Goal: Task Accomplishment & Management: Manage account settings

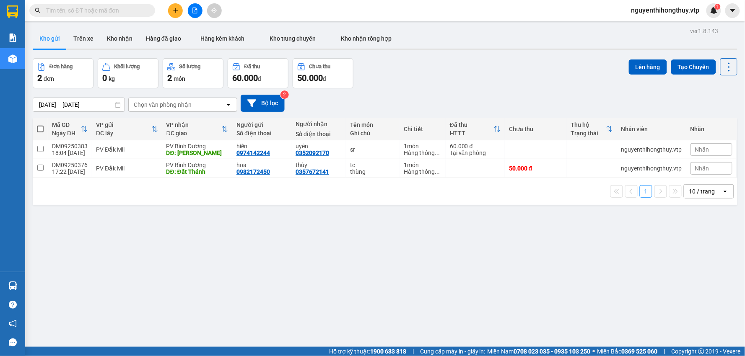
click at [702, 193] on div "10 / trang" at bounding box center [702, 191] width 26 height 8
click at [699, 287] on span "100 / trang" at bounding box center [699, 285] width 30 height 8
click at [119, 34] on button "Kho nhận" at bounding box center [119, 39] width 39 height 20
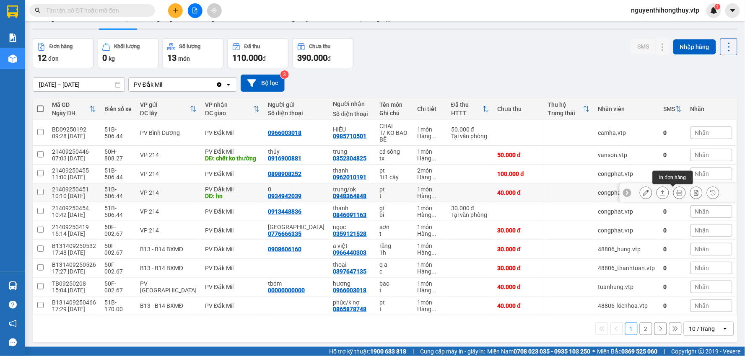
scroll to position [39, 0]
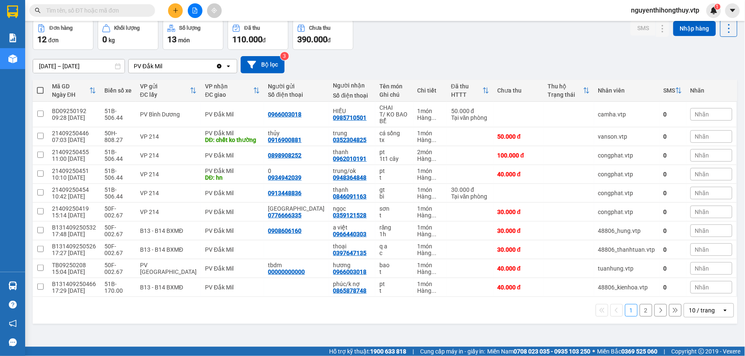
click at [696, 309] on div "10 / trang" at bounding box center [702, 310] width 26 height 8
click at [693, 288] on div "100 / trang" at bounding box center [702, 292] width 50 height 15
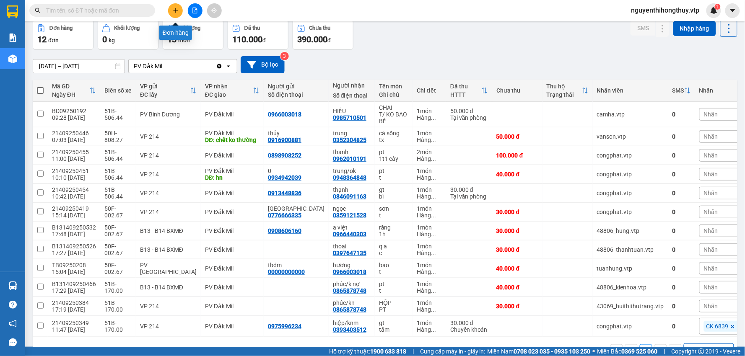
click at [179, 12] on button at bounding box center [175, 10] width 15 height 15
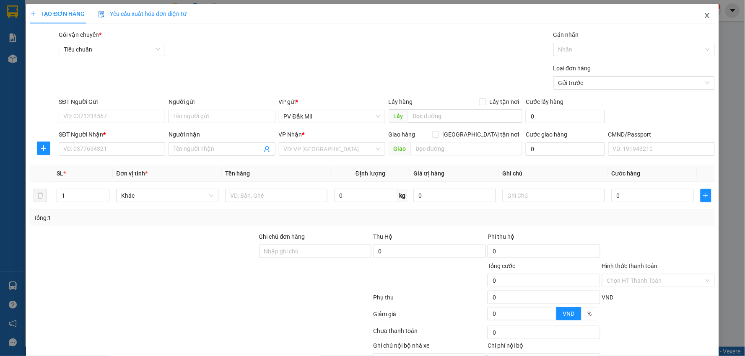
click at [704, 18] on icon "close" at bounding box center [707, 15] width 7 height 7
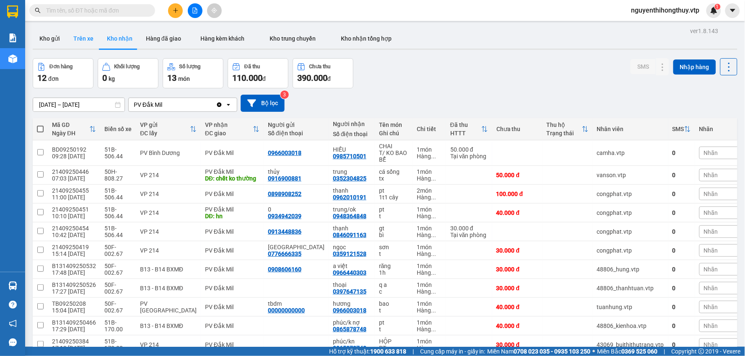
click at [81, 36] on button "Trên xe" at bounding box center [84, 39] width 34 height 20
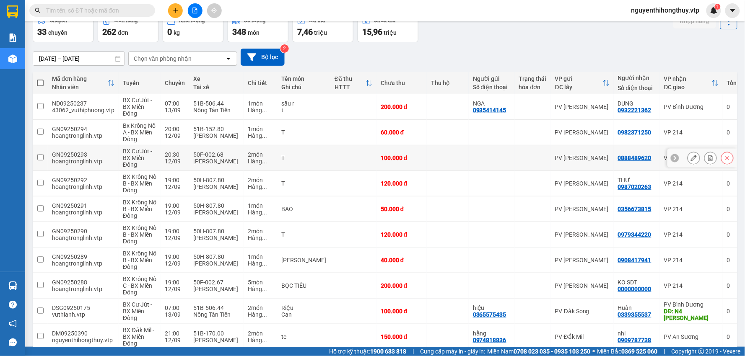
scroll to position [87, 0]
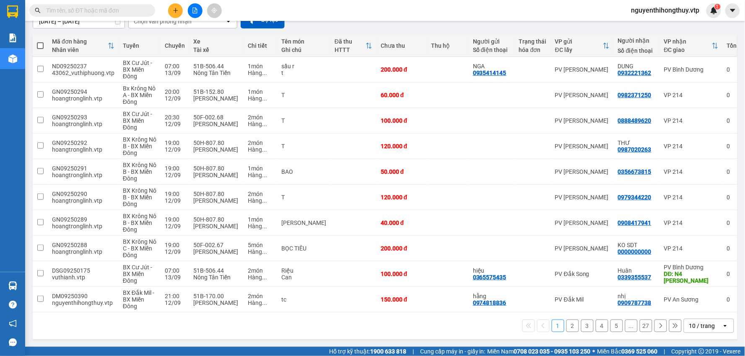
click at [700, 326] on div "10 / trang" at bounding box center [702, 326] width 26 height 8
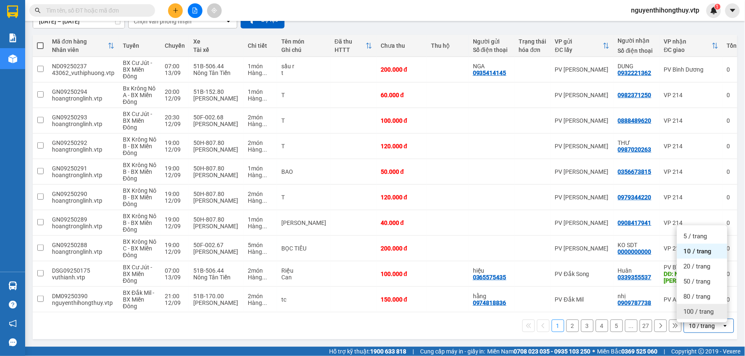
click at [694, 308] on span "100 / trang" at bounding box center [699, 312] width 30 height 8
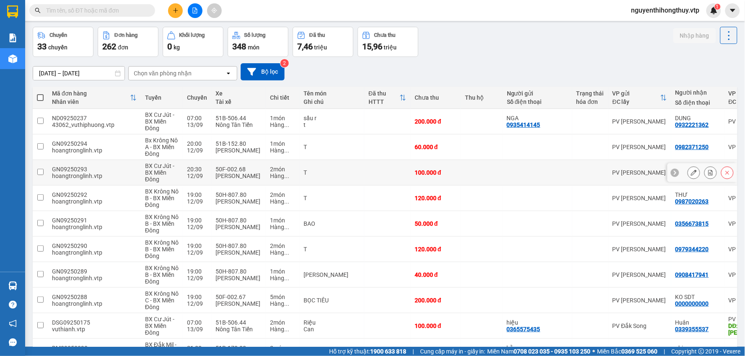
scroll to position [0, 0]
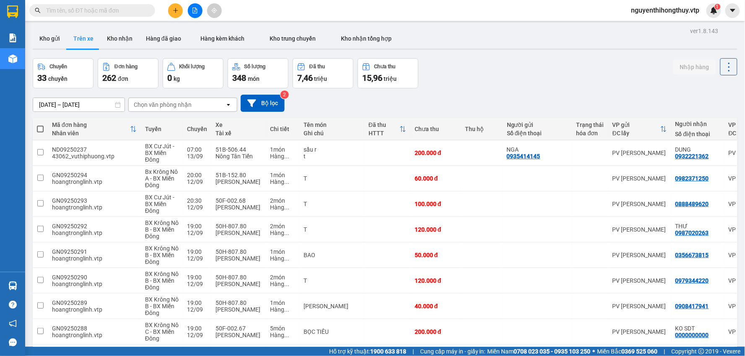
click at [63, 106] on input "[DATE] – [DATE]" at bounding box center [78, 104] width 91 height 13
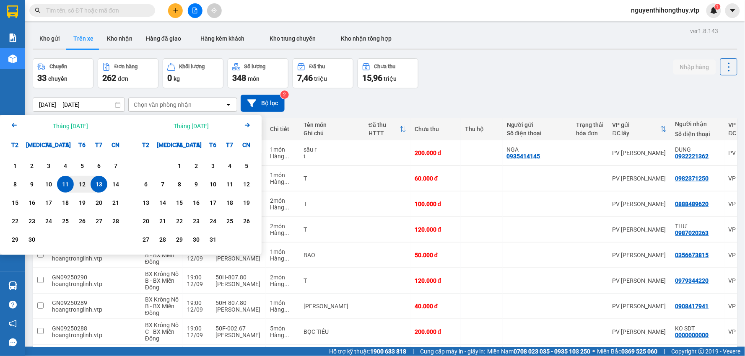
click at [13, 127] on icon "Previous month." at bounding box center [14, 125] width 5 height 4
click at [67, 194] on div "1 2 3 4 5 6 7 8 9 10 11 12 13 14 15 16 17 18 19 20 21 22 23 24 25 26 27 28 29 3…" at bounding box center [65, 204] width 117 height 92
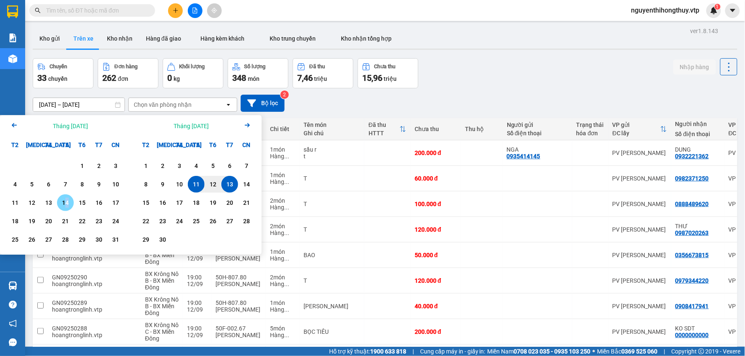
click at [66, 204] on div "14" at bounding box center [66, 203] width 12 height 10
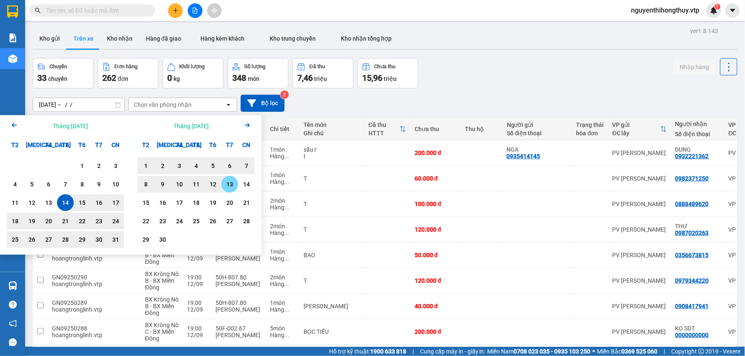
click at [233, 185] on div "13" at bounding box center [230, 184] width 12 height 10
type input "[DATE] – [DATE]"
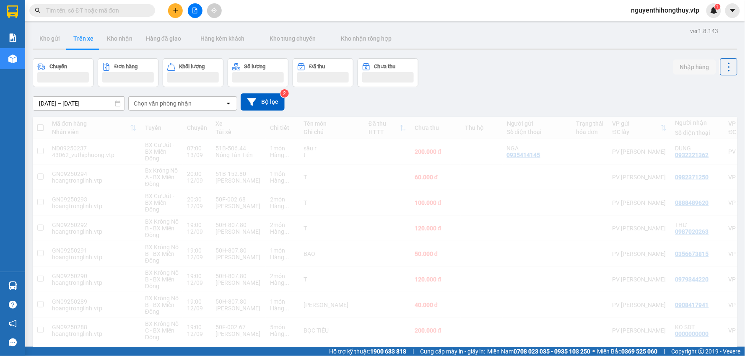
click at [200, 103] on div "Chọn văn phòng nhận" at bounding box center [177, 103] width 96 height 13
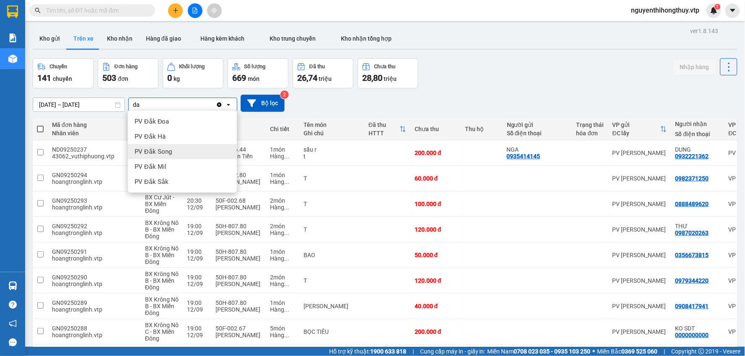
type input "da"
click at [164, 166] on span "PV Đắk Mil" at bounding box center [151, 167] width 32 height 8
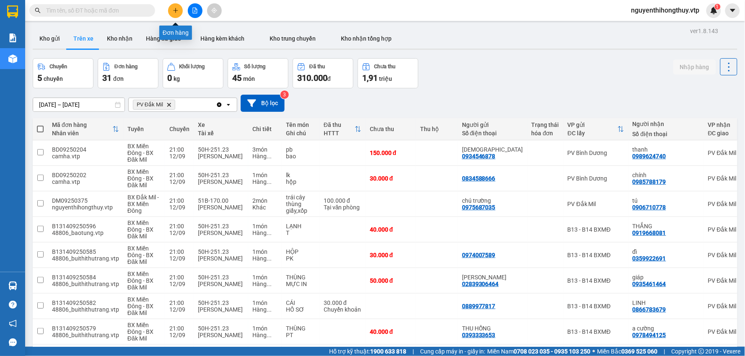
click at [174, 10] on icon "plus" at bounding box center [175, 10] width 5 height 0
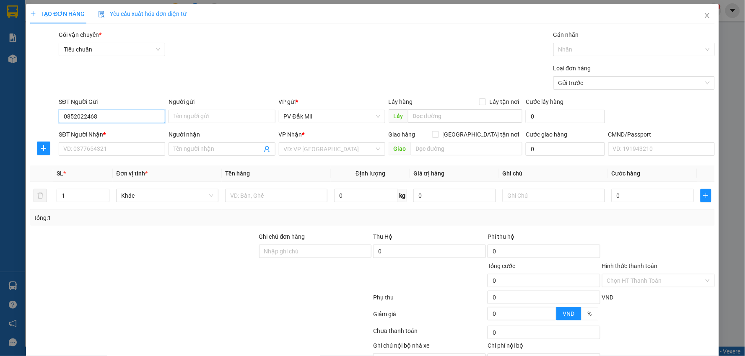
type input "0852022468"
click at [126, 151] on input "SĐT Người Nhận *" at bounding box center [112, 149] width 106 height 13
type input "0853616966"
click at [298, 151] on input "search" at bounding box center [329, 149] width 91 height 13
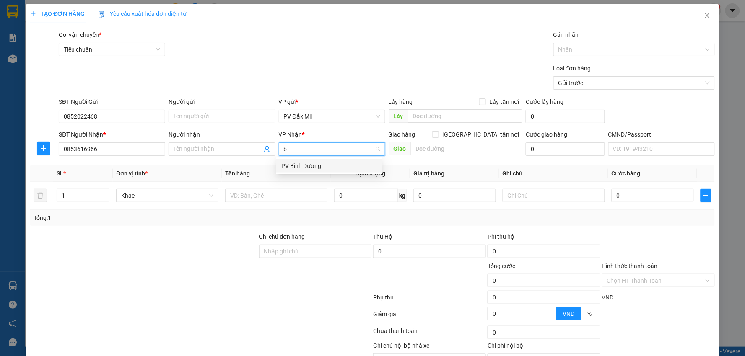
type input "bd"
click at [316, 168] on div "PV Bình Dương" at bounding box center [329, 165] width 96 height 9
click at [433, 151] on input "text" at bounding box center [467, 148] width 112 height 13
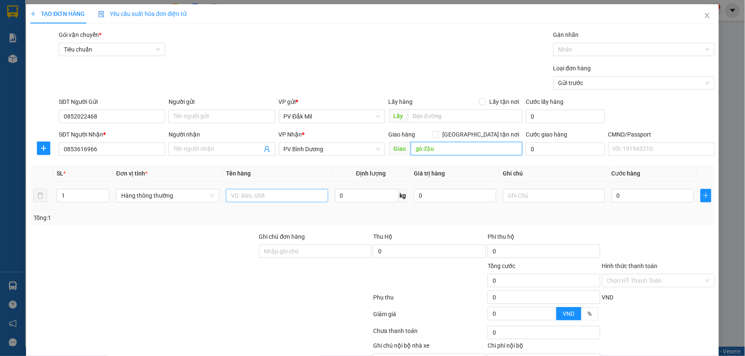
type input "gò đậu"
click at [255, 200] on input "text" at bounding box center [277, 195] width 102 height 13
type input "tc"
click at [632, 196] on input "0" at bounding box center [652, 195] width 82 height 13
type input "7"
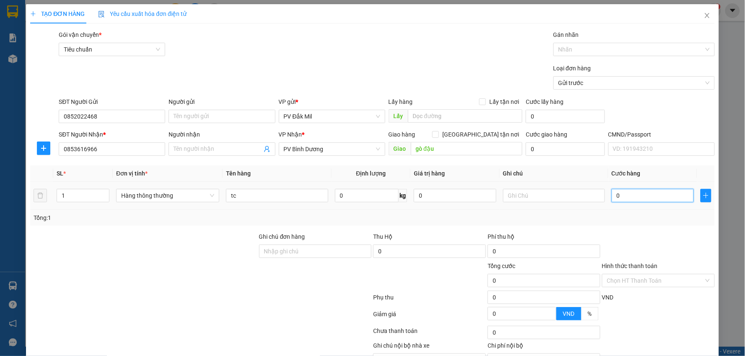
type input "7"
type input "70"
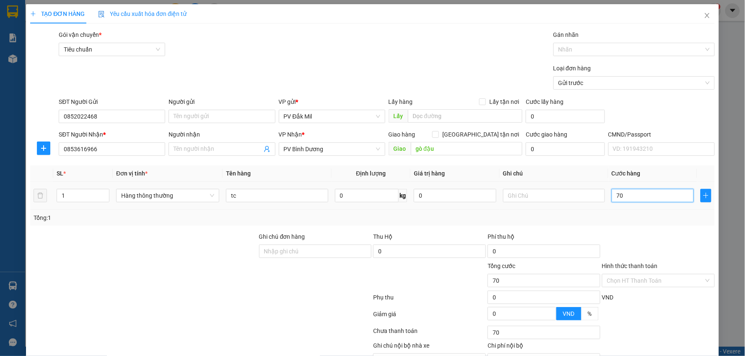
type input "700"
type input "7.000"
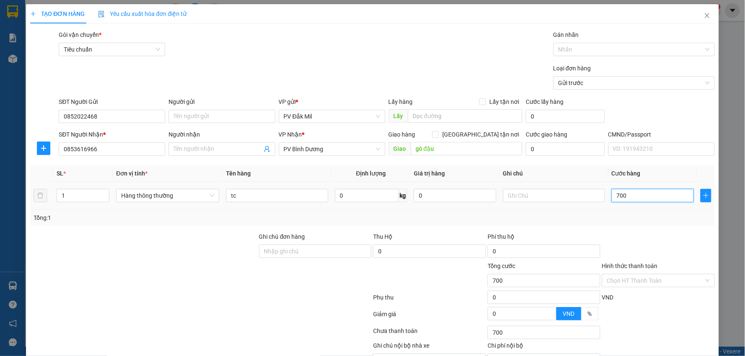
type input "7.000"
type input "70.000"
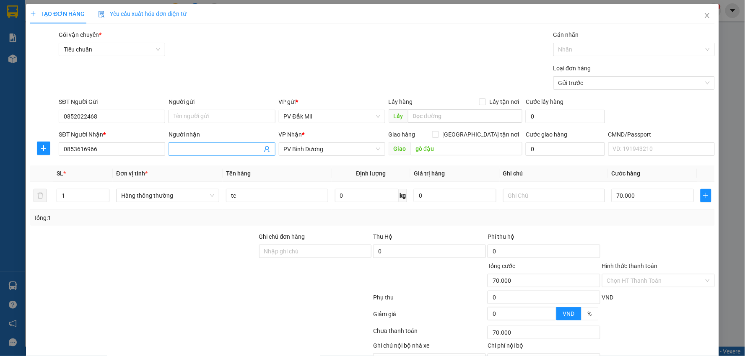
click at [207, 148] on input "Người nhận" at bounding box center [218, 149] width 88 height 9
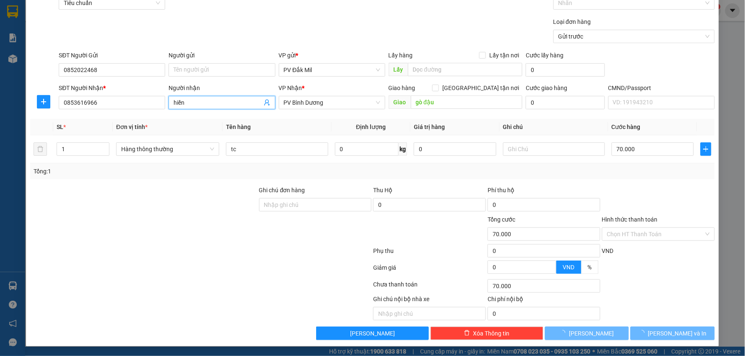
scroll to position [47, 0]
type input "hiền"
click at [644, 233] on input "Hình thức thanh toán" at bounding box center [655, 234] width 97 height 13
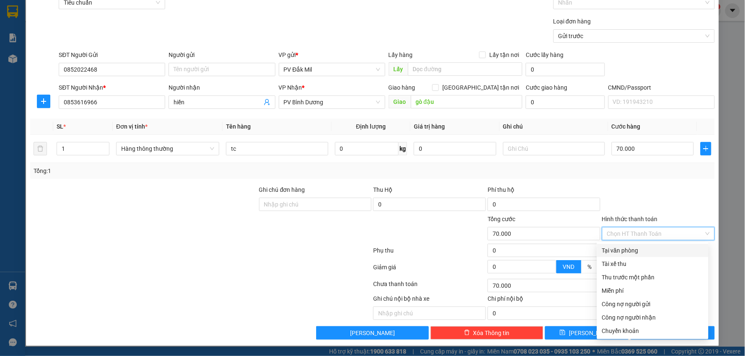
click at [629, 247] on div "Tại văn phòng" at bounding box center [652, 250] width 101 height 9
type input "0"
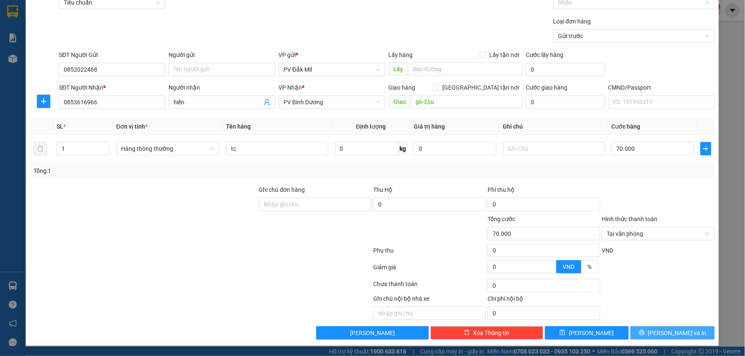
click at [668, 336] on span "[PERSON_NAME] và In" at bounding box center [677, 333] width 59 height 9
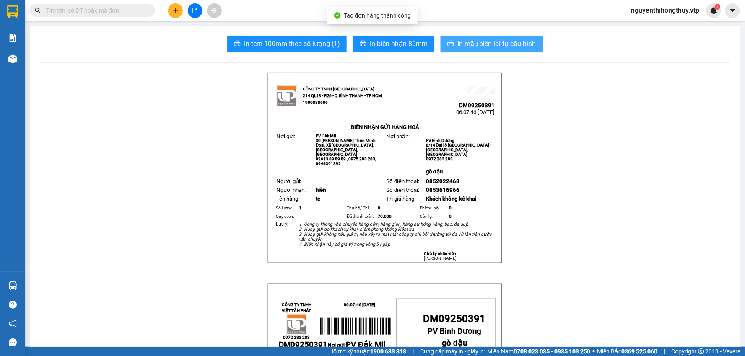
click at [467, 45] on span "In mẫu biên lai tự cấu hình" at bounding box center [496, 44] width 79 height 10
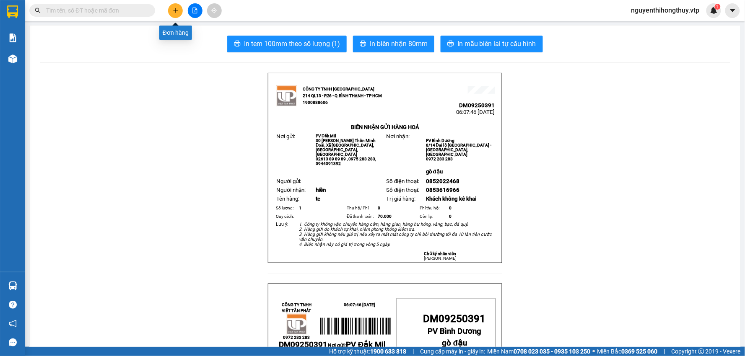
click at [174, 10] on icon "plus" at bounding box center [175, 10] width 5 height 0
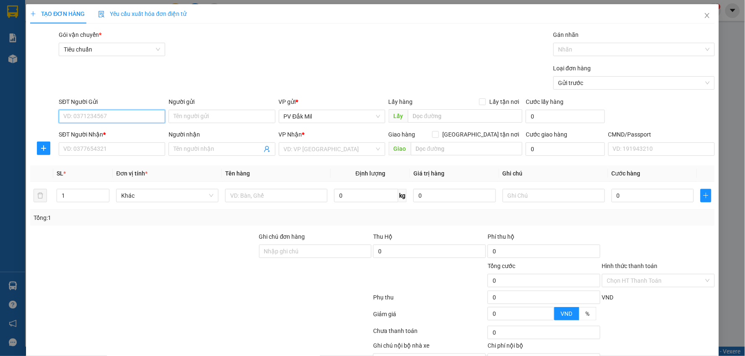
click at [119, 118] on input "SĐT Người Gửi" at bounding box center [112, 116] width 106 height 13
type input "0971972270"
click at [117, 153] on input "SĐT Người Nhận *" at bounding box center [112, 149] width 106 height 13
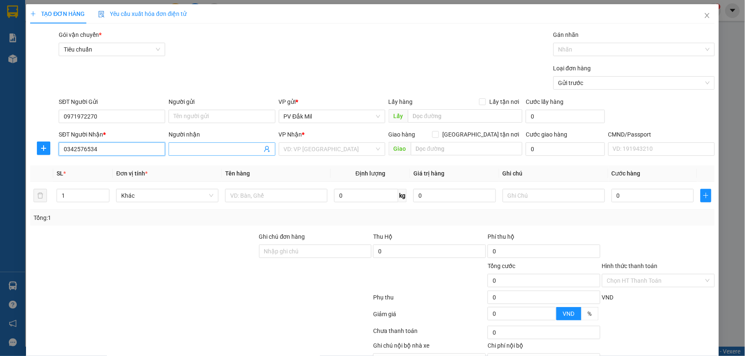
type input "0342576534"
click at [200, 153] on input "Người nhận" at bounding box center [218, 149] width 88 height 9
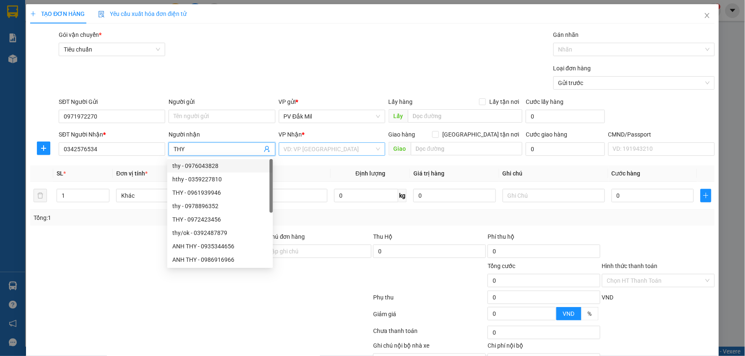
type input "THY"
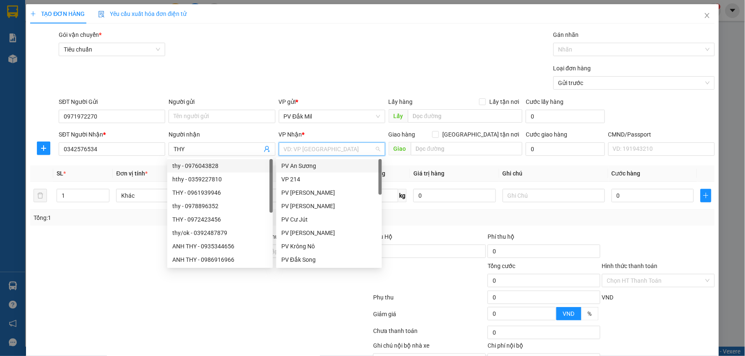
click at [328, 144] on input "search" at bounding box center [329, 149] width 91 height 13
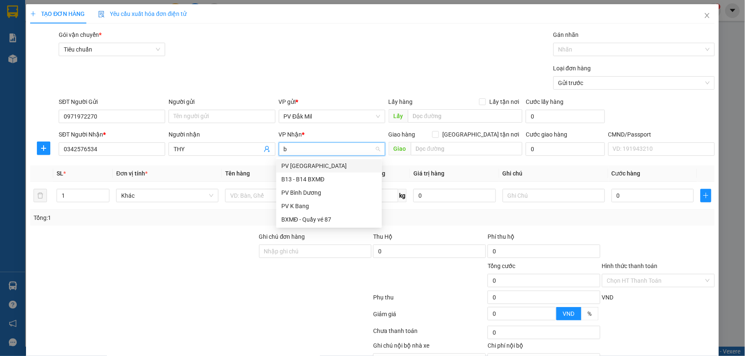
type input "bd"
click at [317, 167] on div "PV Bình Dương" at bounding box center [329, 165] width 96 height 9
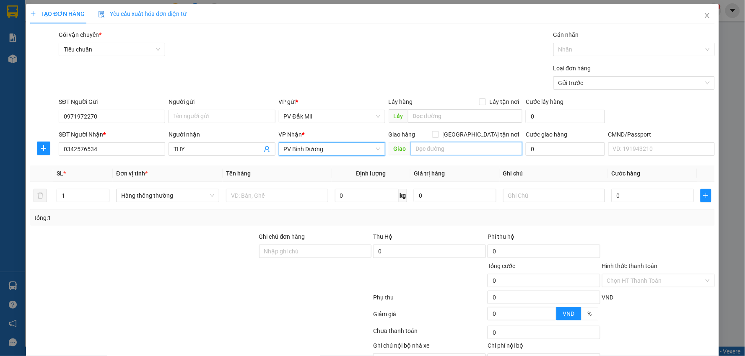
click at [434, 153] on input "text" at bounding box center [467, 148] width 112 height 13
click at [425, 148] on input "phud giáo" at bounding box center [467, 148] width 112 height 13
type input "[DEMOGRAPHIC_DATA]"
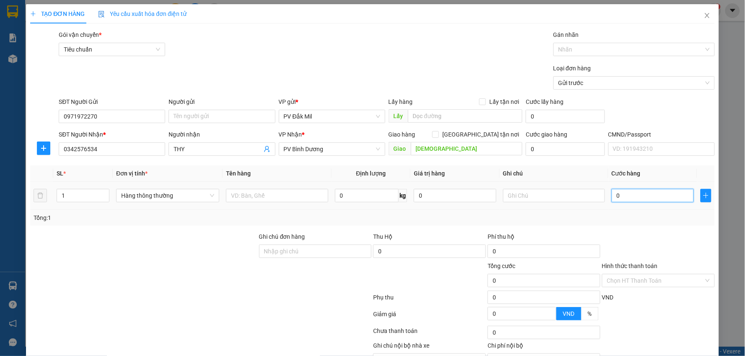
click at [639, 191] on input "0" at bounding box center [652, 195] width 82 height 13
type input "5"
type input "50"
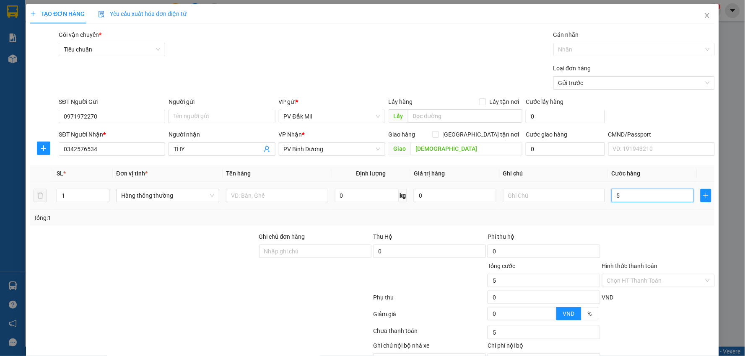
type input "50"
type input "500"
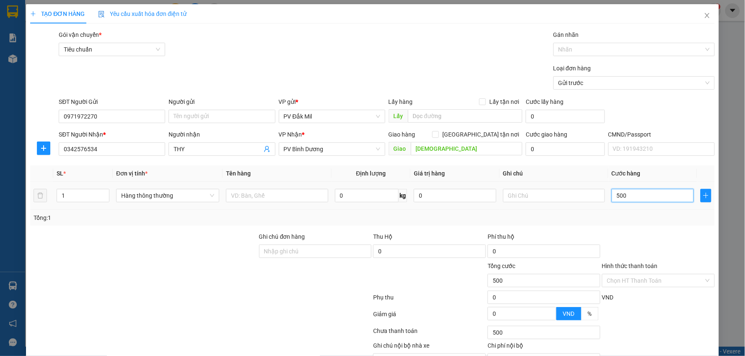
type input "5.000"
type input "50.000"
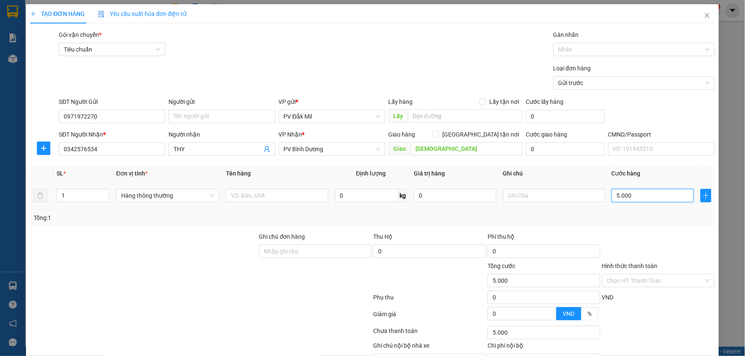
type input "50.000"
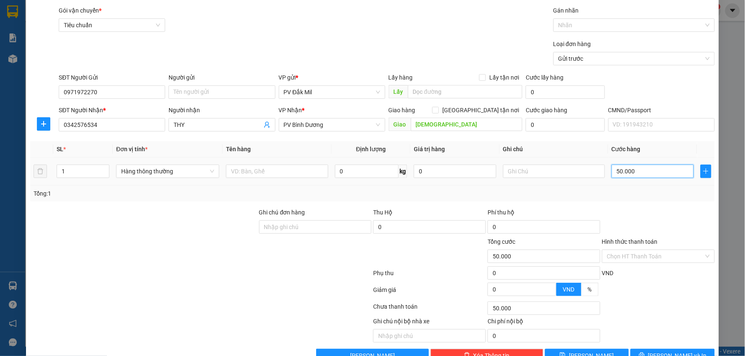
scroll to position [47, 0]
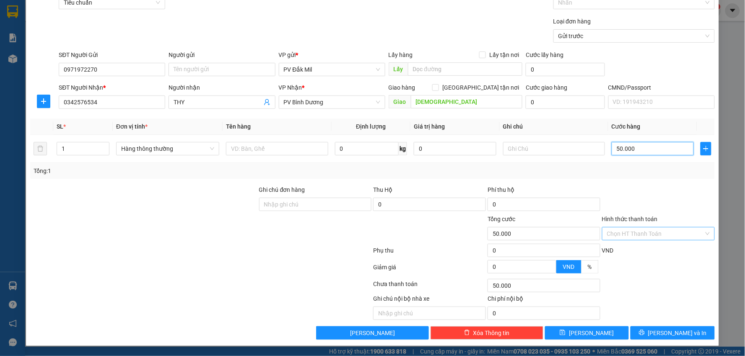
type input "50.000"
click at [625, 235] on input "Hình thức thanh toán" at bounding box center [655, 234] width 97 height 13
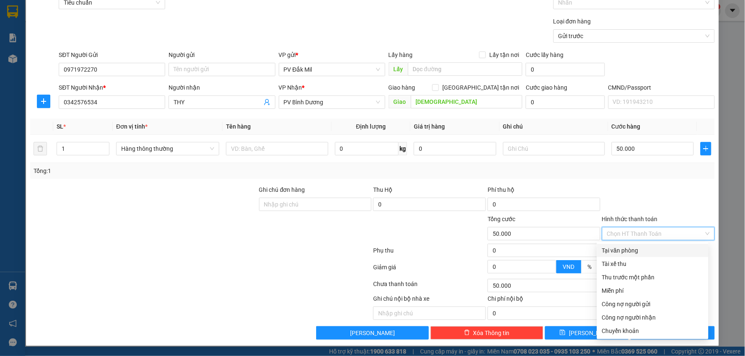
click at [619, 251] on div "Tại văn phòng" at bounding box center [652, 250] width 101 height 9
type input "0"
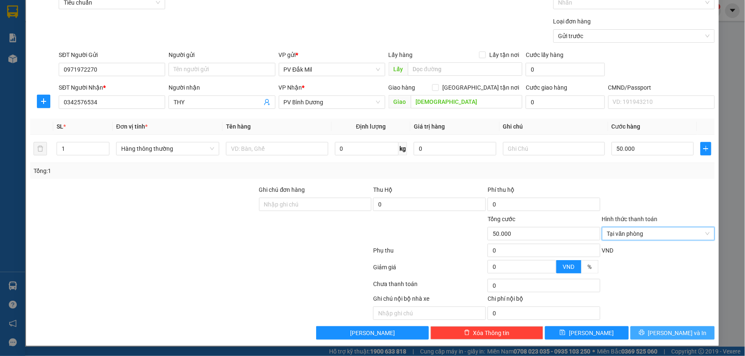
click at [663, 337] on span "[PERSON_NAME] và In" at bounding box center [677, 333] width 59 height 9
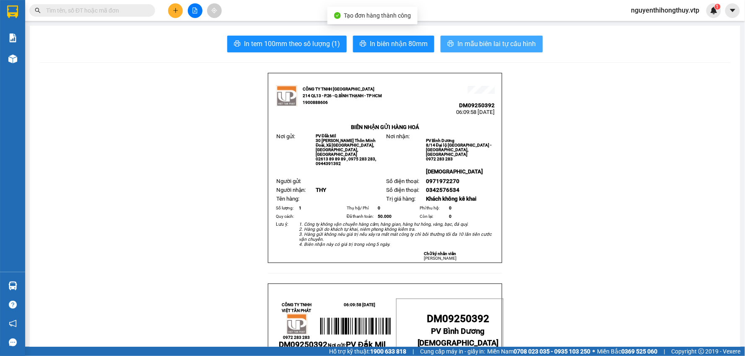
click at [512, 48] on span "In mẫu biên lai tự cấu hình" at bounding box center [496, 44] width 79 height 10
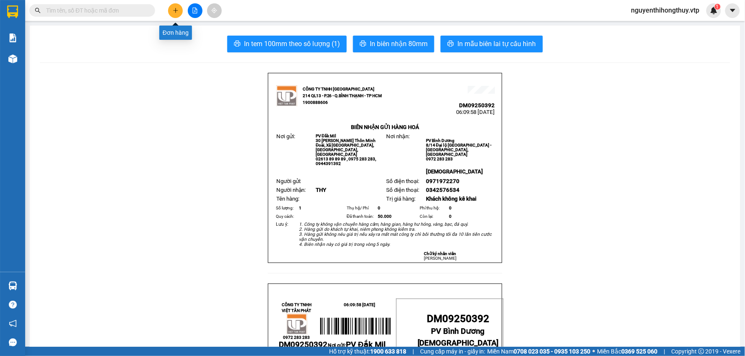
click at [176, 10] on icon "plus" at bounding box center [175, 10] width 5 height 0
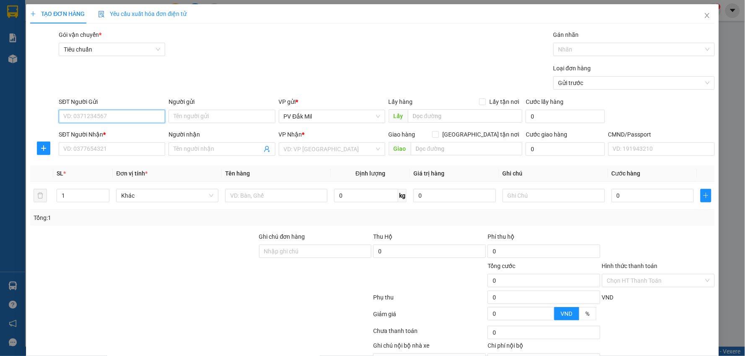
click at [133, 117] on input "SĐT Người Gửi" at bounding box center [112, 116] width 106 height 13
paste input "0971972270"
type input "0971972270"
click at [216, 116] on input "Người gửi" at bounding box center [221, 116] width 106 height 13
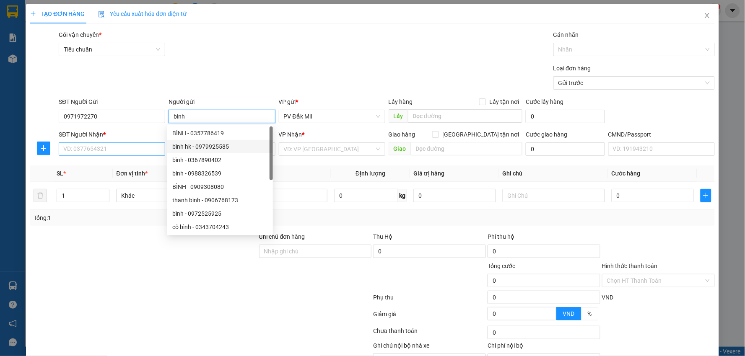
type input "bình"
click at [119, 151] on input "SĐT Người Nhận *" at bounding box center [112, 149] width 106 height 13
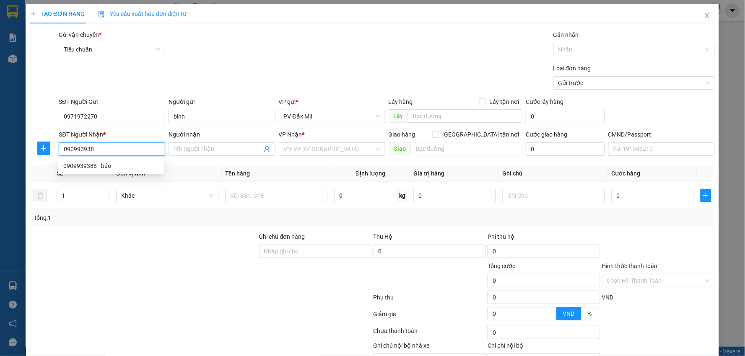
type input "0909939388"
click at [101, 161] on div "0909939388 - bảo" at bounding box center [111, 165] width 96 height 9
type input "bảo"
type input "0909939388"
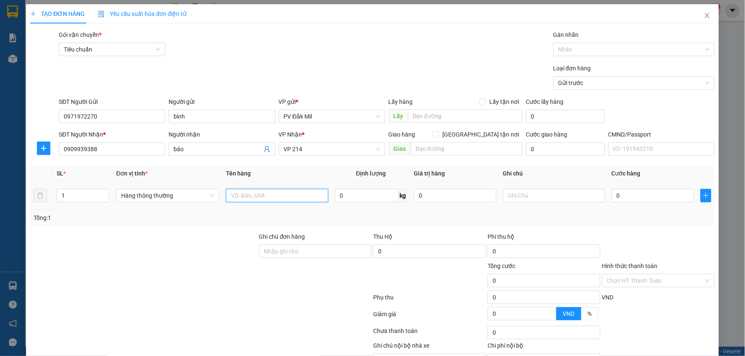
click at [279, 192] on input "text" at bounding box center [277, 195] width 102 height 13
type input "tc"
click at [647, 194] on input "0" at bounding box center [652, 195] width 82 height 13
type input "5"
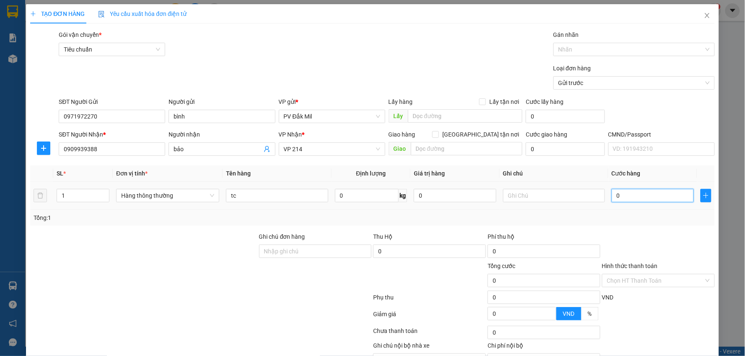
type input "5"
type input "50"
type input "500"
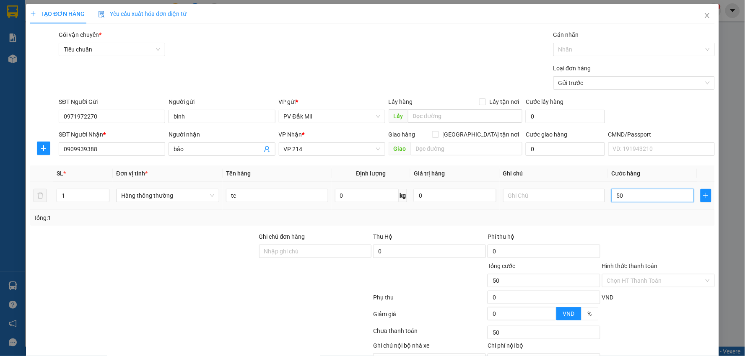
type input "500"
type input "5.000"
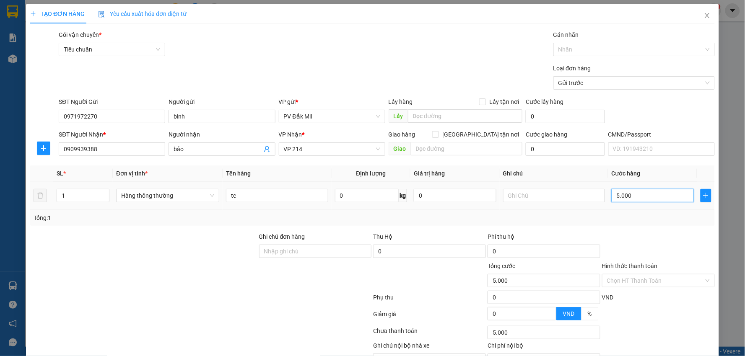
type input "50.000"
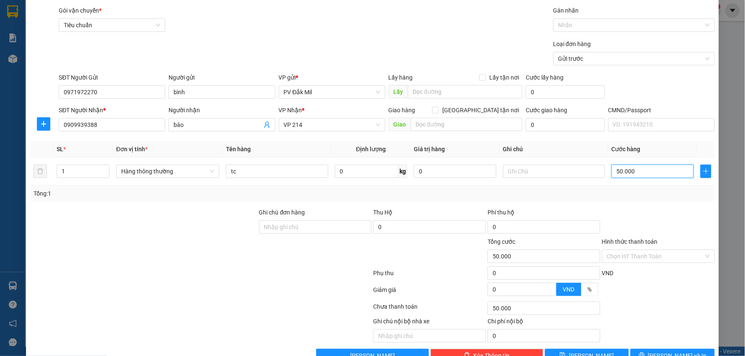
scroll to position [47, 0]
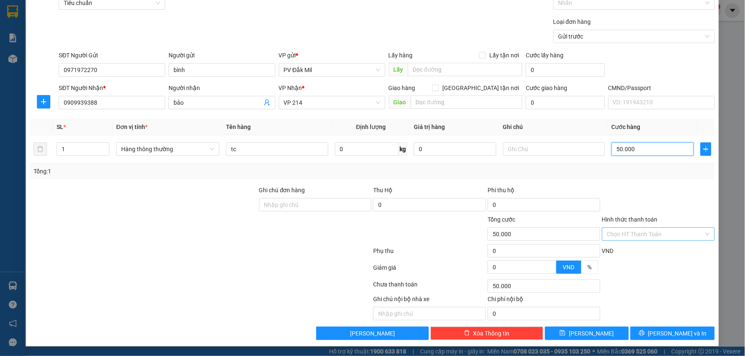
type input "50.000"
click at [634, 232] on input "Hình thức thanh toán" at bounding box center [655, 234] width 97 height 13
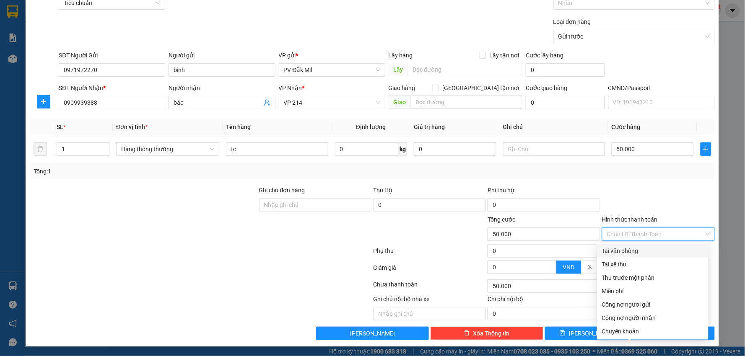
click at [628, 249] on div "Tại văn phòng" at bounding box center [652, 250] width 101 height 9
type input "0"
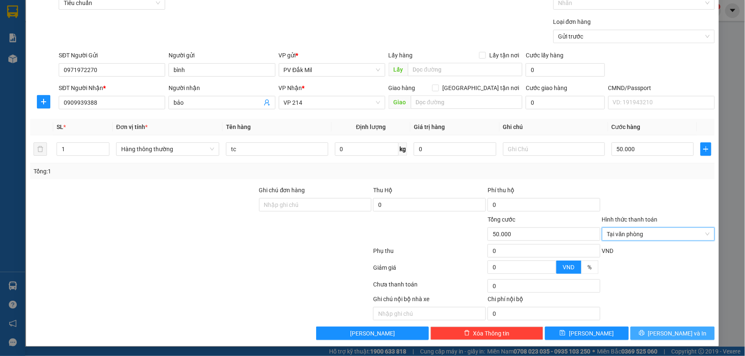
click at [669, 331] on span "[PERSON_NAME] và In" at bounding box center [677, 333] width 59 height 9
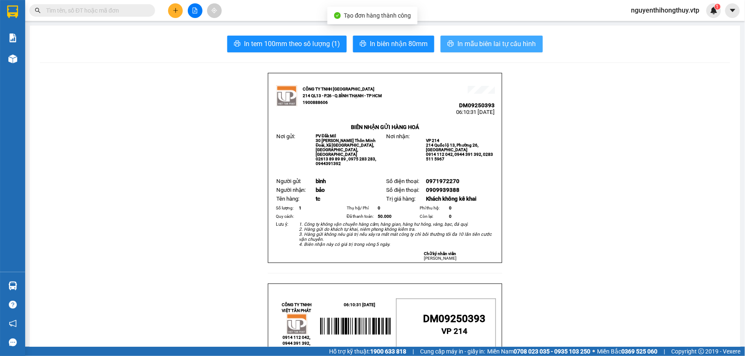
click at [500, 39] on span "In mẫu biên lai tự cấu hình" at bounding box center [496, 44] width 79 height 10
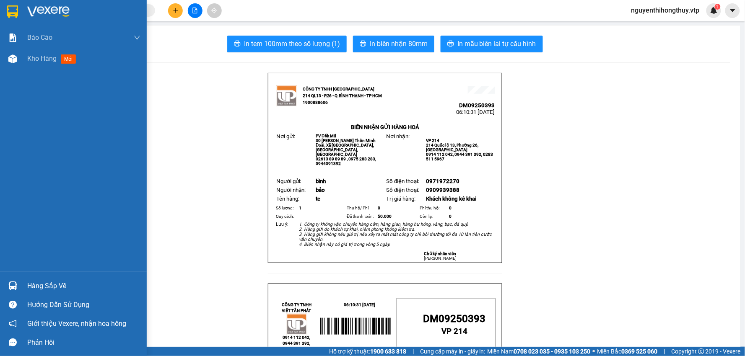
click at [15, 8] on img at bounding box center [12, 11] width 11 height 13
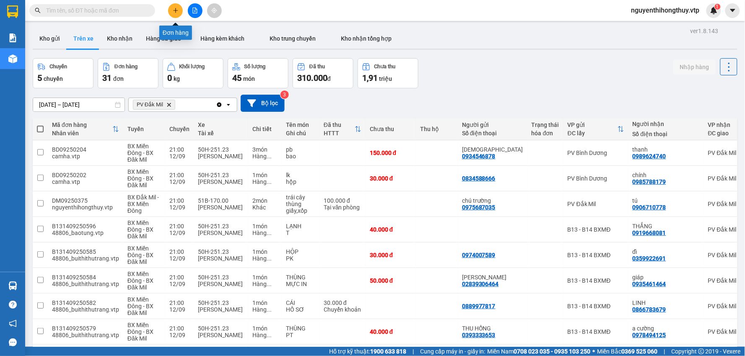
click at [174, 10] on icon "plus" at bounding box center [176, 11] width 6 height 6
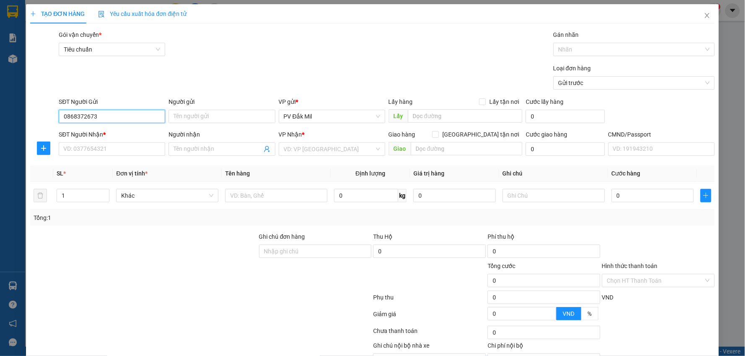
type input "0868372673"
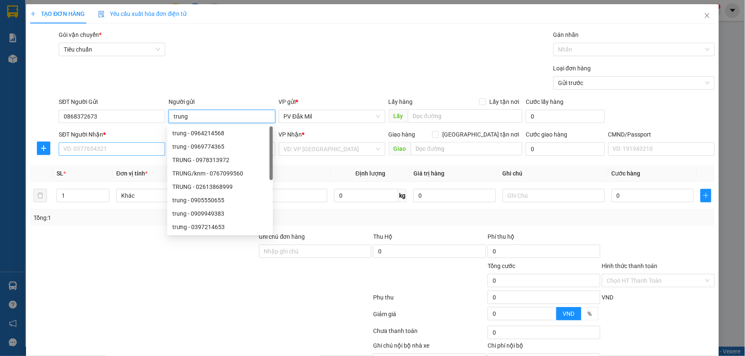
type input "trung"
click at [115, 155] on input "SĐT Người Nhận *" at bounding box center [112, 149] width 106 height 13
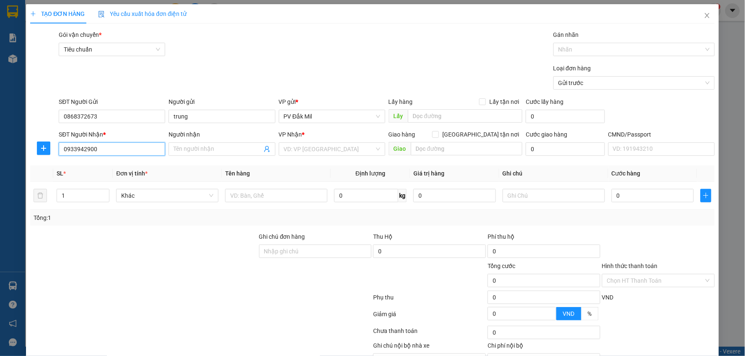
type input "0933942900"
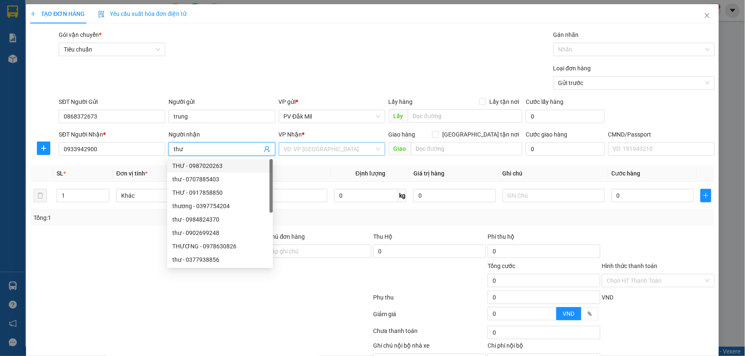
type input "thư"
click at [323, 148] on input "search" at bounding box center [329, 149] width 91 height 13
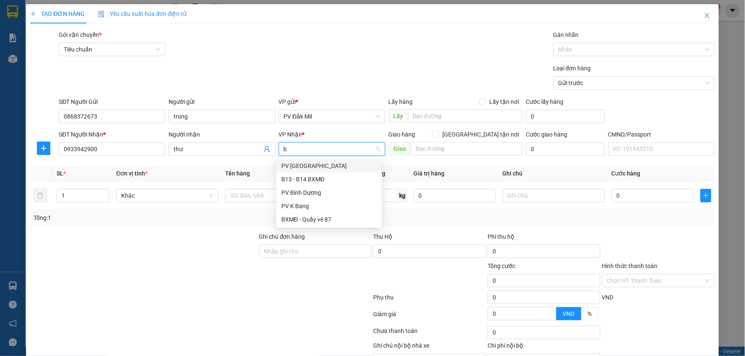
type input "bd"
click at [319, 162] on div "PV Bình Dương" at bounding box center [329, 165] width 96 height 9
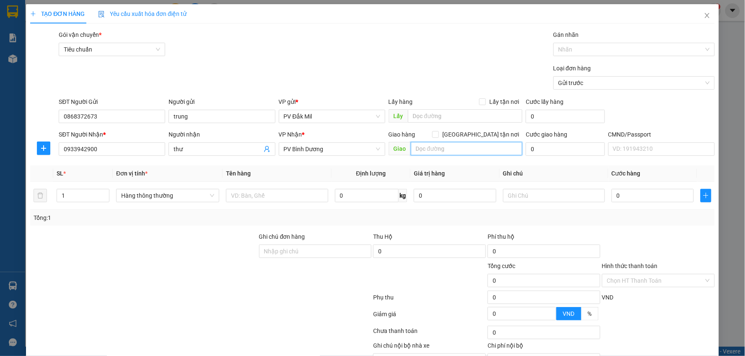
click at [428, 150] on input "text" at bounding box center [467, 148] width 112 height 13
type input "sở sao"
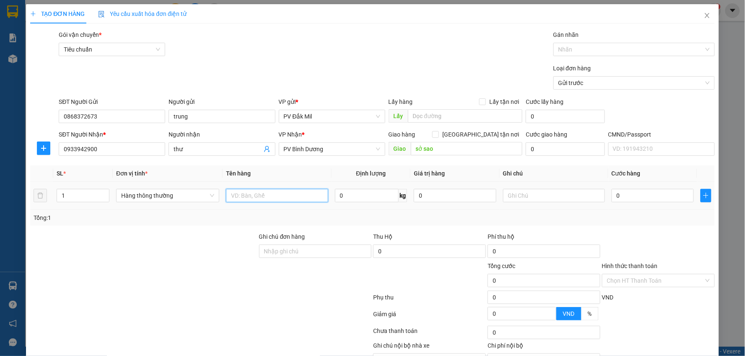
click at [282, 193] on input "text" at bounding box center [277, 195] width 102 height 13
type input "lạnh"
drag, startPoint x: 64, startPoint y: 194, endPoint x: 51, endPoint y: 192, distance: 13.2
click at [51, 192] on tr "1 Hàng thông thường lạnh 0 kg 0 0" at bounding box center [372, 196] width 684 height 28
type input "2"
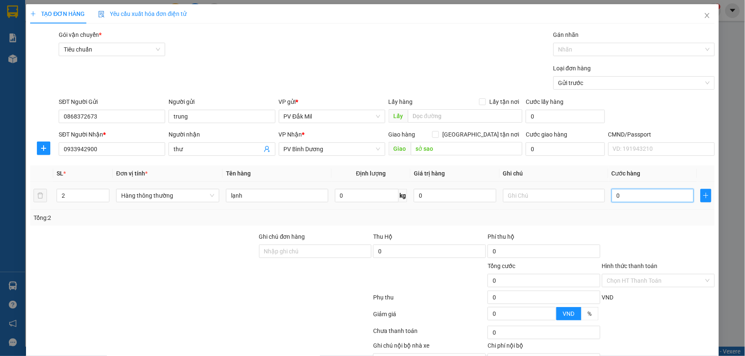
click at [625, 195] on input "0" at bounding box center [652, 195] width 82 height 13
type input "7"
type input "70"
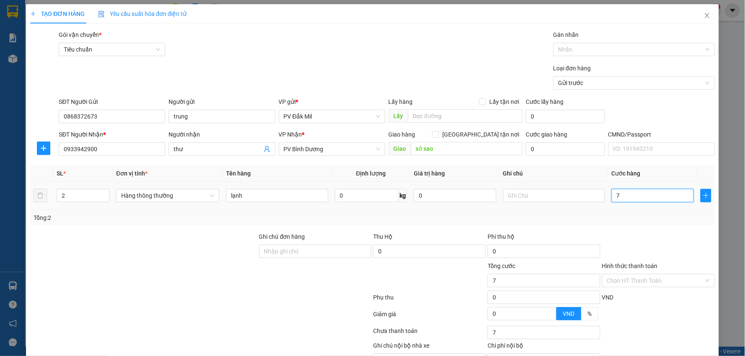
type input "70"
type input "700"
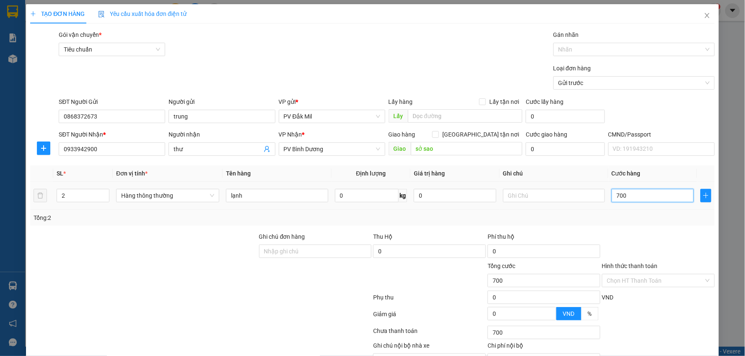
type input "7.000"
type input "70.000"
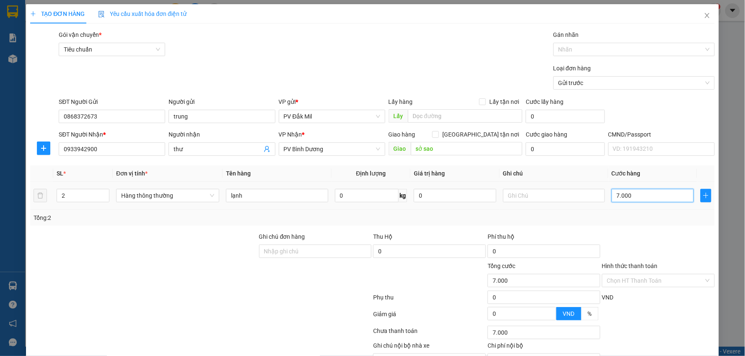
type input "70.000"
click at [618, 283] on input "Hình thức thanh toán" at bounding box center [655, 281] width 97 height 13
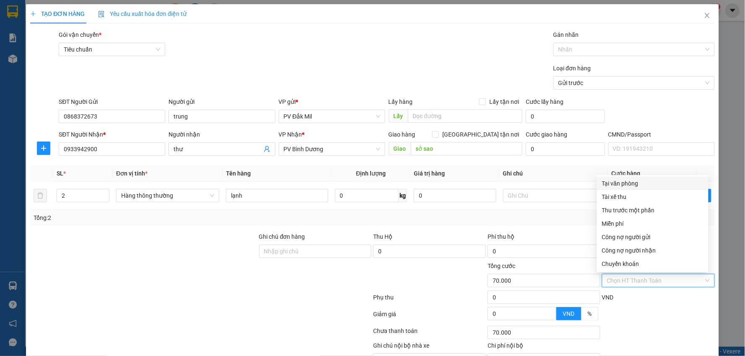
click at [631, 179] on div "Tại văn phòng" at bounding box center [652, 183] width 101 height 9
type input "0"
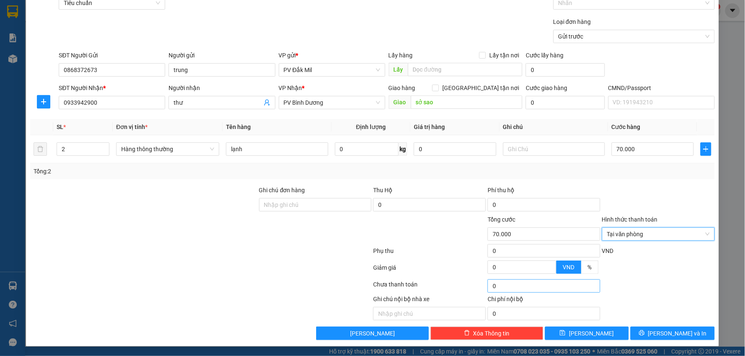
scroll to position [47, 0]
click at [661, 333] on span "[PERSON_NAME] và In" at bounding box center [677, 333] width 59 height 9
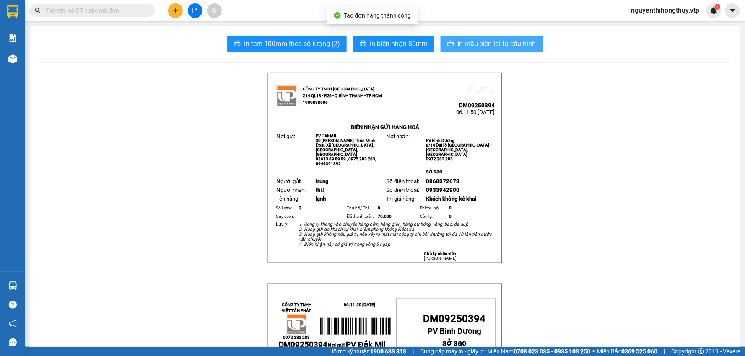
click at [504, 42] on span "In mẫu biên lai tự cấu hình" at bounding box center [496, 44] width 79 height 10
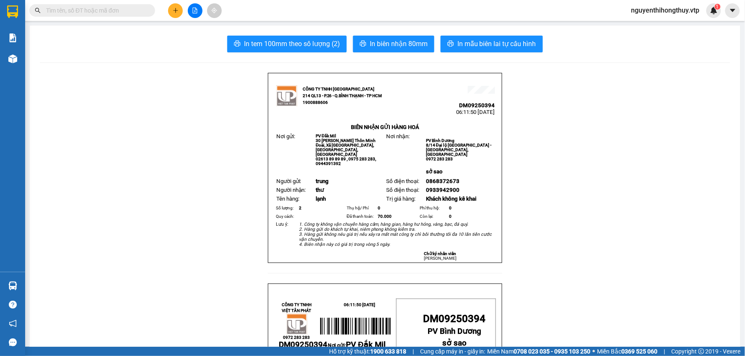
click at [126, 10] on input "text" at bounding box center [95, 10] width 99 height 9
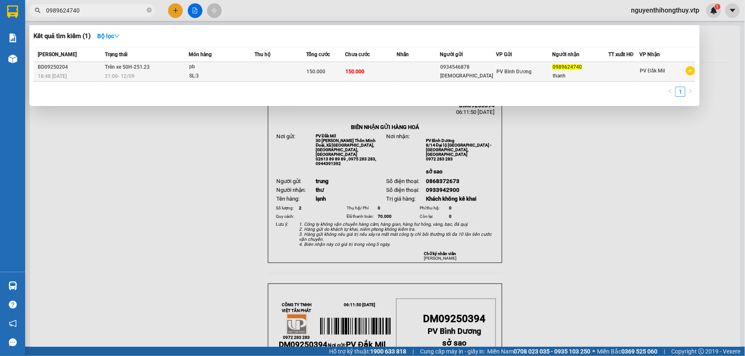
type input "0989624740"
click at [354, 74] on span "150.000" at bounding box center [354, 72] width 19 height 6
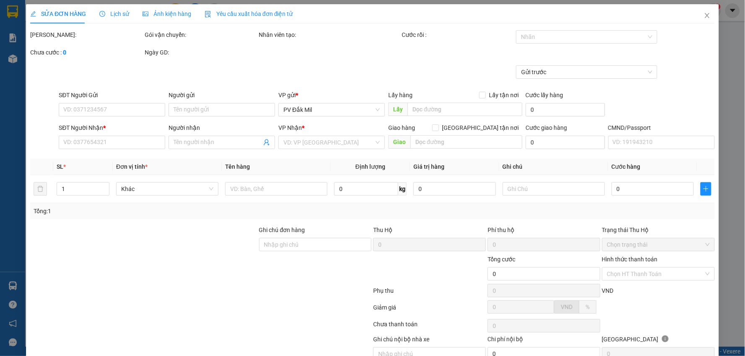
type input "7.500"
type input "0934546878"
type input "GIÁO"
type input "0989624740"
type input "thanh"
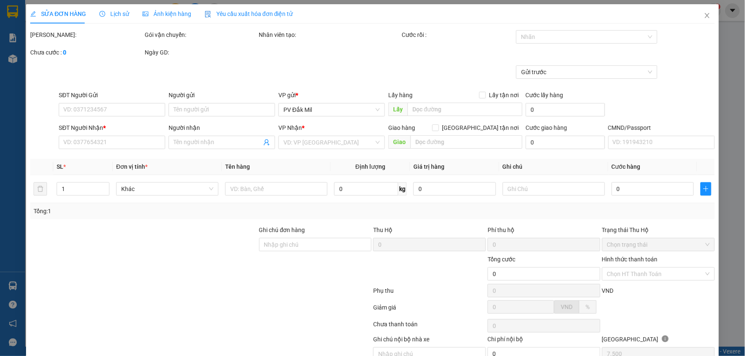
type input "150.000"
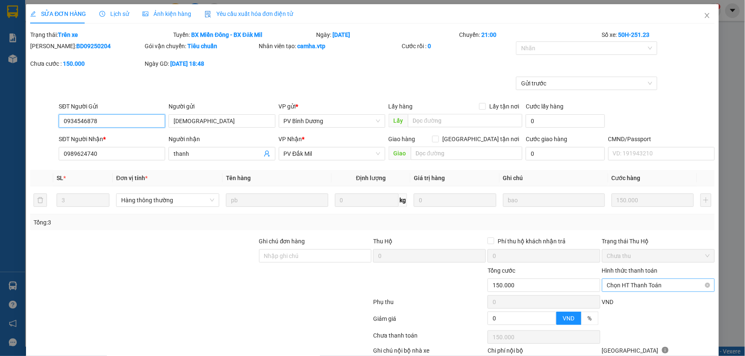
click at [637, 279] on span "Chọn HT Thanh Toán" at bounding box center [658, 285] width 103 height 13
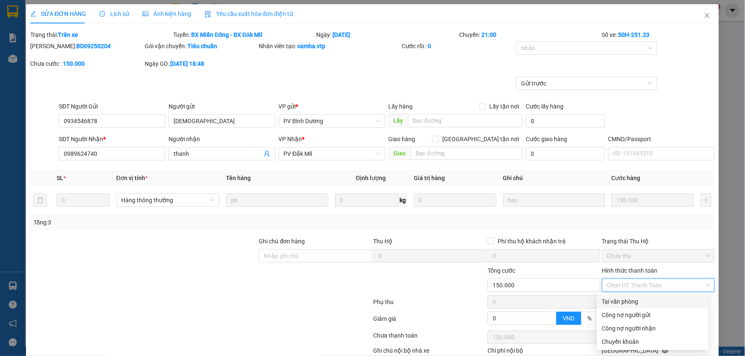
click at [630, 297] on div "Tại văn phòng" at bounding box center [652, 301] width 101 height 9
type input "0"
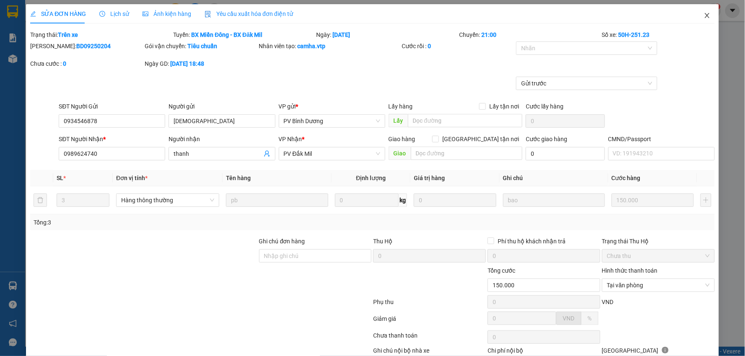
click at [701, 12] on span "Close" at bounding box center [706, 15] width 23 height 23
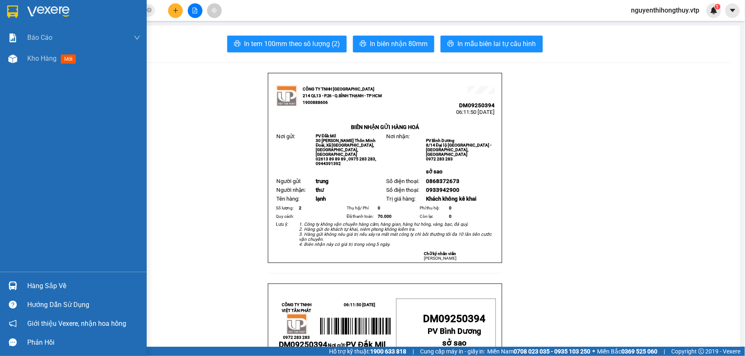
click at [13, 9] on img at bounding box center [12, 11] width 11 height 13
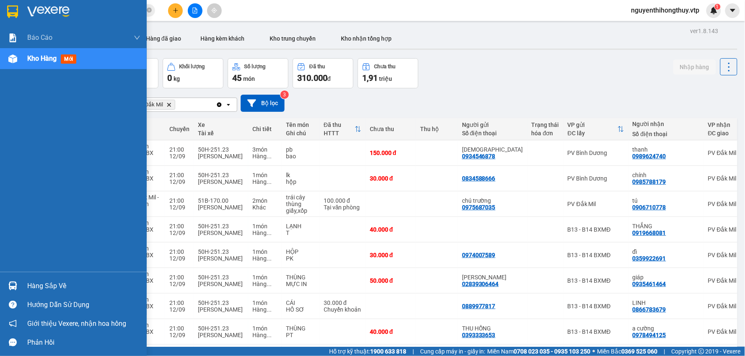
click at [29, 282] on div "Hàng sắp về" at bounding box center [83, 286] width 113 height 13
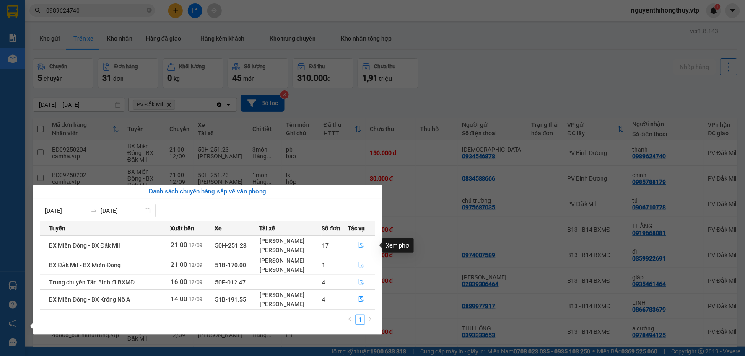
click at [362, 243] on icon "file-done" at bounding box center [361, 245] width 5 height 6
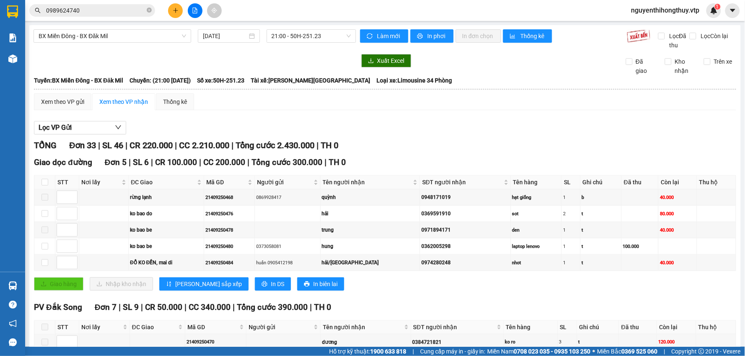
checkbox input "true"
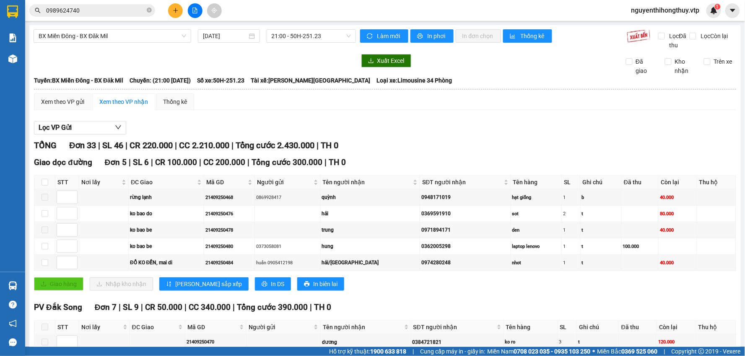
checkbox input "true"
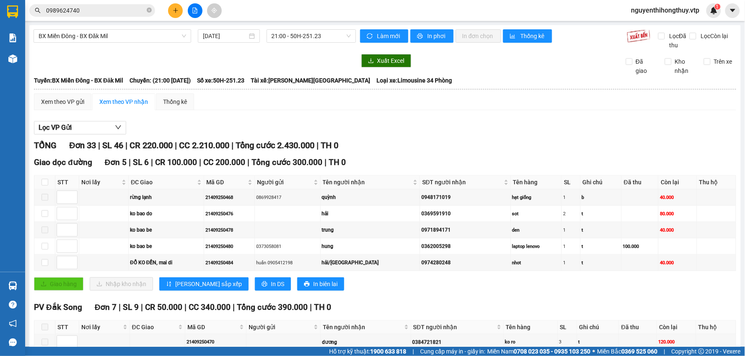
checkbox input "true"
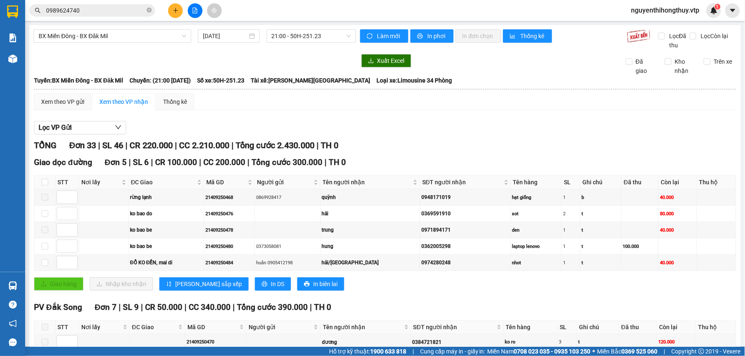
checkbox input "true"
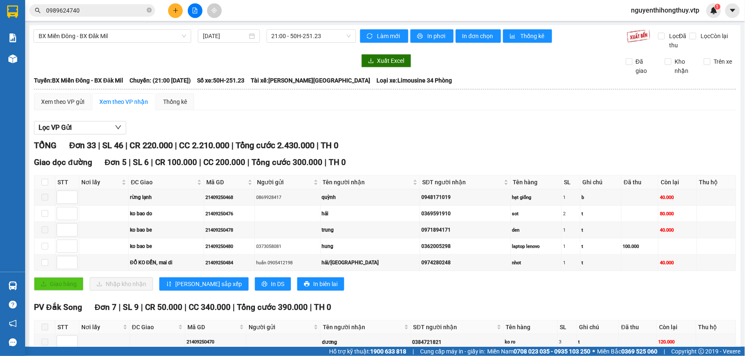
checkbox input "false"
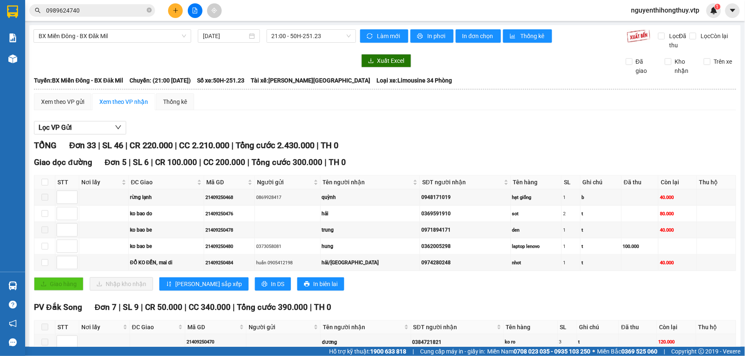
checkbox input "false"
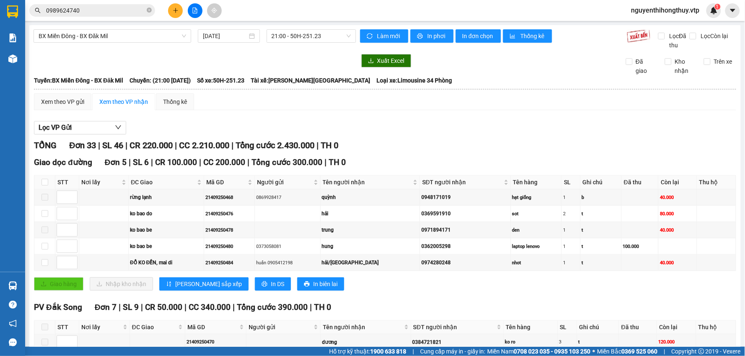
checkbox input "false"
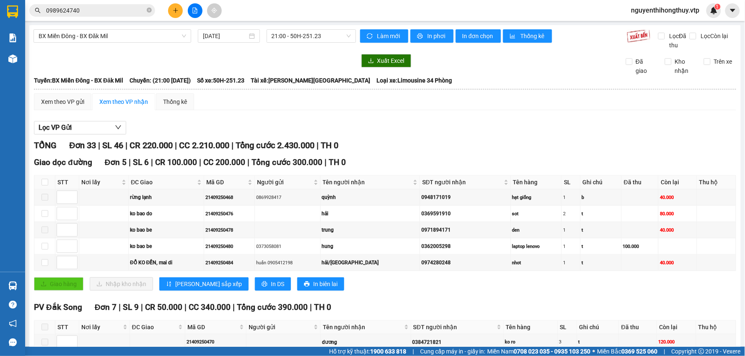
checkbox input "false"
drag, startPoint x: 446, startPoint y: 181, endPoint x: 412, endPoint y: 184, distance: 34.4
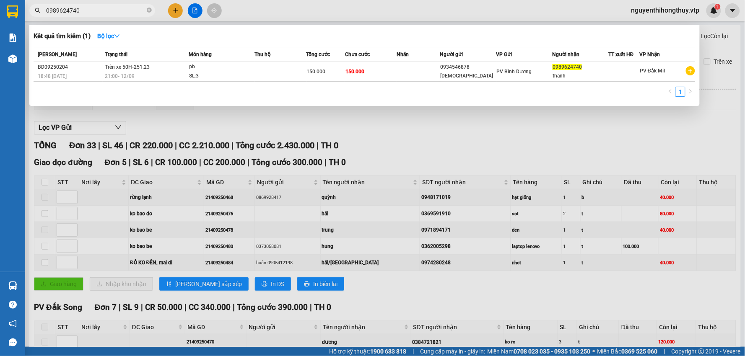
click at [117, 9] on input "0989624740" at bounding box center [95, 10] width 99 height 9
paste input "0349246573"
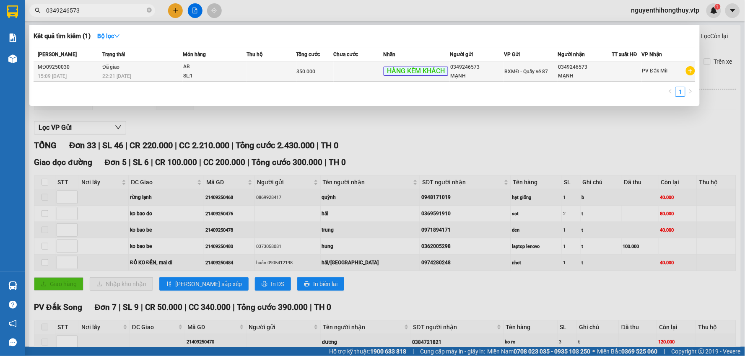
type input "0349246573"
click at [490, 74] on div "MẠNH" at bounding box center [476, 76] width 53 height 9
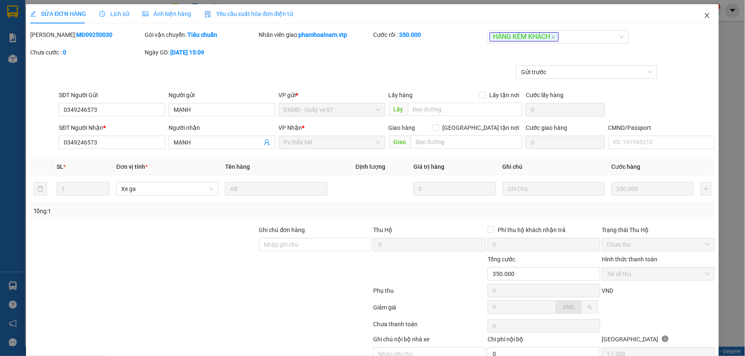
click at [705, 16] on icon "close" at bounding box center [707, 15] width 5 height 5
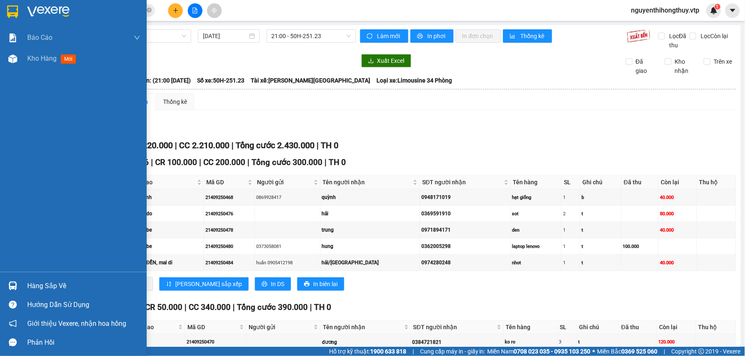
click at [44, 281] on div "Hàng sắp về" at bounding box center [83, 286] width 113 height 13
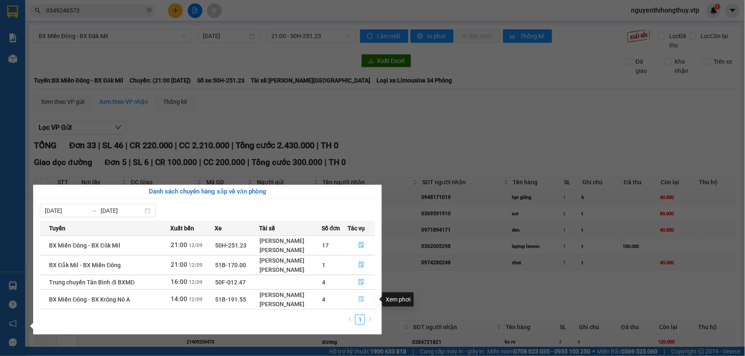
click at [363, 298] on icon "file-done" at bounding box center [361, 299] width 6 height 6
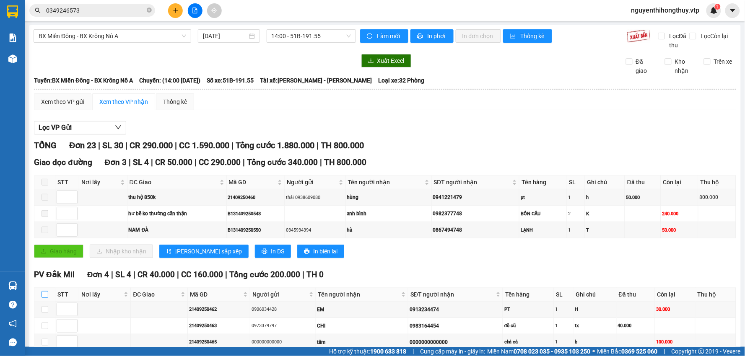
click at [44, 291] on input "checkbox" at bounding box center [44, 294] width 7 height 7
checkbox input "true"
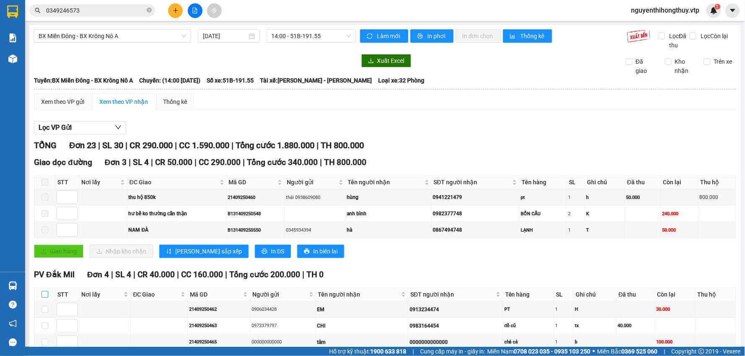
checkbox input "true"
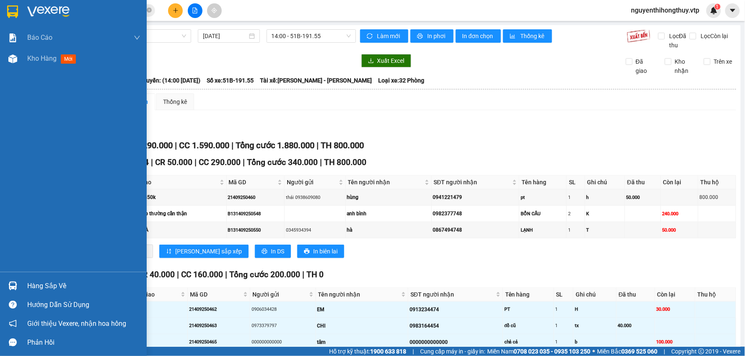
click at [14, 10] on img at bounding box center [12, 11] width 11 height 13
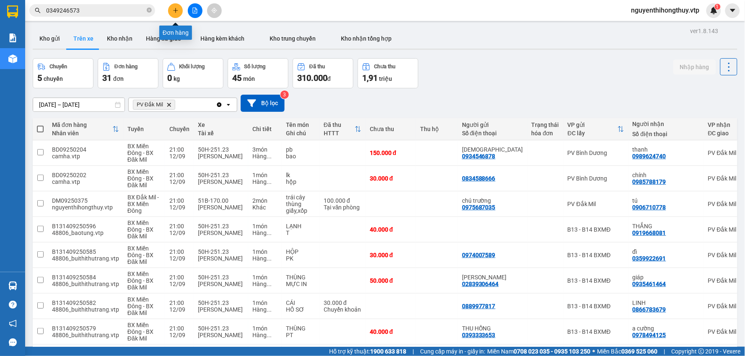
click at [178, 9] on icon "plus" at bounding box center [176, 11] width 6 height 6
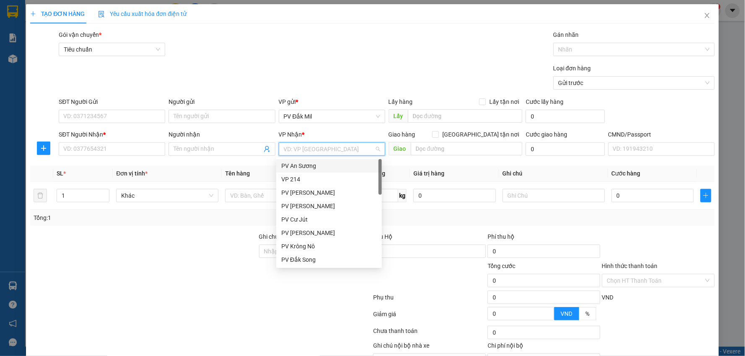
click at [309, 149] on input "search" at bounding box center [329, 149] width 91 height 13
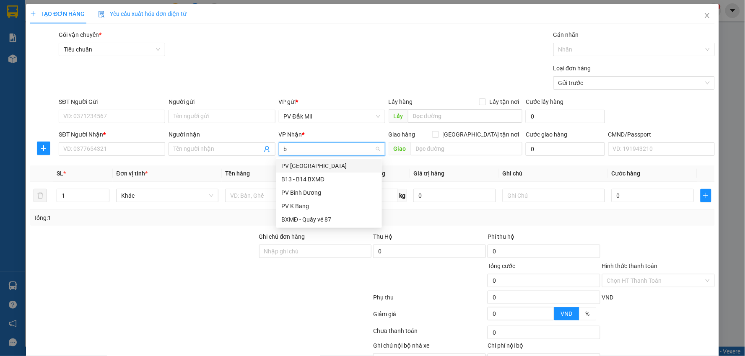
type input "bd"
click at [315, 166] on div "PV Bình Dương" at bounding box center [329, 165] width 96 height 9
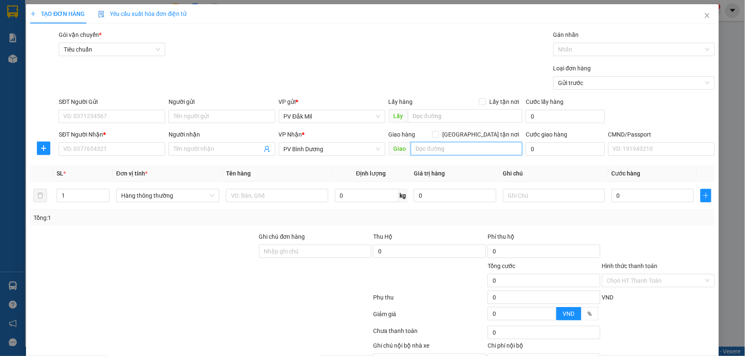
click at [424, 150] on input "text" at bounding box center [467, 148] width 112 height 13
type input "chợ đình"
click at [129, 116] on input "SĐT Người Gửi" at bounding box center [112, 116] width 106 height 13
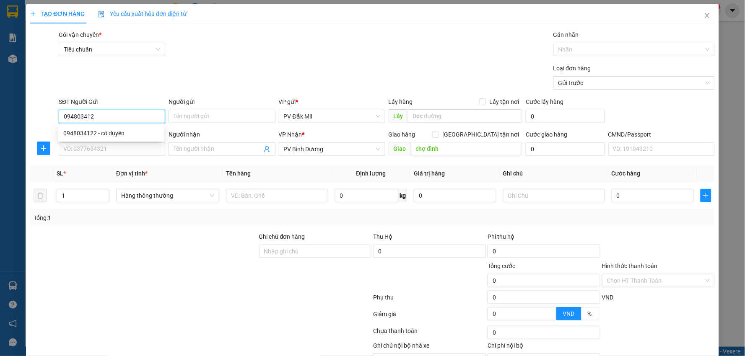
type input "0948034122"
click at [119, 132] on div "0948034122 - cô duyên" at bounding box center [111, 133] width 96 height 9
type input "cô duyên"
type input "0948034122"
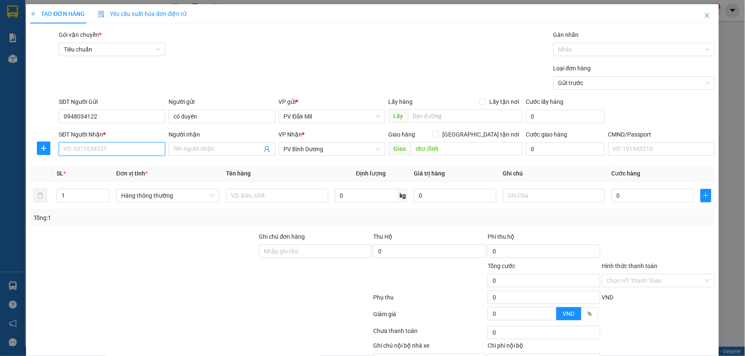
click at [111, 147] on input "SĐT Người Nhận *" at bounding box center [112, 149] width 106 height 13
click at [102, 163] on div "0966980123 - thắng" at bounding box center [111, 165] width 96 height 9
type input "0966980123"
type input "thắng"
type input "Chợ Đình"
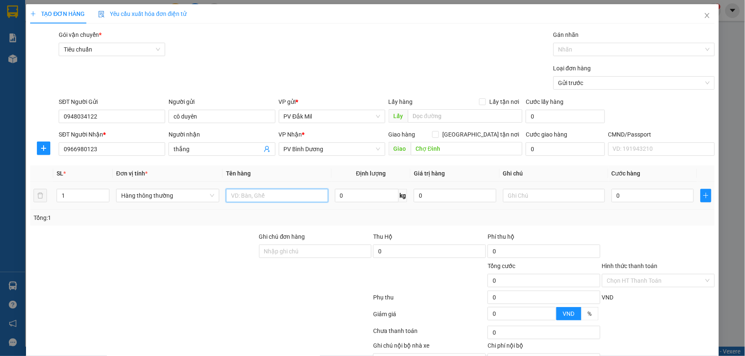
click at [278, 191] on input "text" at bounding box center [277, 195] width 102 height 13
type input "lạnh"
click at [647, 195] on input "0" at bounding box center [652, 195] width 82 height 13
type input "6"
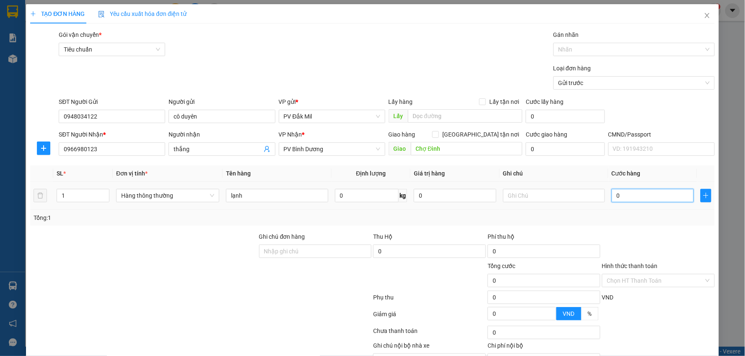
type input "6"
type input "60"
type input "600"
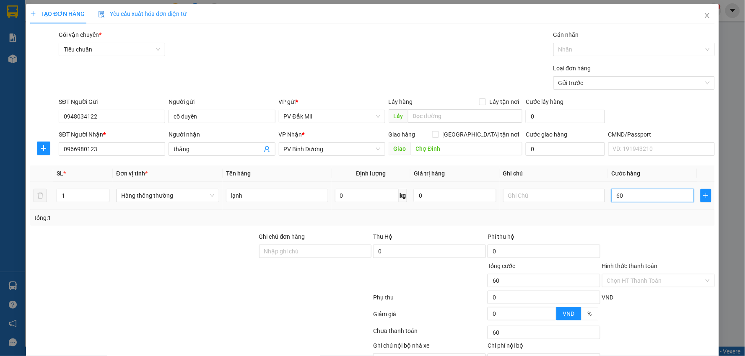
type input "600"
type input "6.000"
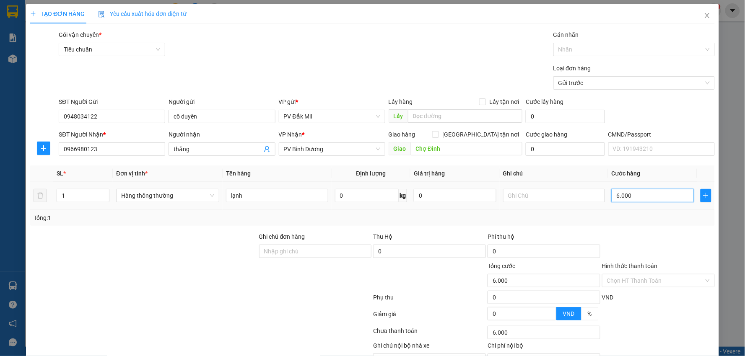
type input "60.000"
click at [625, 275] on input "Hình thức thanh toán" at bounding box center [655, 281] width 97 height 13
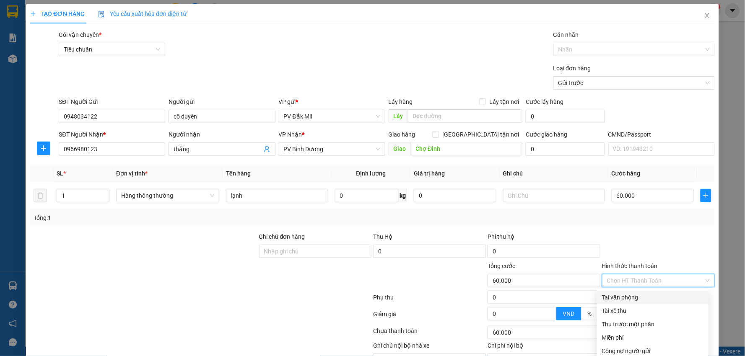
click at [624, 293] on div "Tại văn phòng" at bounding box center [652, 297] width 101 height 9
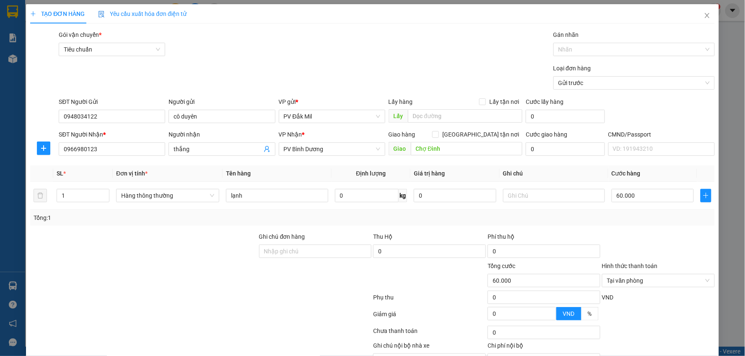
drag, startPoint x: 655, startPoint y: 333, endPoint x: 659, endPoint y: 335, distance: 4.9
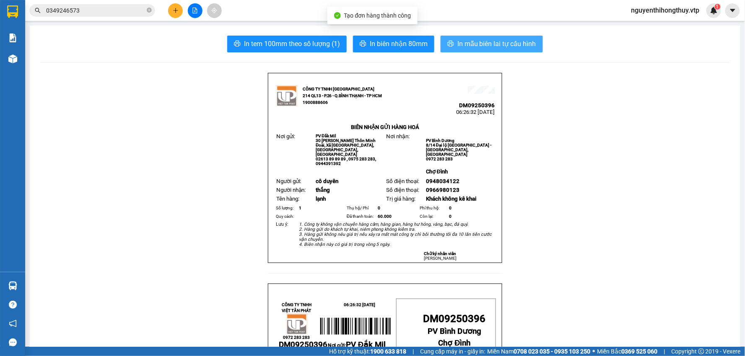
click at [492, 42] on span "In mẫu biên lai tự cấu hình" at bounding box center [496, 44] width 79 height 10
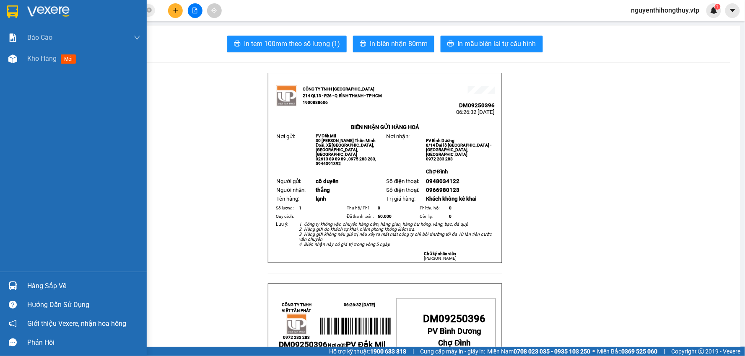
click at [17, 7] on img at bounding box center [12, 11] width 11 height 13
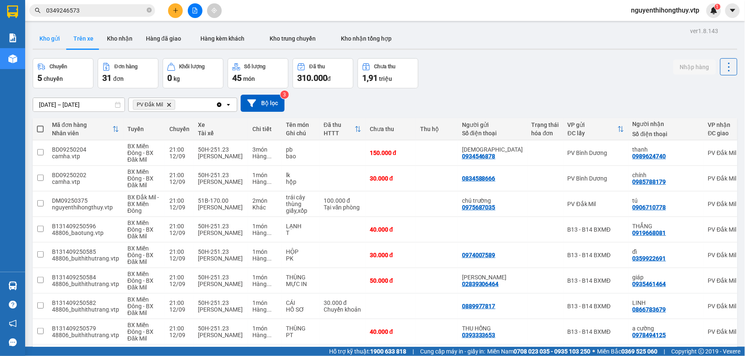
click at [52, 37] on button "Kho gửi" at bounding box center [50, 39] width 34 height 20
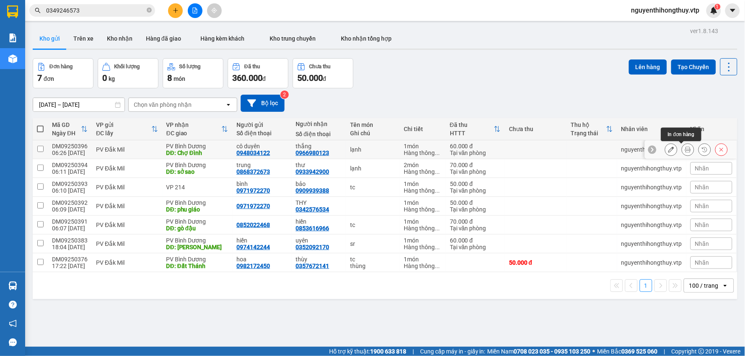
click at [685, 151] on icon at bounding box center [688, 150] width 6 height 6
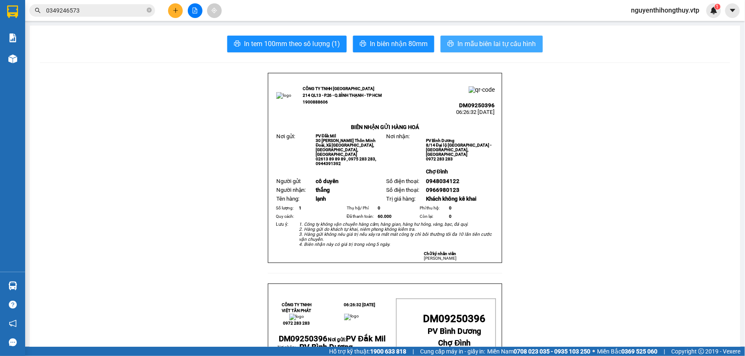
click at [476, 44] on span "In mẫu biên lai tự cấu hình" at bounding box center [496, 44] width 79 height 10
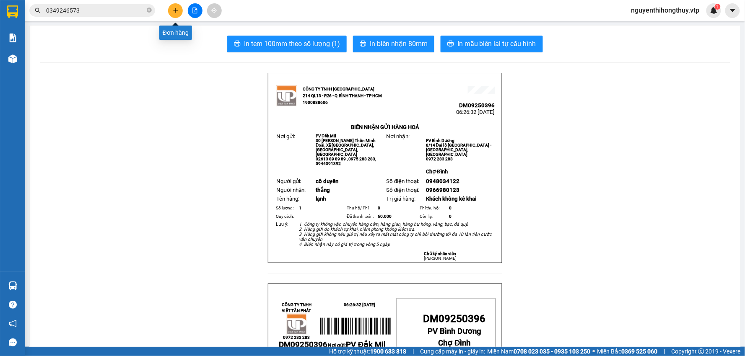
click at [176, 11] on icon "plus" at bounding box center [176, 11] width 6 height 6
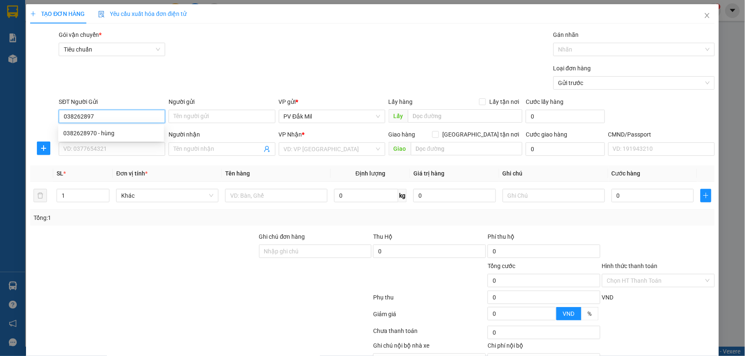
type input "0382628970"
click at [109, 128] on div "0382628970 - hùng" at bounding box center [111, 133] width 106 height 13
type input "hùng"
type input "0342802198"
type input "hạnh"
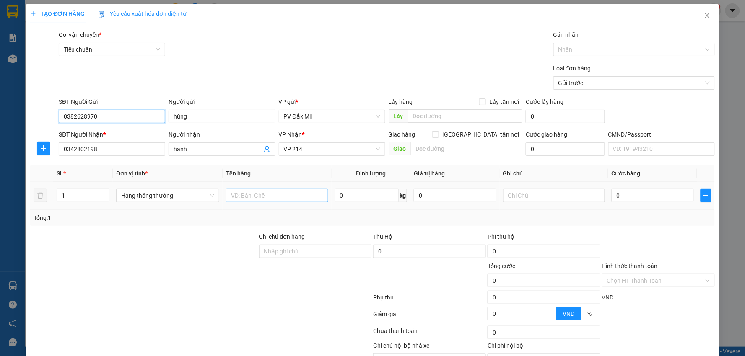
type input "0382628970"
click at [270, 200] on input "text" at bounding box center [277, 195] width 102 height 13
type input "tc"
click at [47, 193] on tr "1 Hàng thông thường tc 0 kg 0 0" at bounding box center [372, 196] width 684 height 28
type input "2"
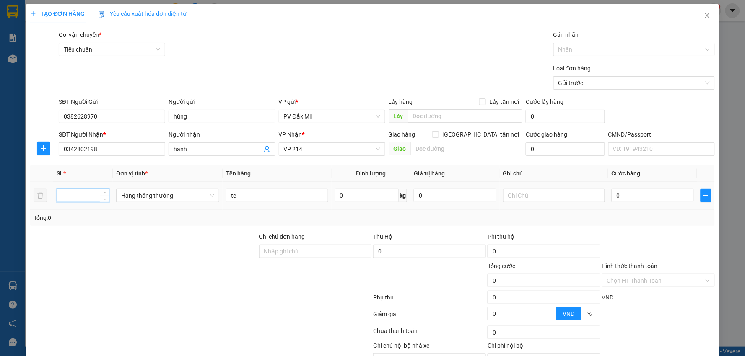
type input "1"
click at [624, 197] on input "0" at bounding box center [652, 195] width 82 height 13
type input "5"
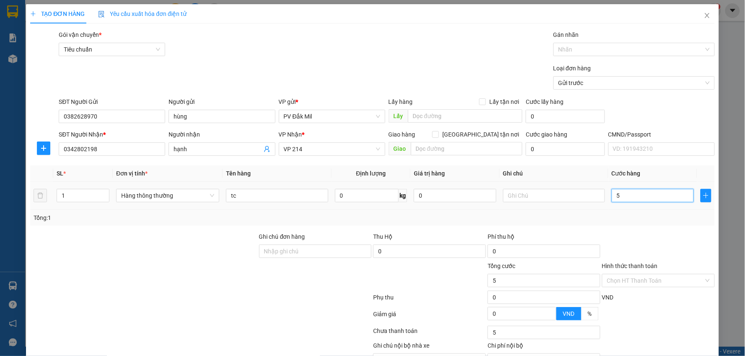
type input "50"
type input "500"
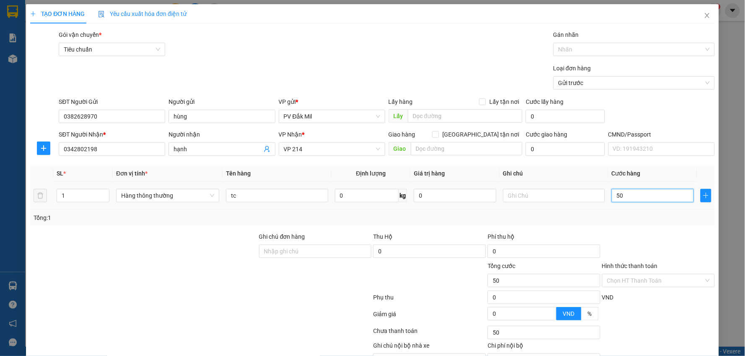
type input "500"
type input "5.000"
type input "50.000"
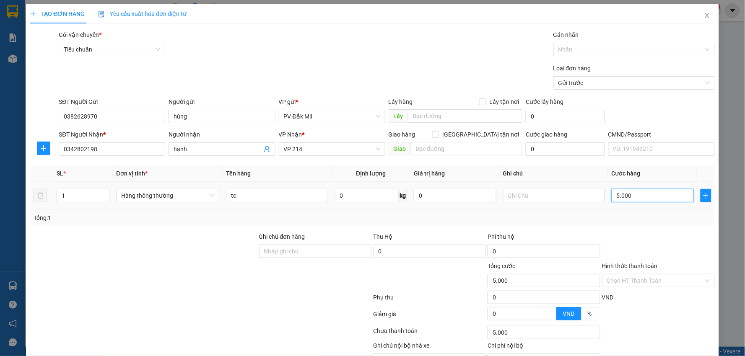
type input "50.000"
click at [638, 278] on input "Hình thức thanh toán" at bounding box center [655, 281] width 97 height 13
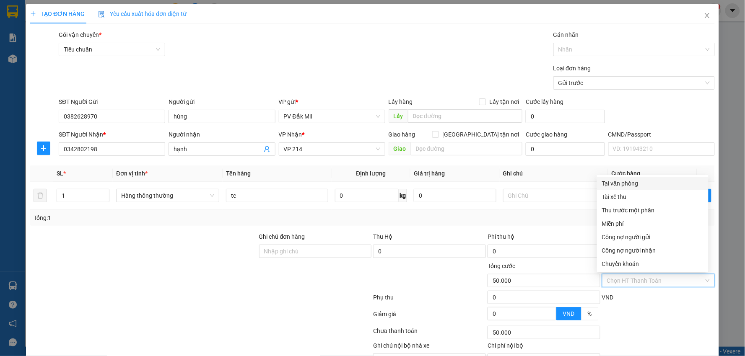
click at [631, 183] on div "Tại văn phòng" at bounding box center [652, 183] width 101 height 9
type input "0"
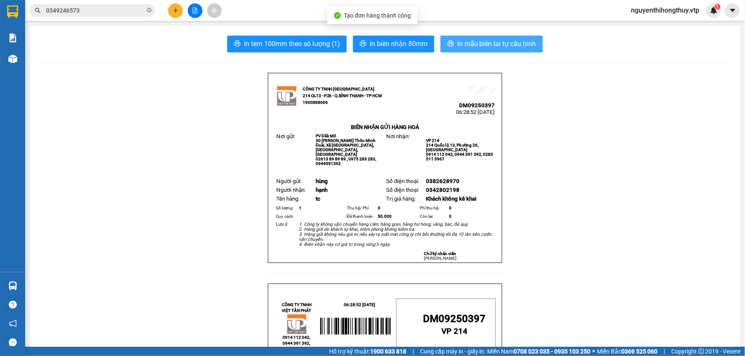
click at [471, 36] on button "In mẫu biên lai tự cấu hình" at bounding box center [491, 44] width 102 height 17
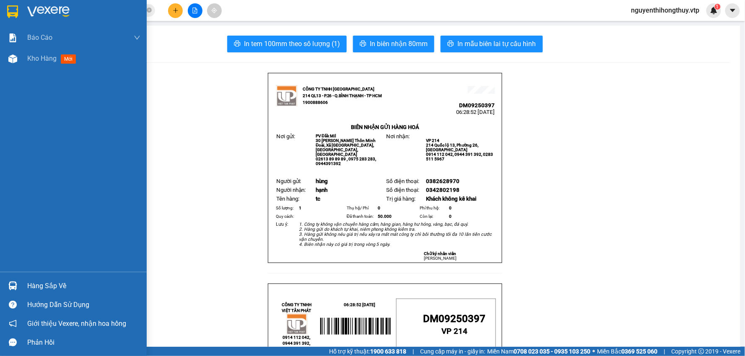
click at [7, 3] on div at bounding box center [73, 13] width 147 height 27
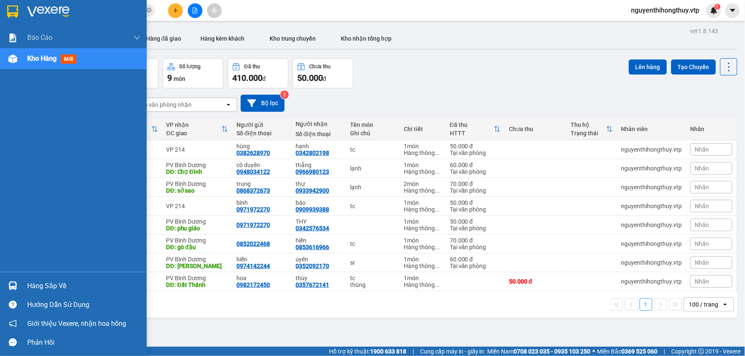
click at [36, 287] on div "Hàng sắp về" at bounding box center [83, 286] width 113 height 13
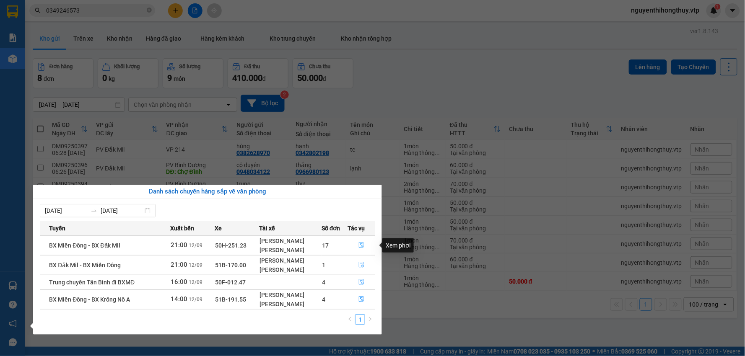
click at [361, 244] on icon "file-done" at bounding box center [361, 245] width 5 height 6
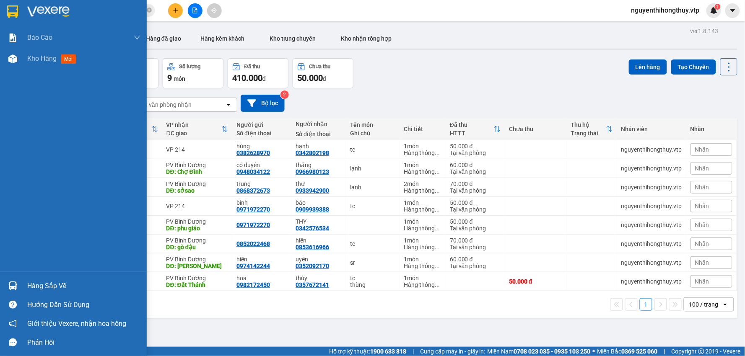
click at [19, 283] on div at bounding box center [12, 286] width 15 height 15
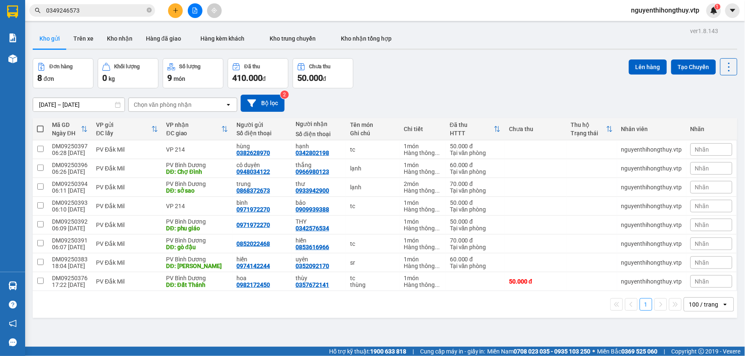
click at [414, 74] on section "Kết quả tìm kiếm ( 1 ) Bộ lọc Mã ĐH Trạng thái Món hàng Thu hộ Tổng cước Chưa c…" at bounding box center [372, 178] width 745 height 356
click at [86, 35] on button "Trên xe" at bounding box center [84, 39] width 34 height 20
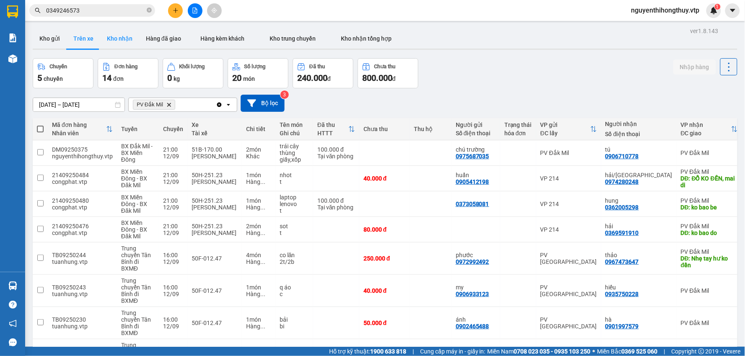
click at [115, 39] on button "Kho nhận" at bounding box center [119, 39] width 39 height 20
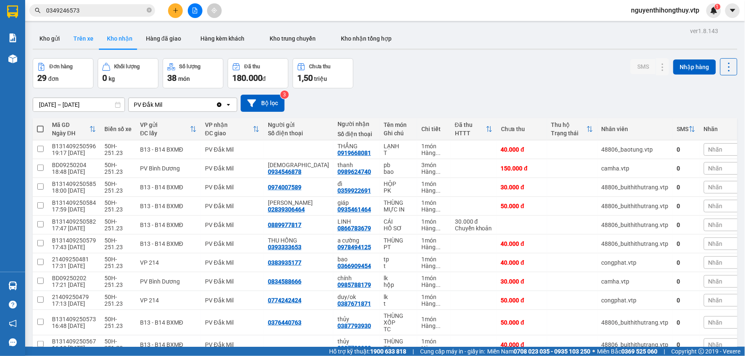
click at [86, 37] on button "Trên xe" at bounding box center [84, 39] width 34 height 20
type input "[DATE] – [DATE]"
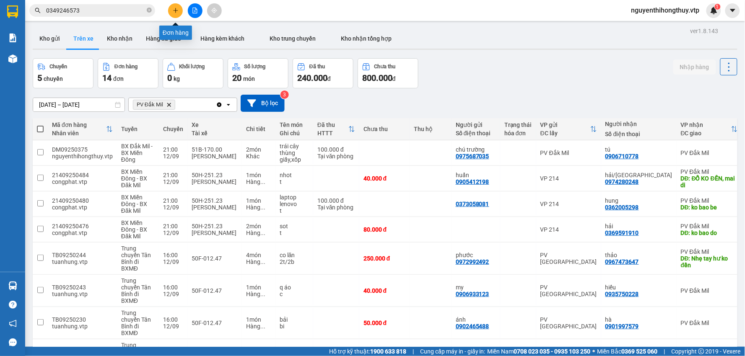
click at [176, 11] on icon "plus" at bounding box center [176, 11] width 6 height 6
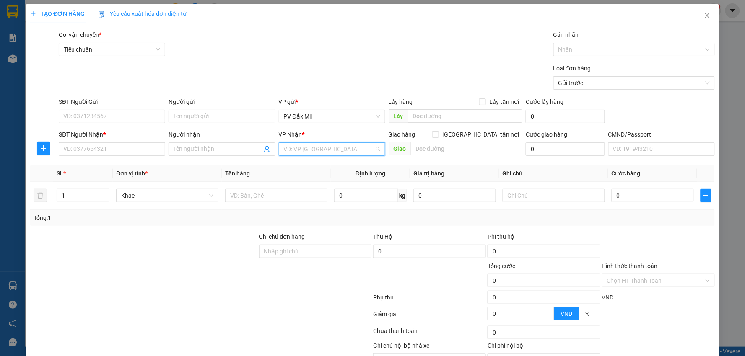
click at [332, 150] on input "search" at bounding box center [329, 149] width 91 height 13
click at [305, 162] on div "PV Bình Dương" at bounding box center [329, 165] width 96 height 9
click at [456, 148] on input "text" at bounding box center [467, 148] width 112 height 13
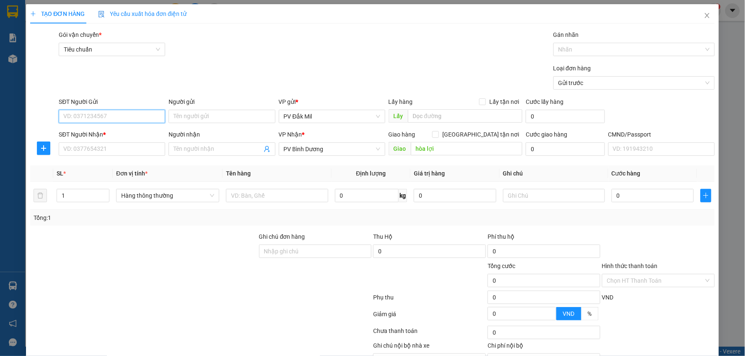
click at [110, 110] on input "SĐT Người Gửi" at bounding box center [112, 116] width 106 height 13
click at [110, 152] on input "SĐT Người Nhận *" at bounding box center [112, 149] width 106 height 13
click at [256, 197] on input "text" at bounding box center [277, 195] width 102 height 13
click at [628, 194] on input "0" at bounding box center [652, 195] width 82 height 13
click at [211, 148] on input "Người nhận" at bounding box center [218, 149] width 88 height 9
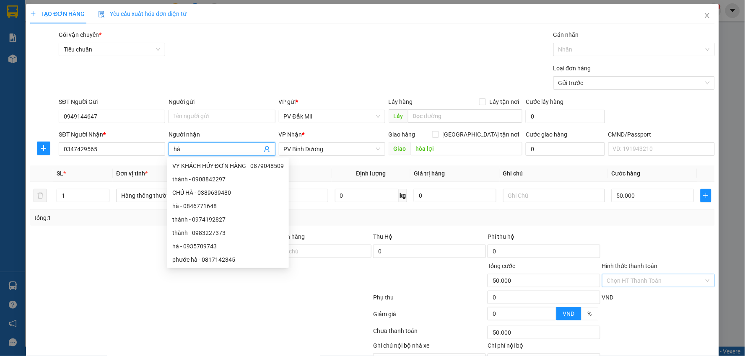
click at [621, 275] on input "Hình thức thanh toán" at bounding box center [655, 281] width 97 height 13
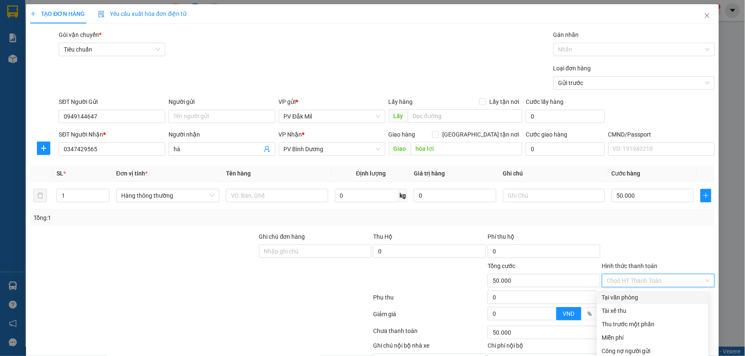
click at [623, 293] on div "Tại văn phòng" at bounding box center [652, 297] width 101 height 9
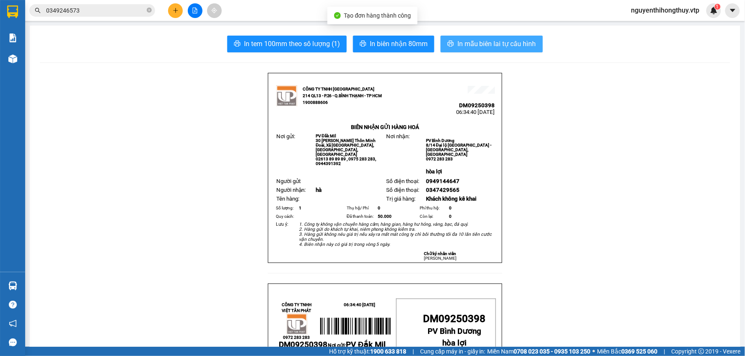
click at [490, 42] on span "In mẫu biên lai tự cấu hình" at bounding box center [496, 44] width 79 height 10
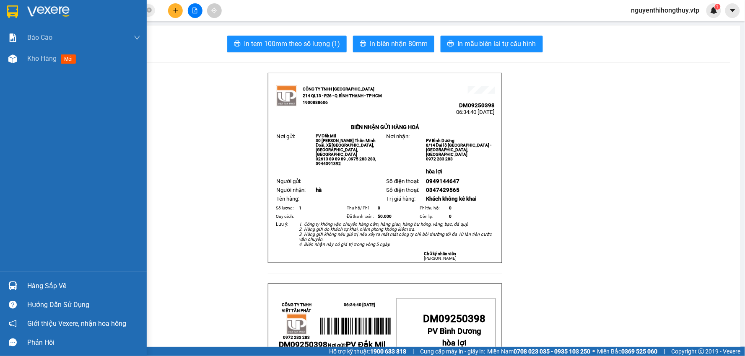
click at [12, 10] on img at bounding box center [12, 11] width 11 height 13
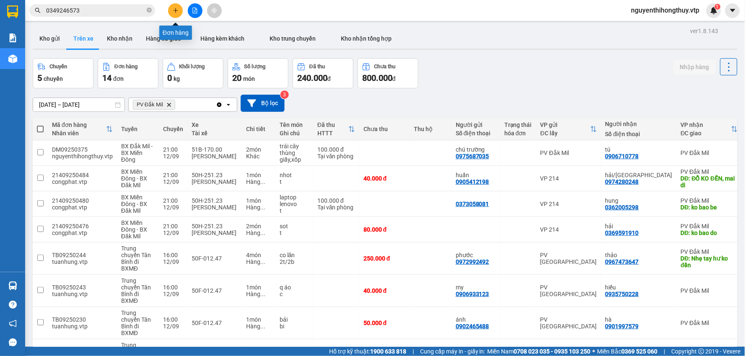
click at [174, 10] on icon "plus" at bounding box center [176, 11] width 6 height 6
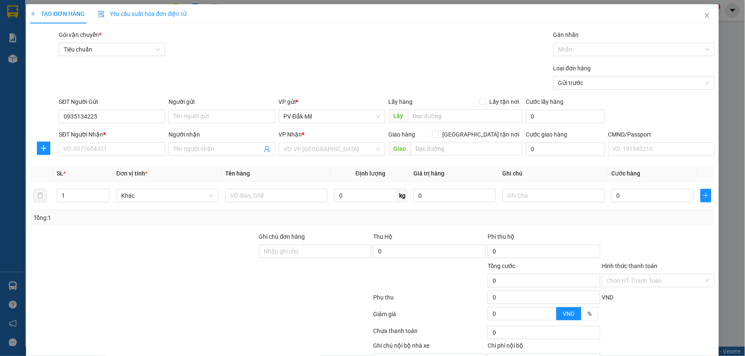
click at [115, 141] on div "SĐT Người Nhận *" at bounding box center [112, 136] width 106 height 13
click at [114, 153] on input "SĐT Người Nhận *" at bounding box center [112, 149] width 106 height 13
click at [106, 166] on div "0931618869 - đan" at bounding box center [111, 165] width 96 height 9
click at [254, 195] on input "text" at bounding box center [277, 195] width 102 height 13
click at [642, 199] on input "0" at bounding box center [652, 195] width 82 height 13
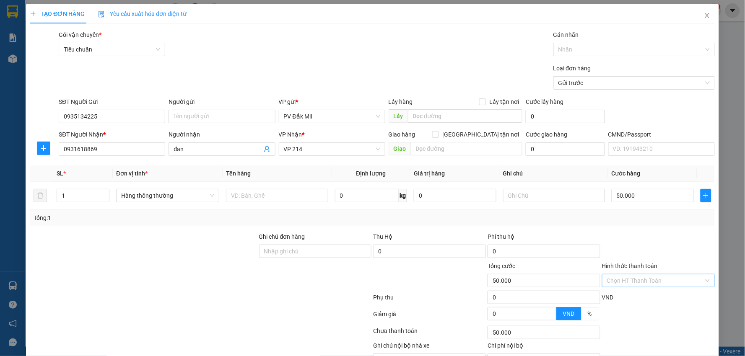
click at [651, 275] on input "Hình thức thanh toán" at bounding box center [655, 281] width 97 height 13
click at [621, 293] on div "Tại văn phòng" at bounding box center [652, 297] width 101 height 9
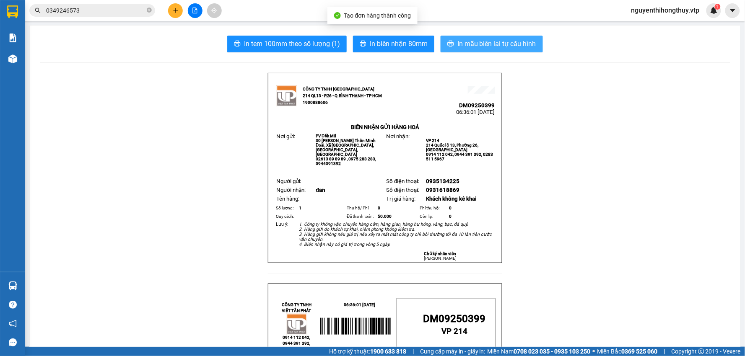
click at [497, 42] on span "In mẫu biên lai tự cấu hình" at bounding box center [496, 44] width 79 height 10
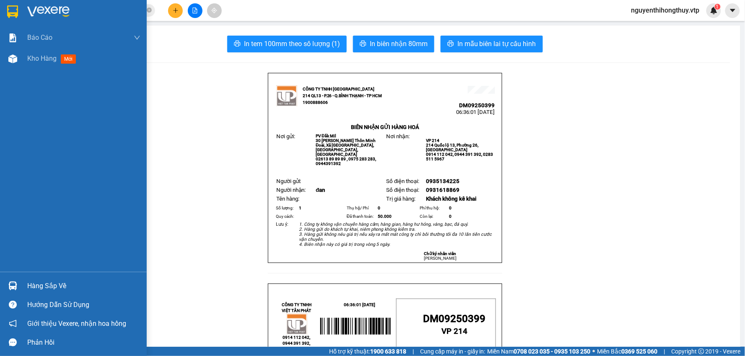
click at [15, 7] on img at bounding box center [12, 11] width 11 height 13
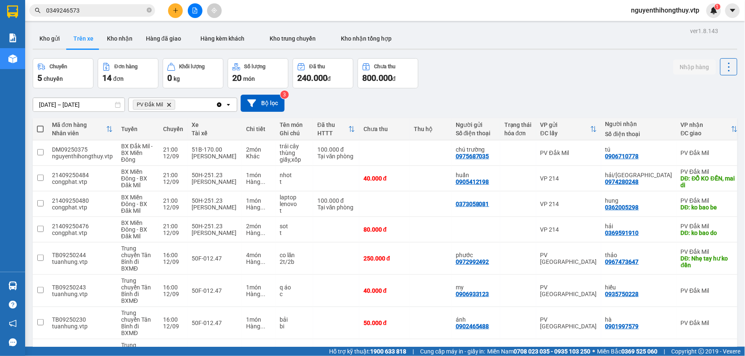
click at [688, 67] on button "Nhập hàng" at bounding box center [694, 67] width 43 height 15
click at [684, 64] on button "Nhập hàng" at bounding box center [694, 67] width 43 height 15
click at [122, 13] on input "0349246573" at bounding box center [95, 10] width 99 height 9
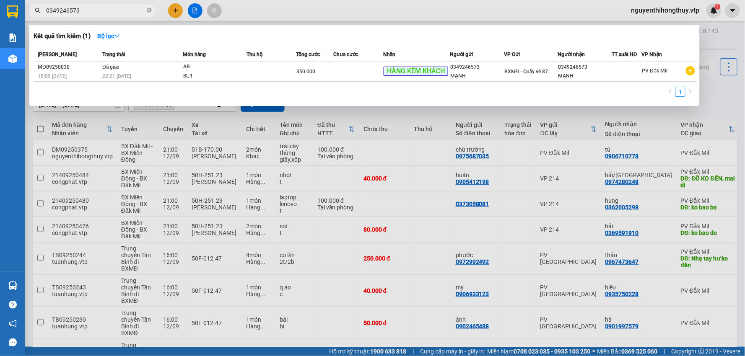
click at [122, 13] on input "0349246573" at bounding box center [95, 10] width 99 height 9
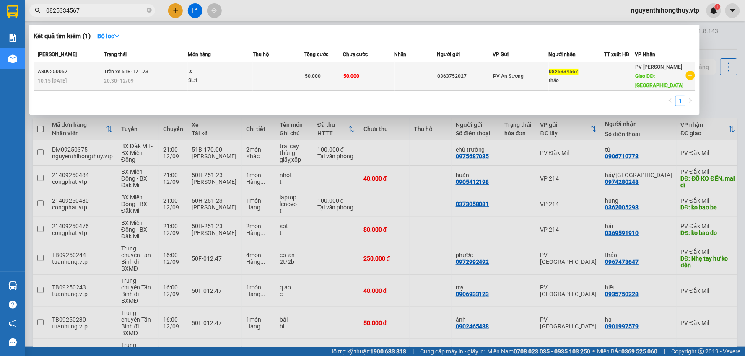
click at [257, 78] on td at bounding box center [279, 76] width 52 height 29
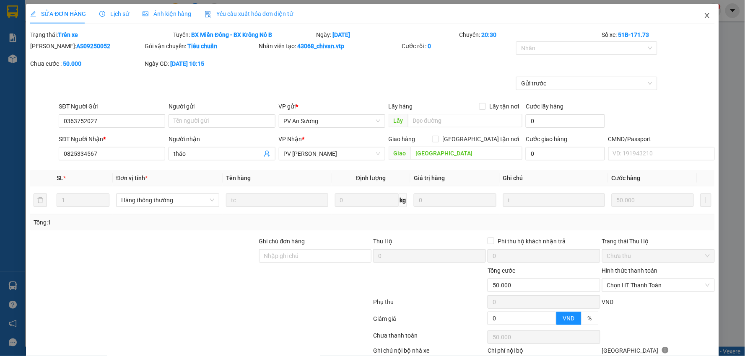
click at [705, 15] on icon "close" at bounding box center [707, 15] width 5 height 5
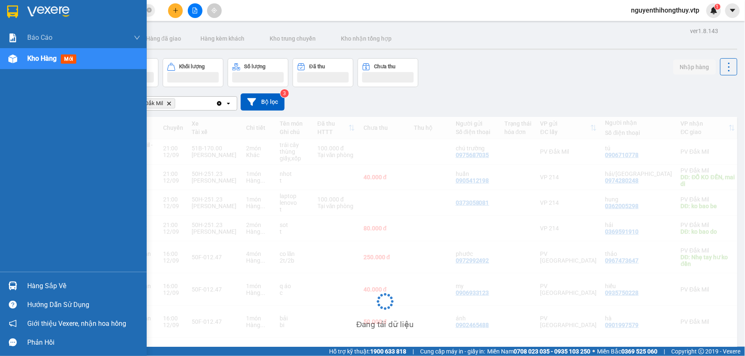
click at [12, 13] on img at bounding box center [12, 11] width 11 height 13
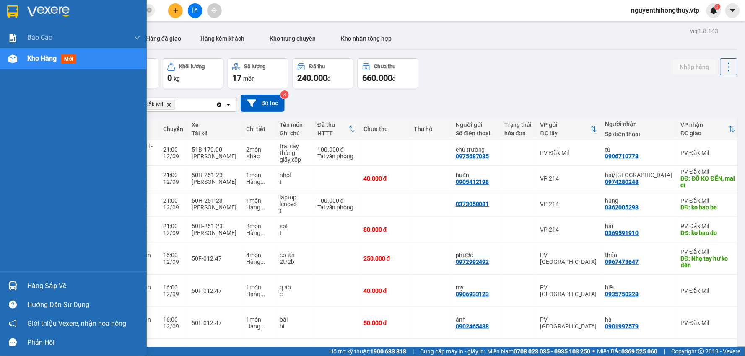
click at [12, 9] on img at bounding box center [12, 11] width 11 height 13
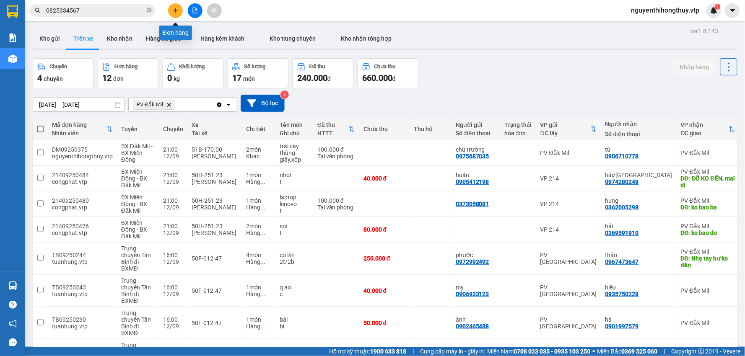
click at [177, 12] on icon "plus" at bounding box center [176, 11] width 6 height 6
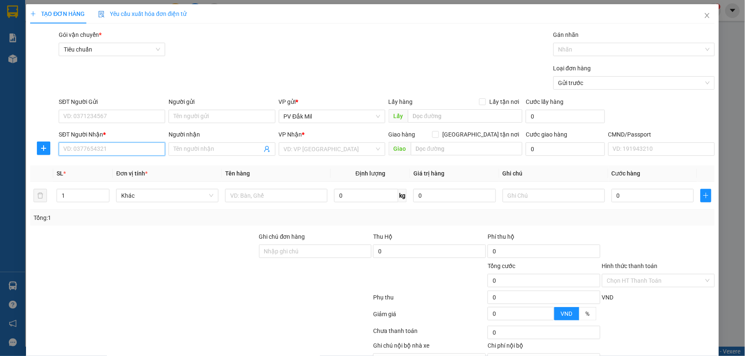
click at [107, 149] on input "SĐT Người Nhận *" at bounding box center [112, 149] width 106 height 13
click at [86, 166] on div "0916403574" at bounding box center [111, 165] width 96 height 9
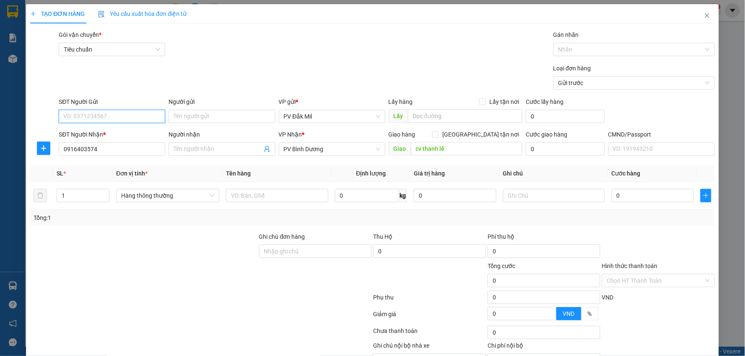
click at [96, 117] on input "SĐT Người Gửi" at bounding box center [112, 116] width 106 height 13
click at [132, 135] on div "0946073745" at bounding box center [111, 133] width 96 height 9
click at [84, 192] on input "1" at bounding box center [83, 195] width 52 height 13
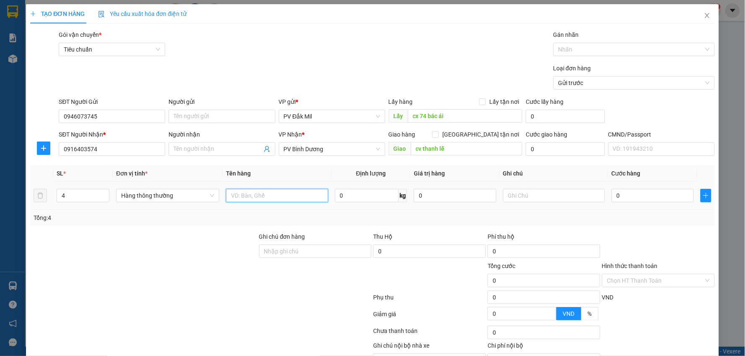
click at [271, 196] on input "text" at bounding box center [277, 195] width 102 height 13
click at [533, 195] on input "text" at bounding box center [554, 195] width 102 height 13
click at [614, 193] on input "0" at bounding box center [652, 195] width 82 height 13
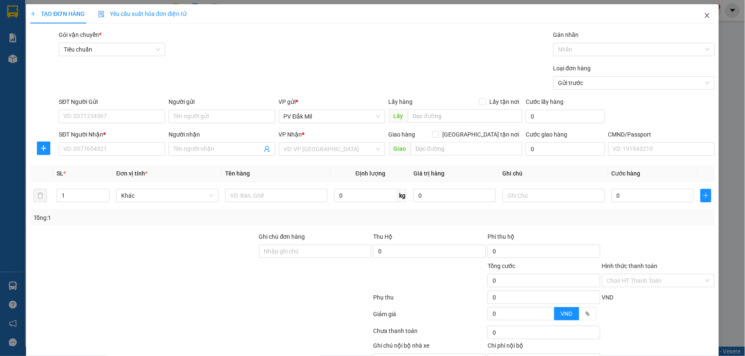
click at [704, 17] on icon "close" at bounding box center [707, 15] width 7 height 7
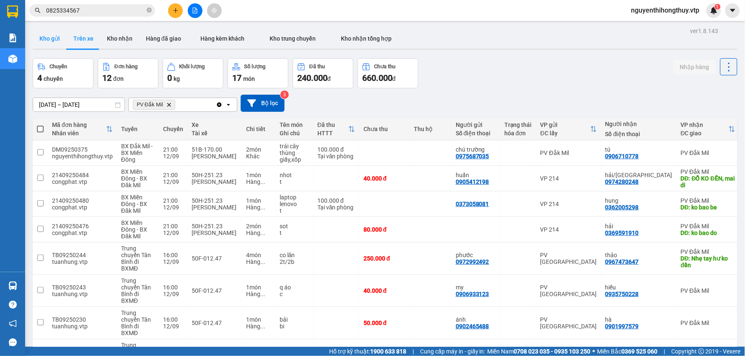
click at [47, 38] on button "Kho gửi" at bounding box center [50, 39] width 34 height 20
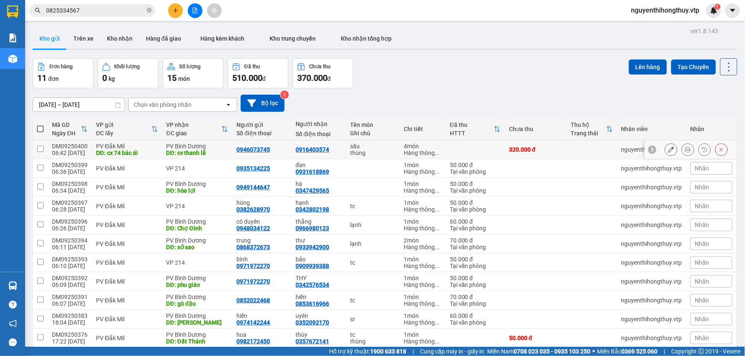
click at [39, 148] on input "checkbox" at bounding box center [40, 149] width 6 height 6
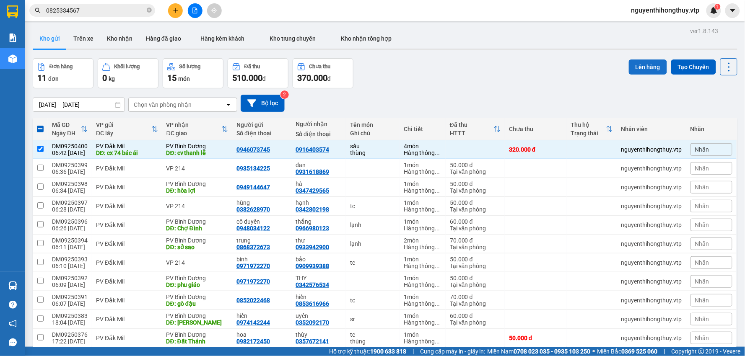
click at [642, 70] on button "Lên hàng" at bounding box center [648, 67] width 38 height 15
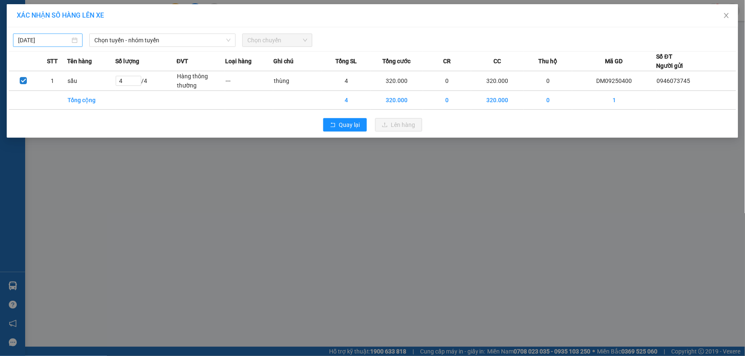
click at [51, 39] on input "[DATE]" at bounding box center [44, 40] width 52 height 9
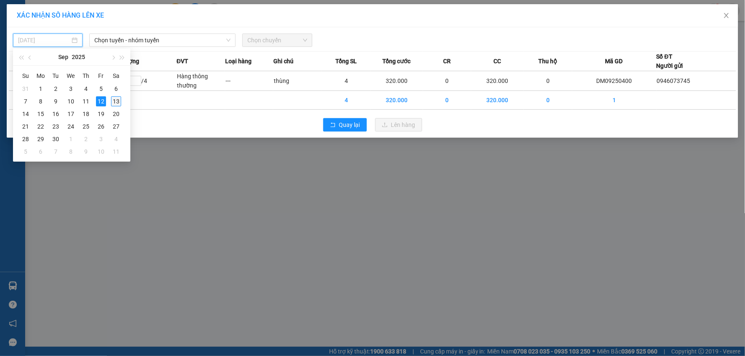
click at [115, 100] on div "13" at bounding box center [116, 101] width 10 height 10
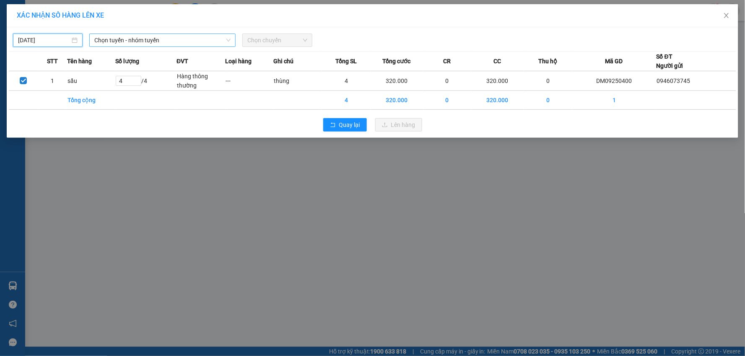
click at [162, 39] on span "Chọn tuyến - nhóm tuyến" at bounding box center [162, 40] width 136 height 13
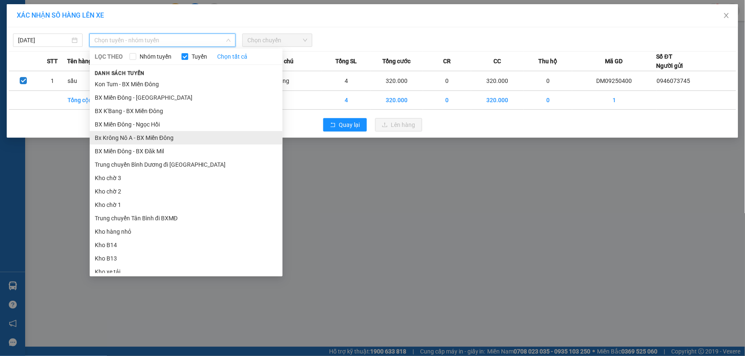
click at [142, 136] on li "Bx Krông Nô A - BX Miền Đông" at bounding box center [186, 137] width 193 height 13
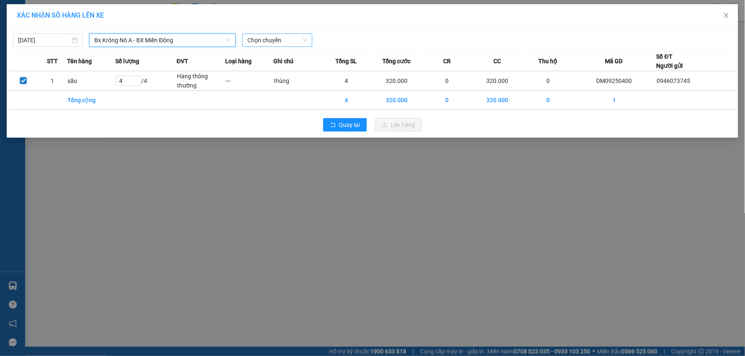
click at [285, 40] on span "Chọn chuyến" at bounding box center [277, 40] width 60 height 13
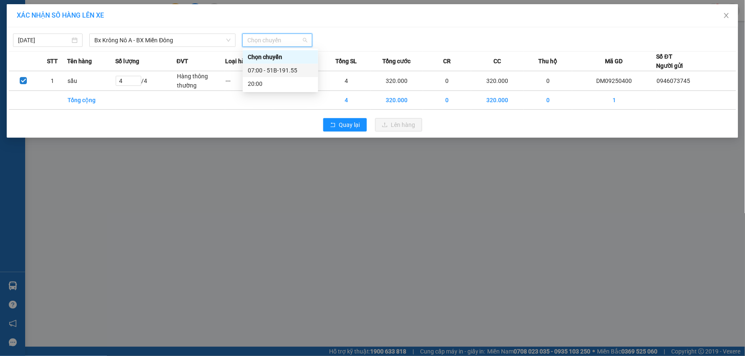
click at [272, 68] on div "07:00 - 51B-191.55" at bounding box center [280, 70] width 65 height 9
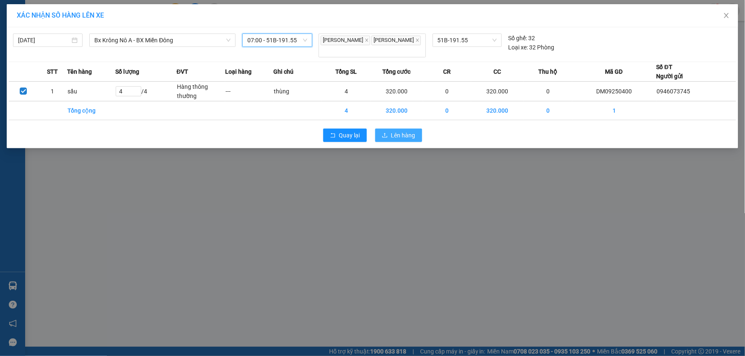
click at [390, 132] on button "Lên hàng" at bounding box center [398, 135] width 47 height 13
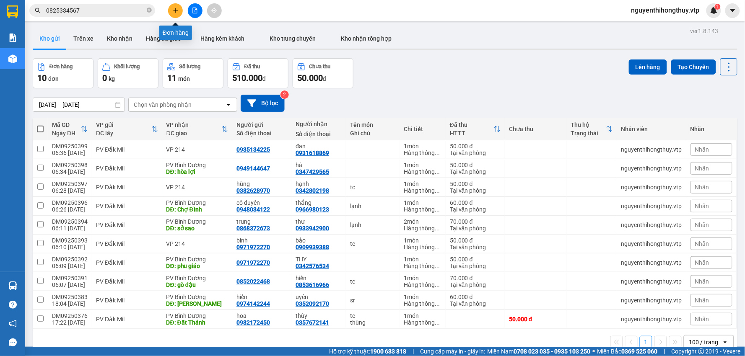
click at [175, 10] on icon "plus" at bounding box center [175, 10] width 5 height 0
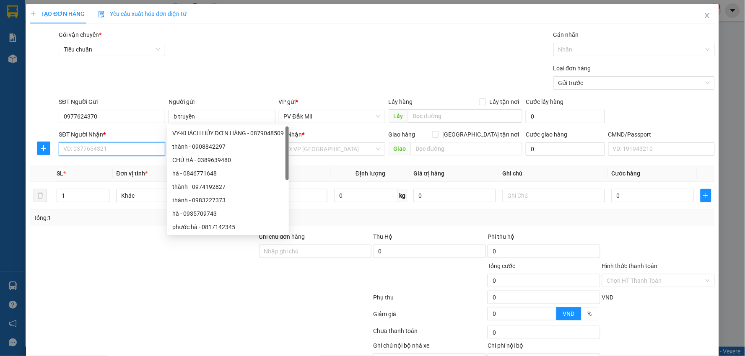
click at [98, 149] on input "SĐT Người Nhận *" at bounding box center [112, 149] width 106 height 13
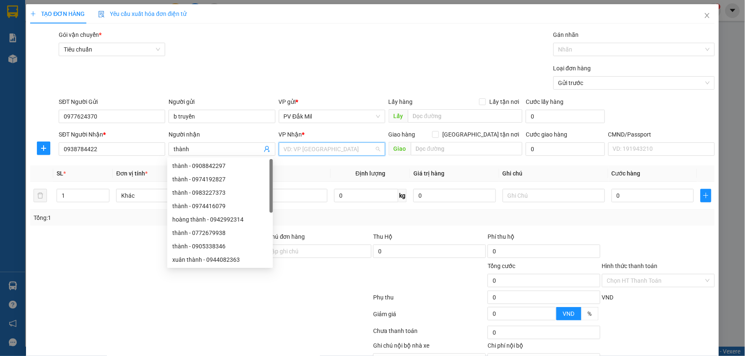
click at [298, 150] on input "search" at bounding box center [329, 149] width 91 height 13
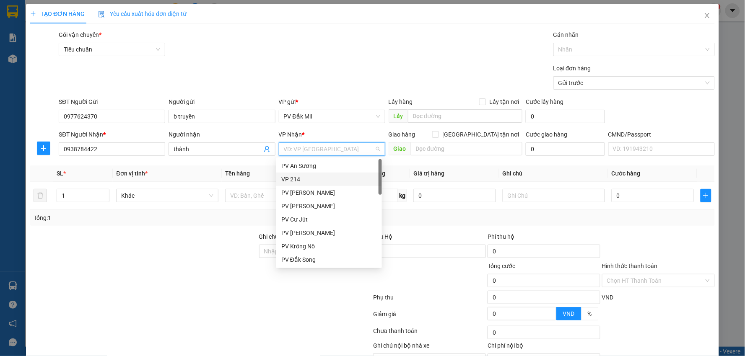
click at [308, 181] on div "VP 214" at bounding box center [329, 179] width 96 height 9
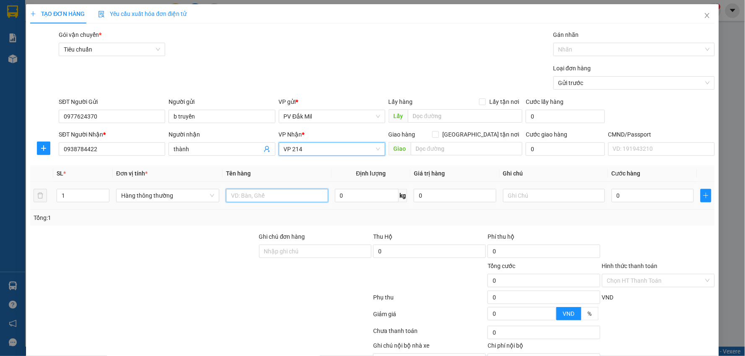
click at [264, 198] on input "text" at bounding box center [277, 195] width 102 height 13
click at [531, 200] on input "text" at bounding box center [554, 195] width 102 height 13
click at [641, 194] on input "0" at bounding box center [652, 195] width 82 height 13
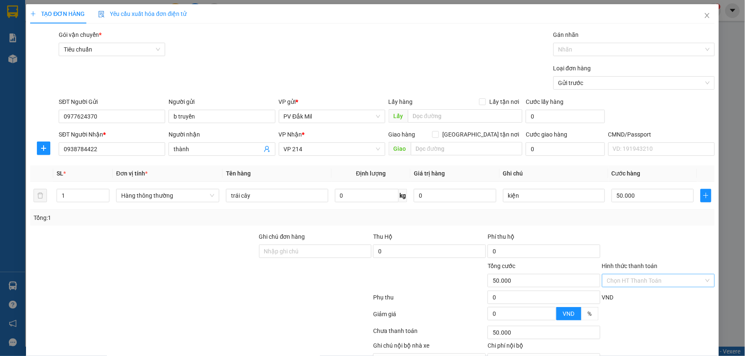
click at [648, 275] on input "Hình thức thanh toán" at bounding box center [655, 281] width 97 height 13
click at [623, 293] on div "Tại văn phòng" at bounding box center [652, 297] width 101 height 9
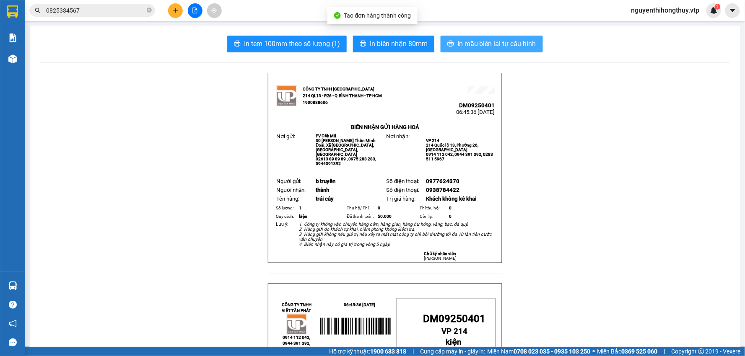
click at [496, 42] on span "In mẫu biên lai tự cấu hình" at bounding box center [496, 44] width 79 height 10
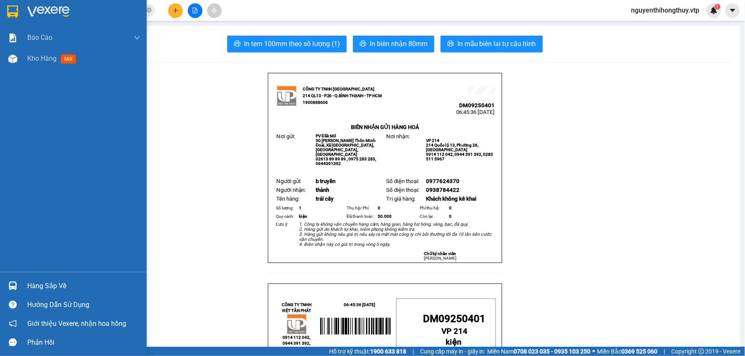
click at [17, 13] on img at bounding box center [12, 11] width 11 height 13
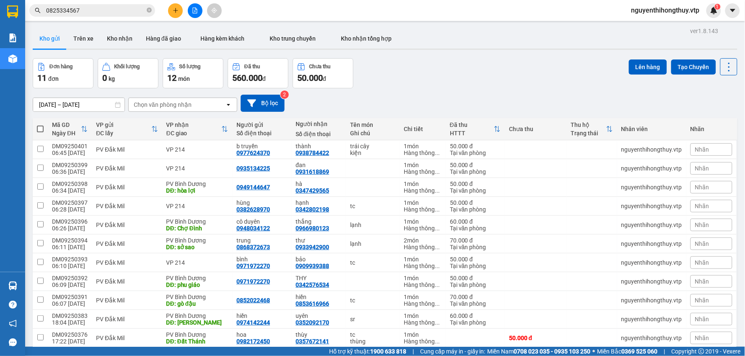
click at [102, 13] on input "0825334567" at bounding box center [95, 10] width 99 height 9
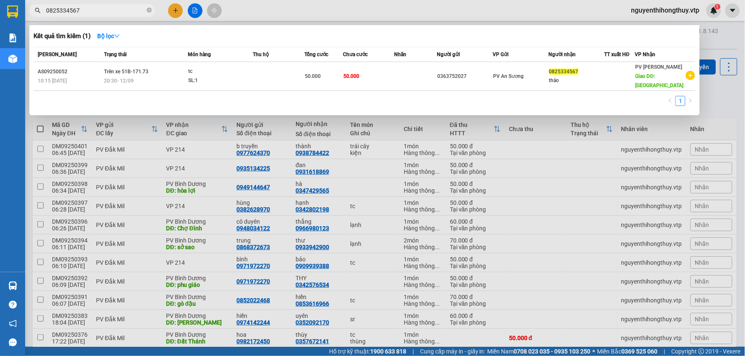
click at [102, 13] on input "0825334567" at bounding box center [95, 10] width 99 height 9
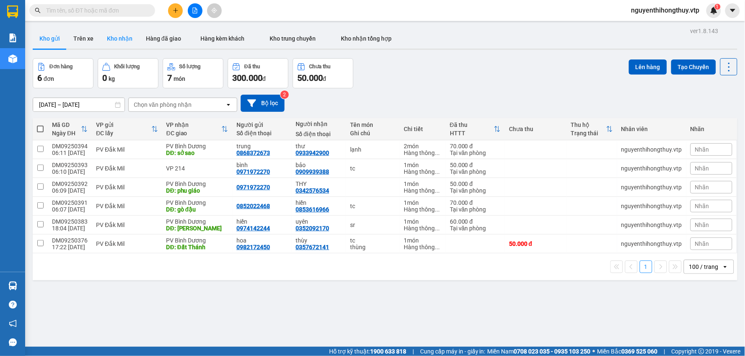
click at [119, 40] on button "Kho nhận" at bounding box center [119, 39] width 39 height 20
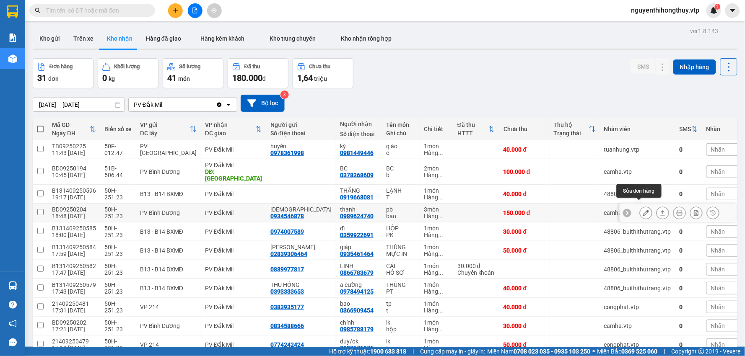
click at [643, 210] on icon at bounding box center [646, 213] width 6 height 6
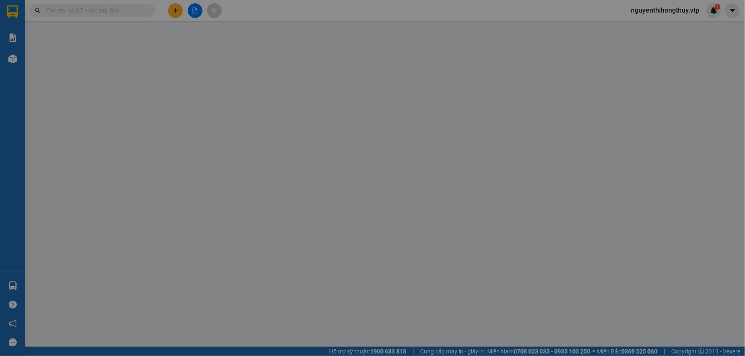
type input "0934546878"
type input "GIÁO"
type input "0989624740"
type input "thanh"
type input "150.000"
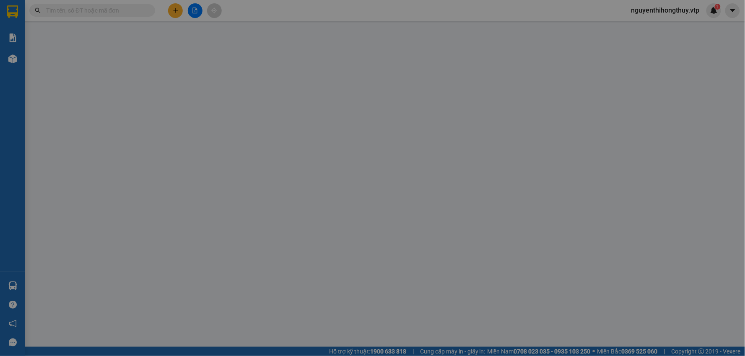
type input "150.000"
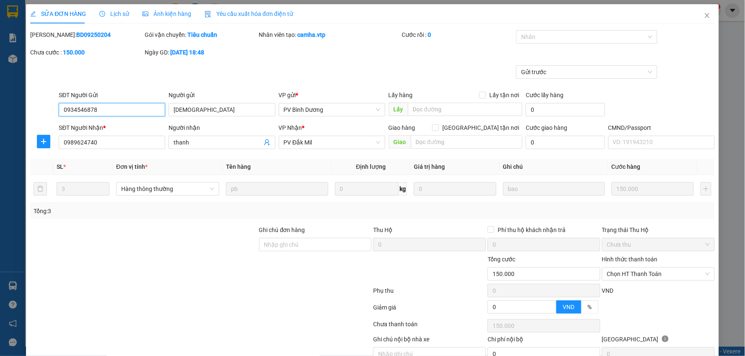
type input "7.500"
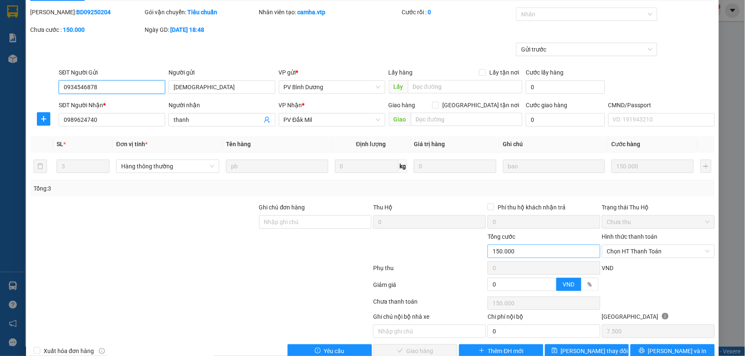
scroll to position [41, 0]
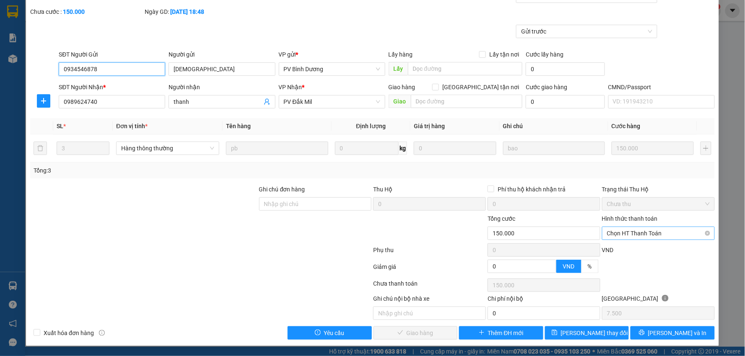
click at [629, 233] on span "Chọn HT Thanh Toán" at bounding box center [658, 233] width 103 height 13
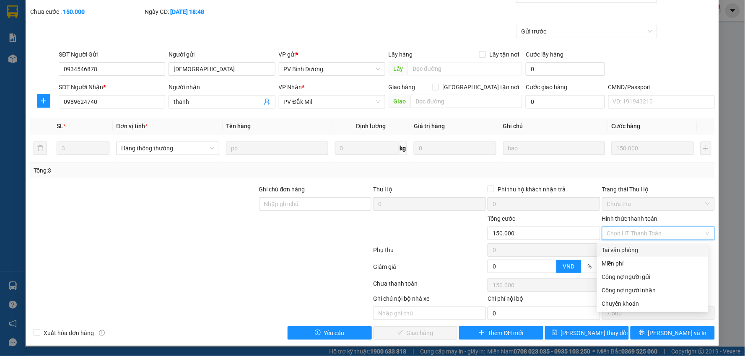
drag, startPoint x: 623, startPoint y: 248, endPoint x: 525, endPoint y: 279, distance: 102.9
click at [622, 248] on div "Tại văn phòng" at bounding box center [652, 250] width 101 height 9
type input "0"
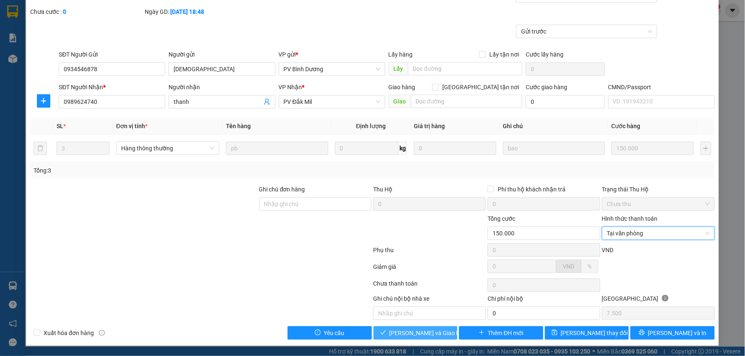
click at [404, 333] on span "[PERSON_NAME] và Giao hàng" at bounding box center [429, 333] width 80 height 9
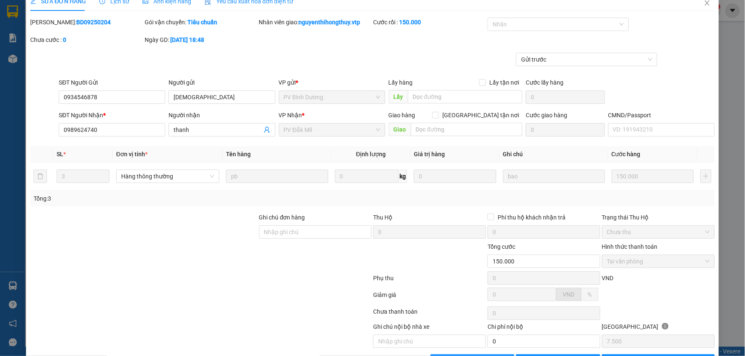
scroll to position [0, 0]
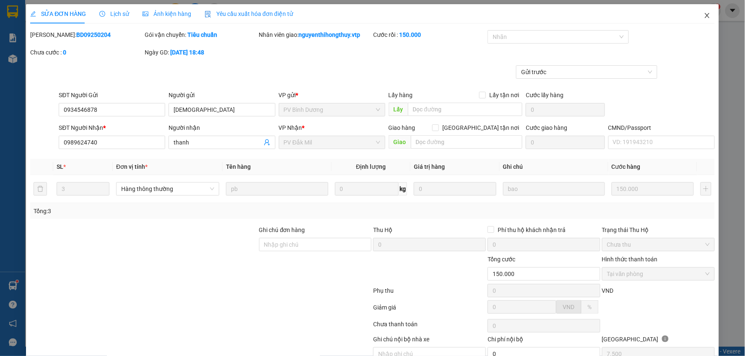
click at [704, 14] on icon "close" at bounding box center [707, 15] width 7 height 7
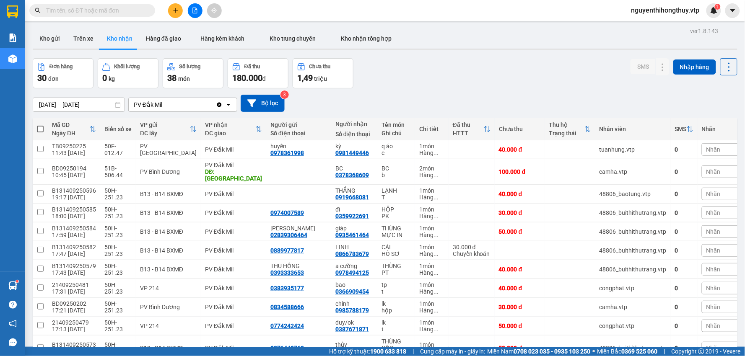
click at [97, 13] on input "text" at bounding box center [95, 10] width 99 height 9
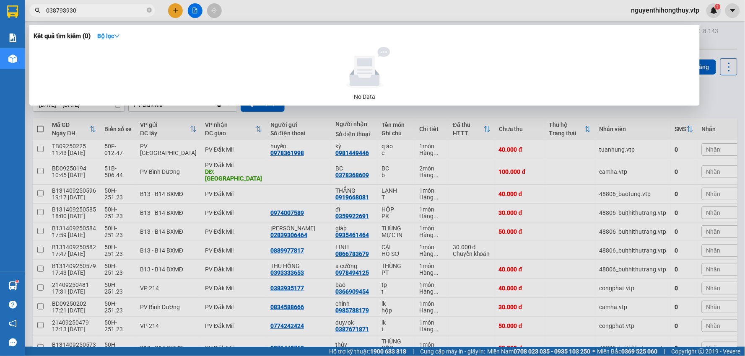
click at [52, 10] on input "038793930" at bounding box center [95, 10] width 99 height 9
click at [59, 7] on input "038793930" at bounding box center [95, 10] width 99 height 9
type input "0387793930"
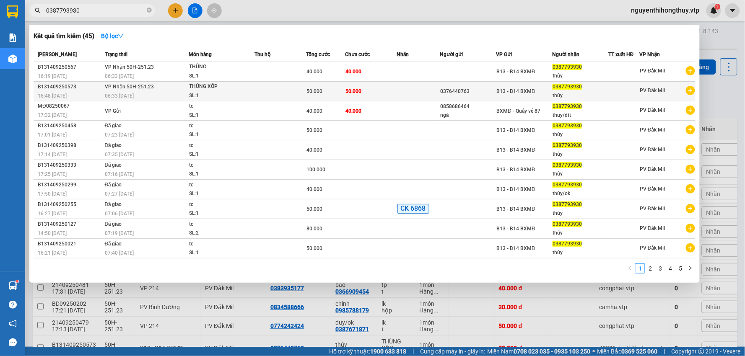
click at [416, 87] on td at bounding box center [418, 92] width 43 height 20
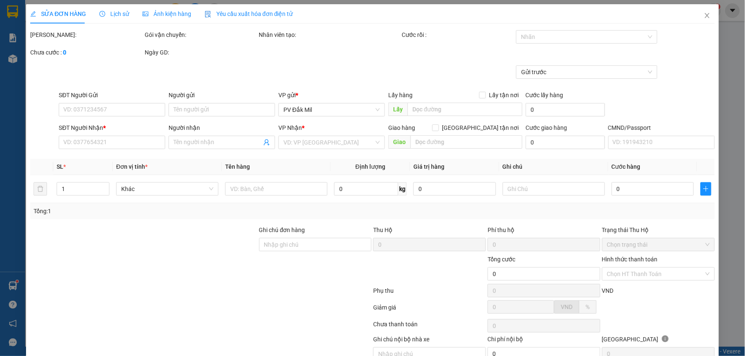
type input "0376440763"
type input "0387793930"
type input "thủy"
type input "50.000"
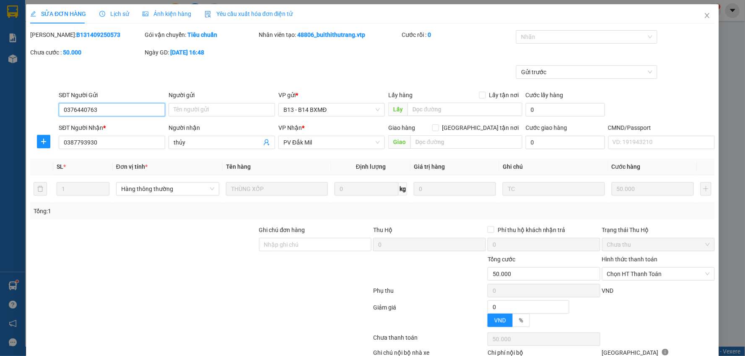
type input "2.500"
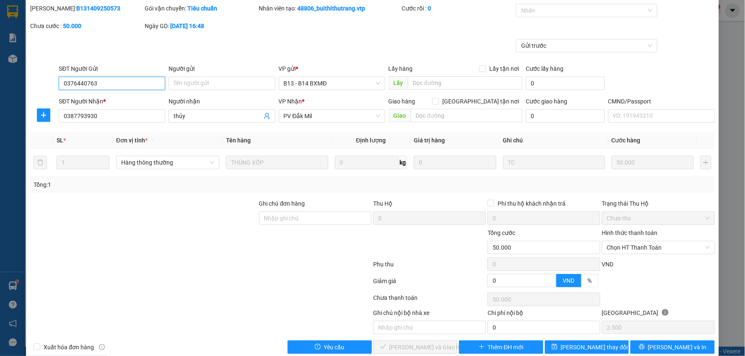
scroll to position [41, 0]
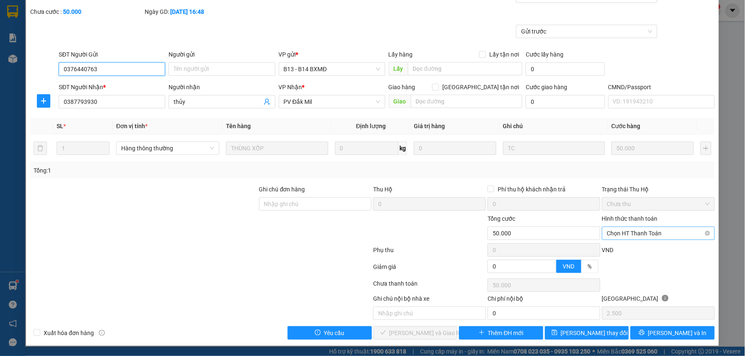
click at [660, 231] on span "Chọn HT Thanh Toán" at bounding box center [658, 233] width 103 height 13
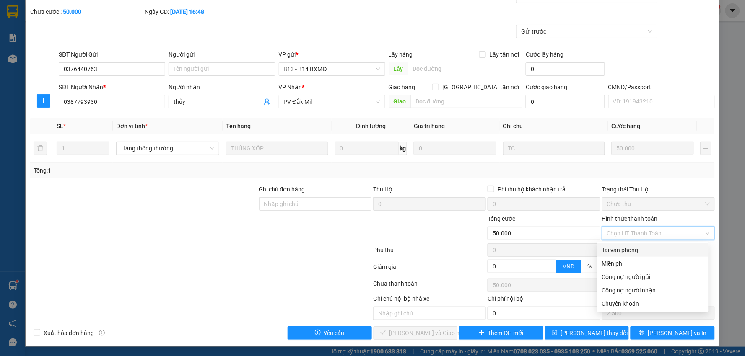
click at [638, 251] on div "Tại văn phòng" at bounding box center [652, 250] width 101 height 9
type input "0"
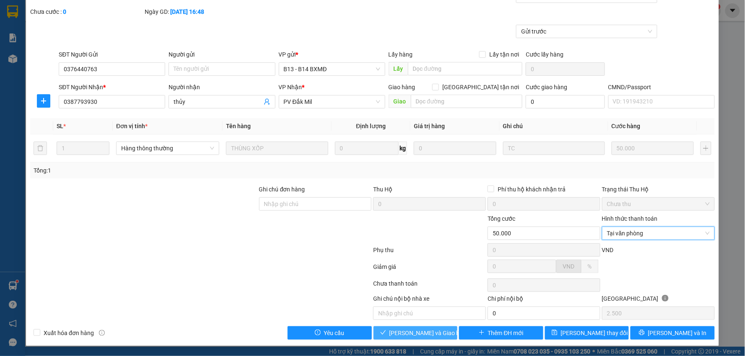
click at [413, 332] on span "[PERSON_NAME] và Giao hàng" at bounding box center [429, 333] width 80 height 9
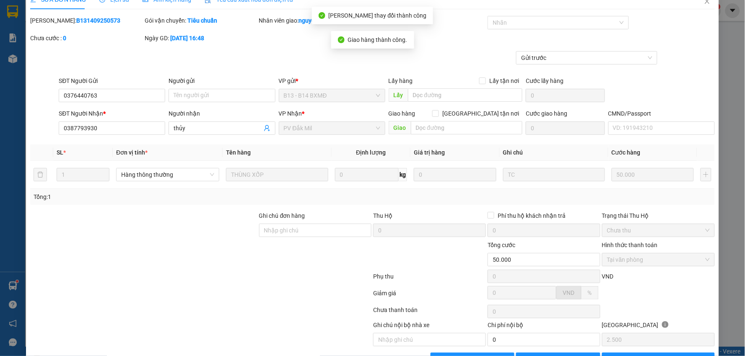
scroll to position [0, 0]
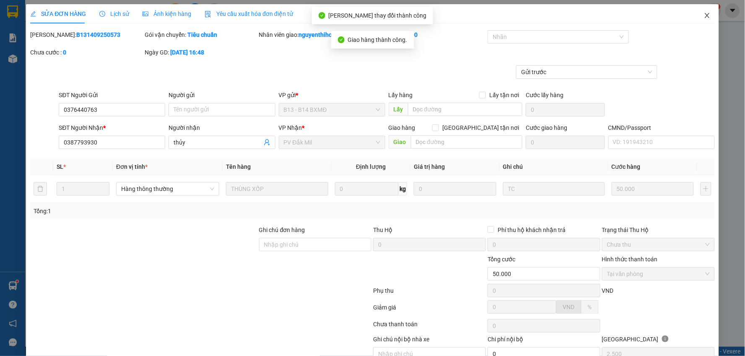
click at [705, 17] on icon "close" at bounding box center [707, 15] width 5 height 5
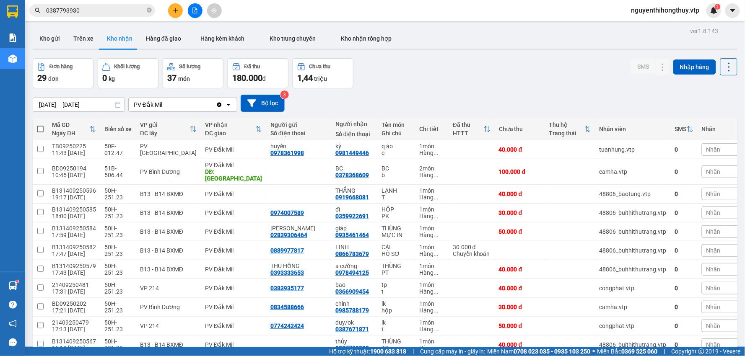
click at [118, 10] on input "0387793930" at bounding box center [95, 10] width 99 height 9
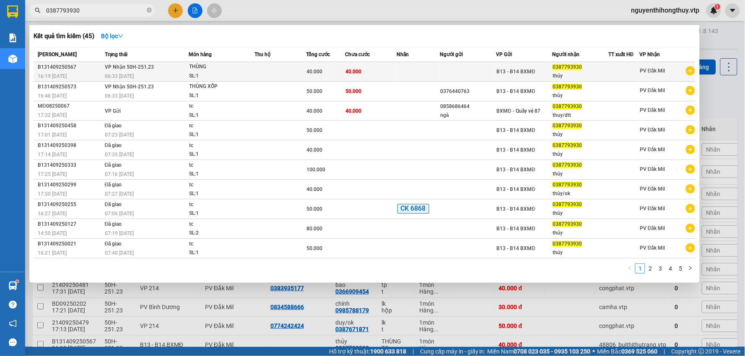
click at [376, 73] on td "40.000" at bounding box center [371, 72] width 52 height 20
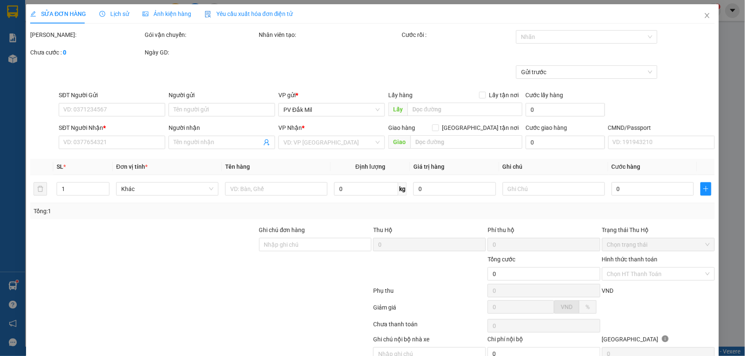
type input "0387793930"
type input "thủy"
type input "40.000"
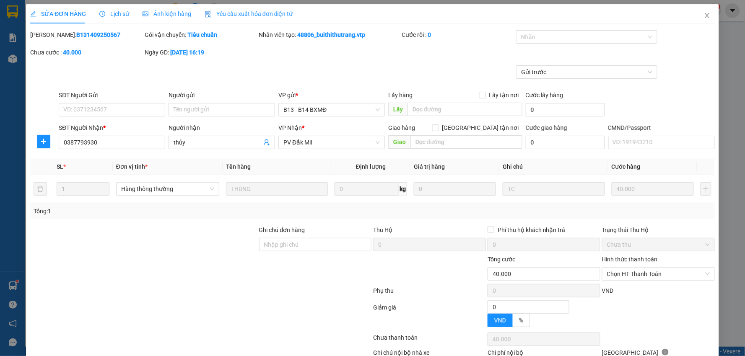
type input "2.000"
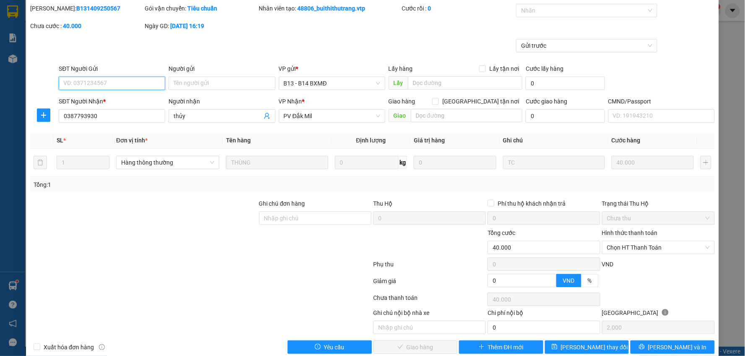
scroll to position [41, 0]
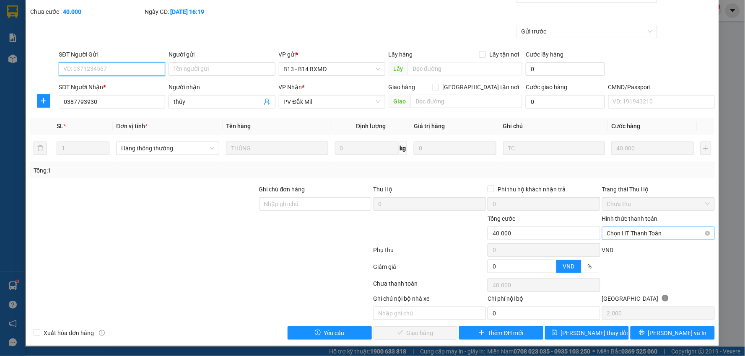
click at [646, 232] on span "Chọn HT Thanh Toán" at bounding box center [658, 233] width 103 height 13
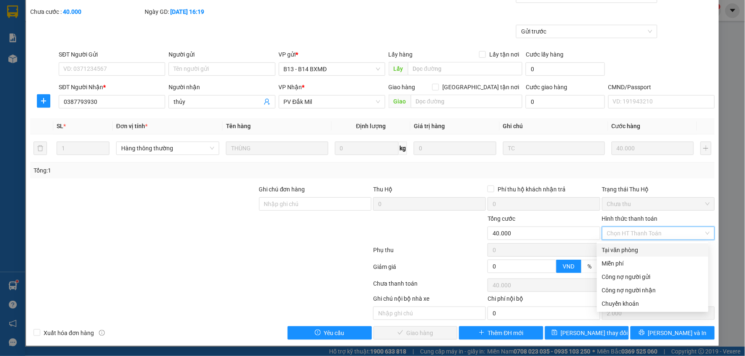
click at [617, 246] on div "Tại văn phòng" at bounding box center [652, 250] width 101 height 9
type input "0"
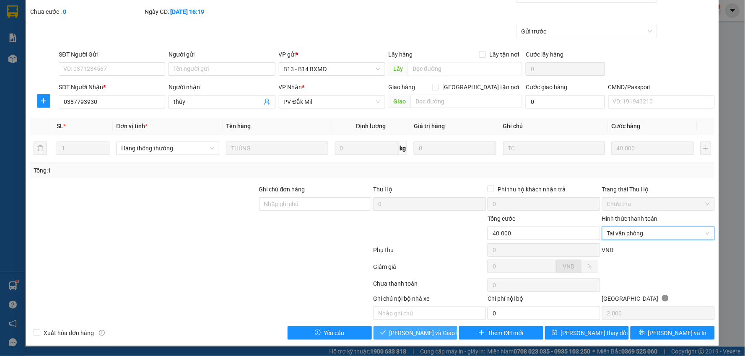
click at [404, 334] on span "[PERSON_NAME] và Giao hàng" at bounding box center [429, 333] width 80 height 9
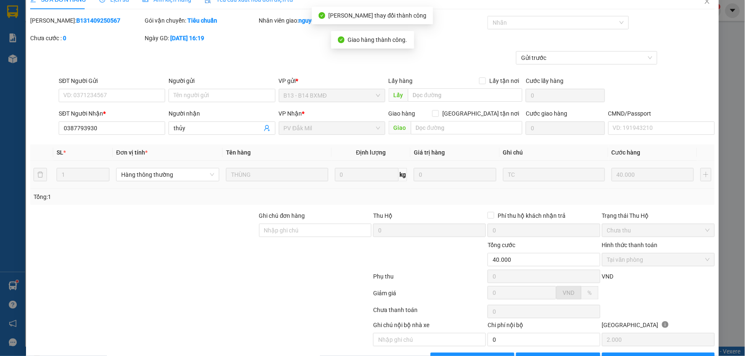
scroll to position [0, 0]
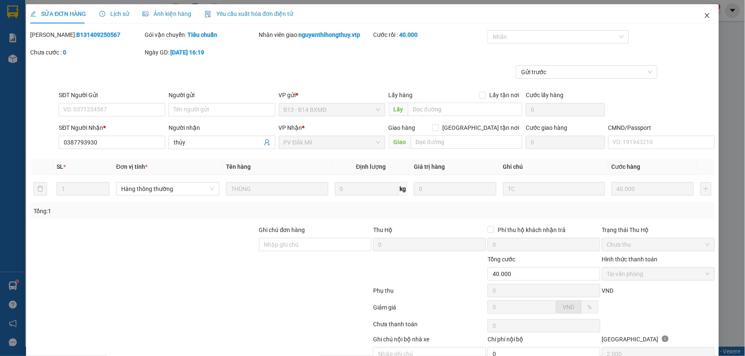
click at [700, 12] on span "Close" at bounding box center [706, 15] width 23 height 23
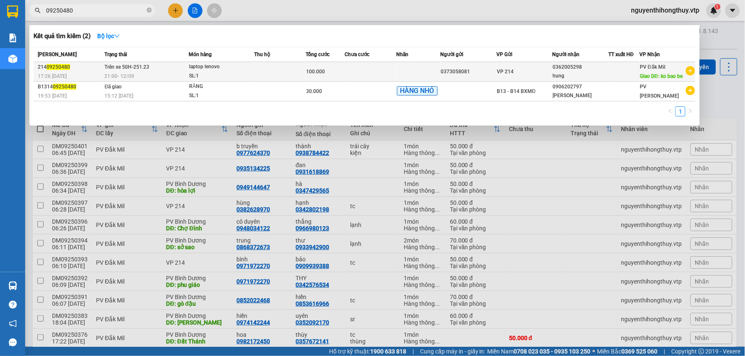
type input "09250480"
click at [277, 68] on td at bounding box center [280, 72] width 52 height 20
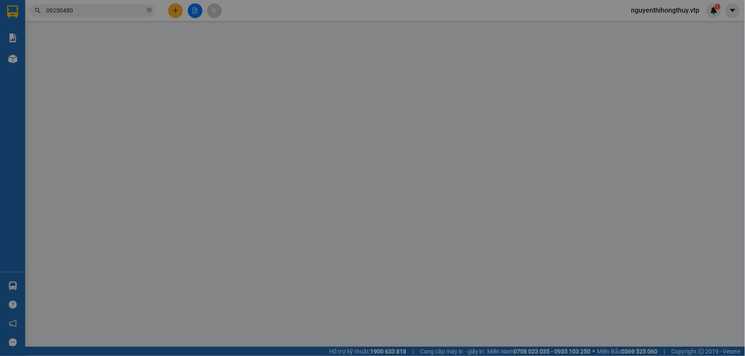
type input "0373058081"
type input "0362005298"
type input "hung"
type input "ko bao be"
type input "100.000"
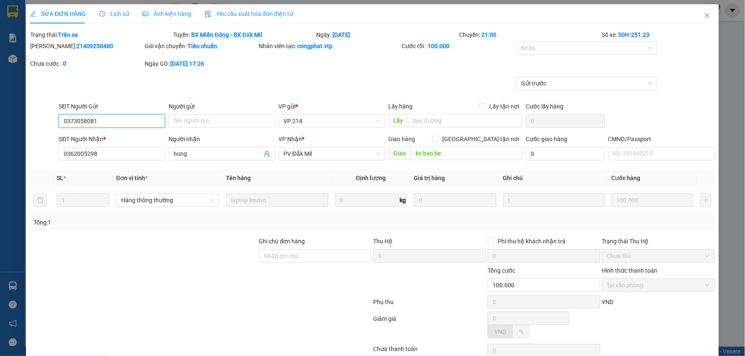
type input "5.000"
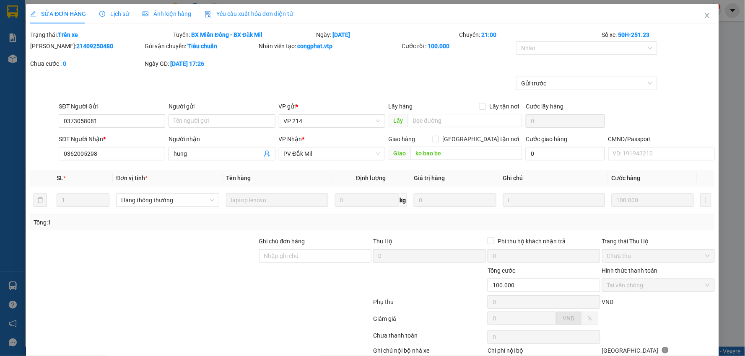
click at [111, 17] on span "Lịch sử" at bounding box center [114, 13] width 30 height 7
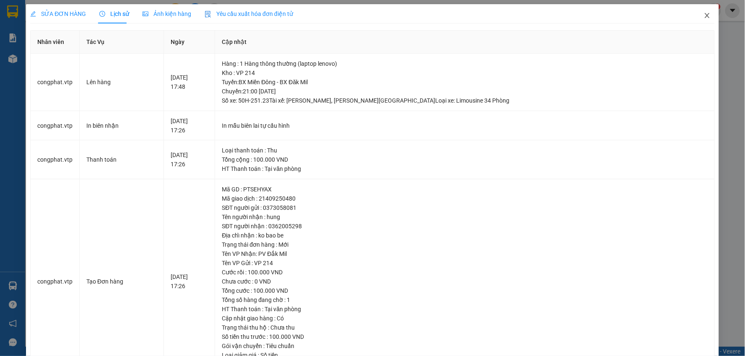
click at [704, 16] on icon "close" at bounding box center [707, 15] width 7 height 7
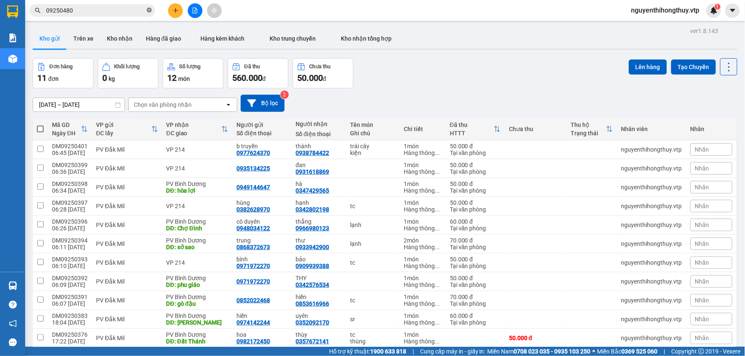
click at [150, 9] on icon "close-circle" at bounding box center [149, 10] width 5 height 5
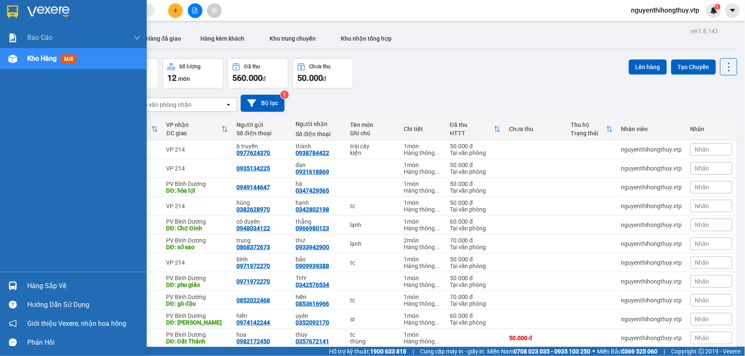
click at [34, 284] on div "Hàng sắp về" at bounding box center [83, 286] width 113 height 13
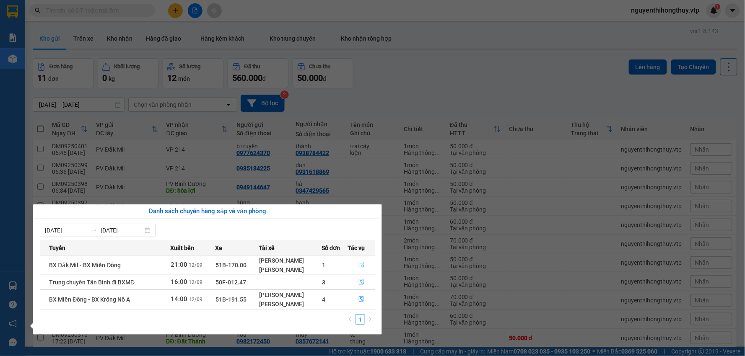
click at [428, 75] on section "Kết quả tìm kiếm ( 2 ) Bộ lọc Mã ĐH Trạng thái Món hàng Thu hộ Tổng cước Chưa c…" at bounding box center [372, 178] width 745 height 356
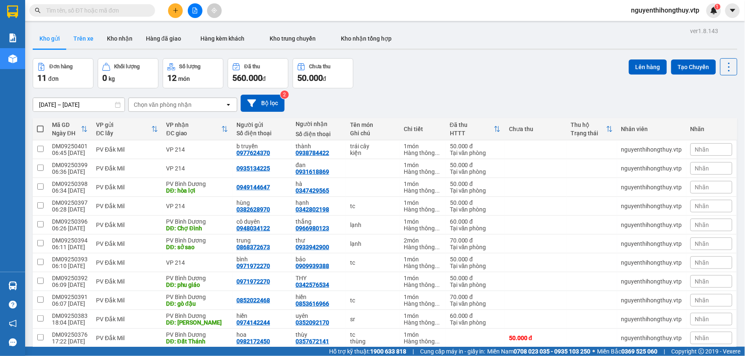
click at [91, 36] on button "Trên xe" at bounding box center [84, 39] width 34 height 20
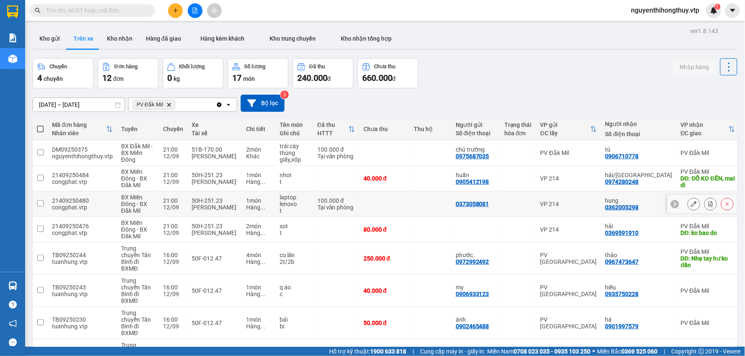
click at [39, 204] on input "checkbox" at bounding box center [40, 203] width 6 height 6
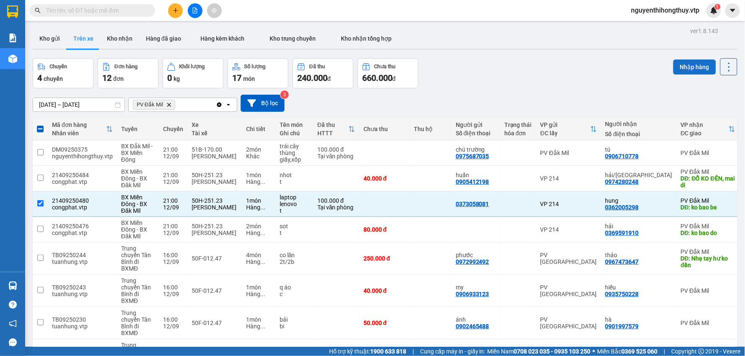
click at [684, 65] on button "Nhập hàng" at bounding box center [694, 67] width 43 height 15
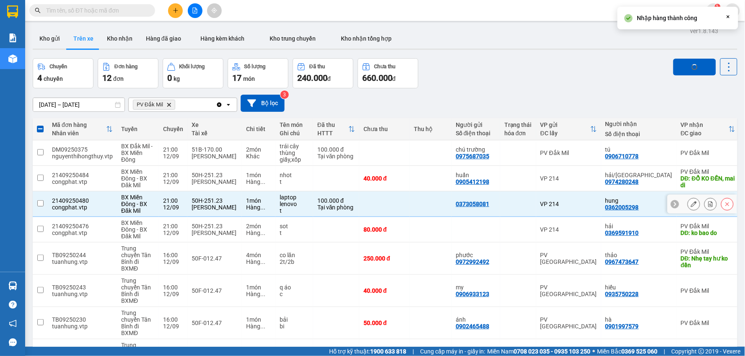
checkbox input "false"
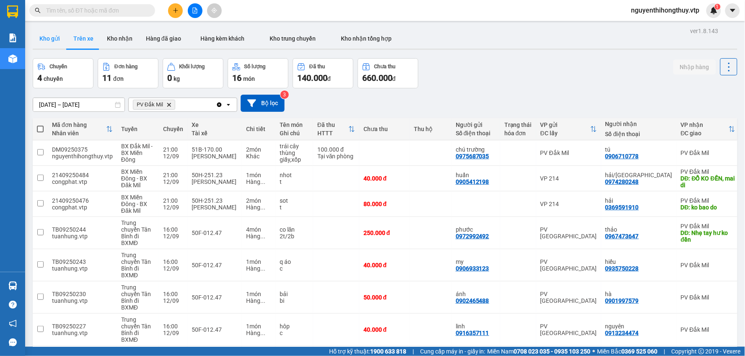
click at [44, 39] on button "Kho gửi" at bounding box center [50, 39] width 34 height 20
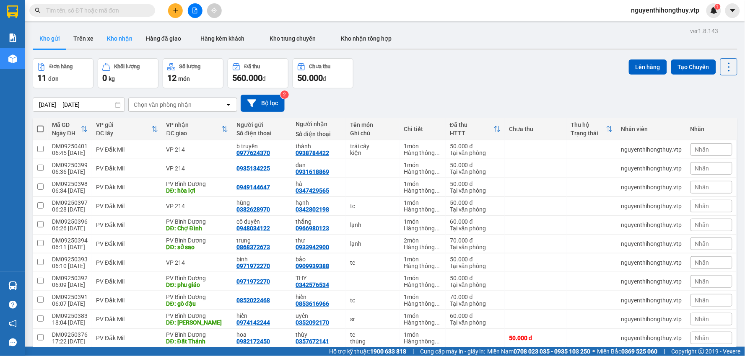
click at [119, 37] on button "Kho nhận" at bounding box center [119, 39] width 39 height 20
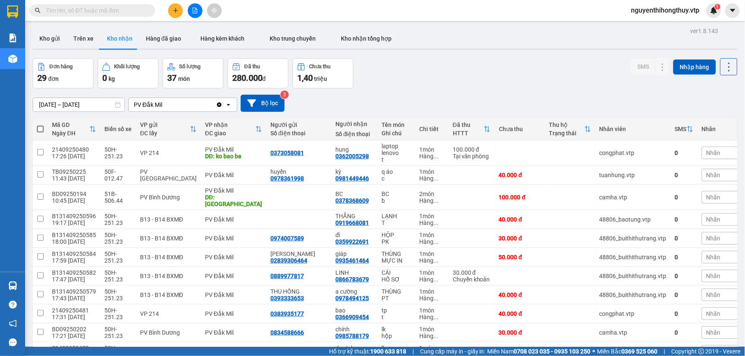
click at [89, 10] on input "text" at bounding box center [95, 10] width 99 height 9
type input "y"
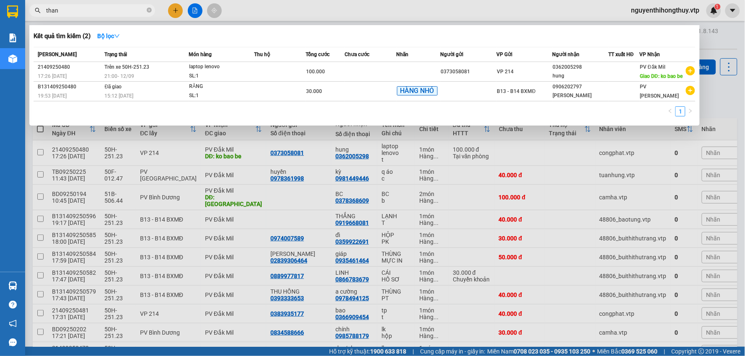
type input "thanh"
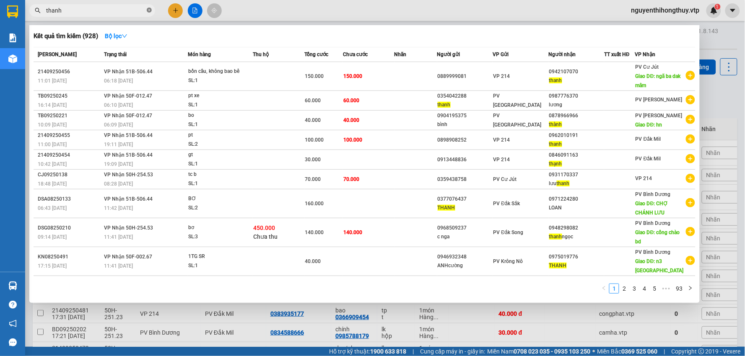
click at [150, 10] on icon "close-circle" at bounding box center [149, 10] width 5 height 5
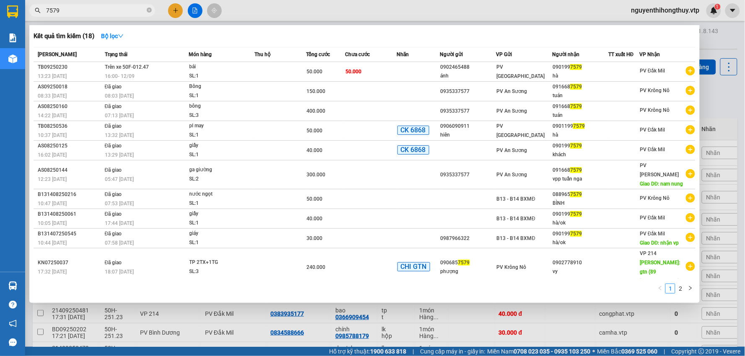
click at [324, 5] on div at bounding box center [372, 178] width 745 height 356
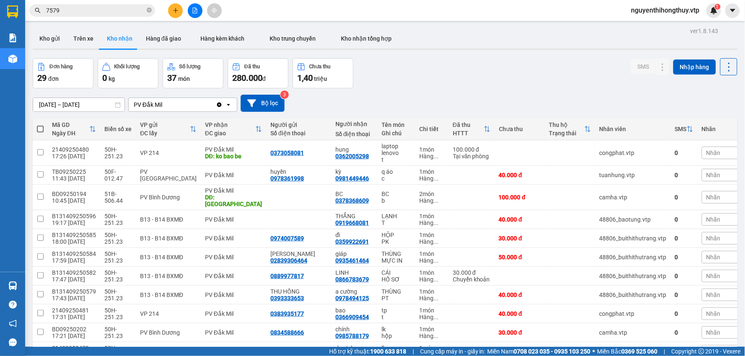
click at [101, 7] on input "7579" at bounding box center [95, 10] width 99 height 9
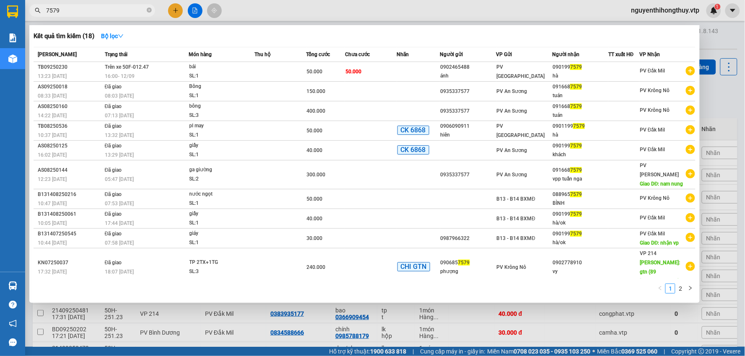
click at [101, 7] on input "7579" at bounding box center [95, 10] width 99 height 9
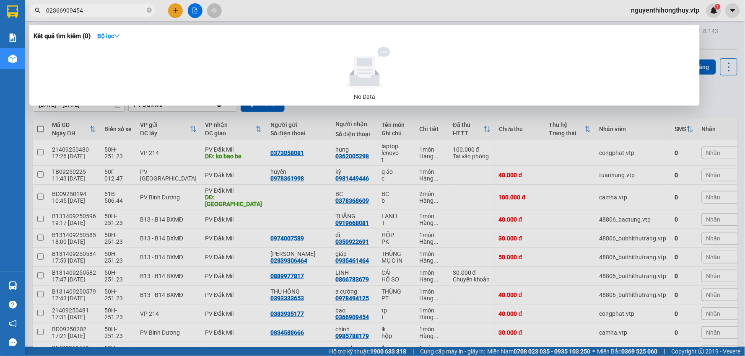
click at [51, 11] on input "02366909454" at bounding box center [95, 10] width 99 height 9
type input "0366909454"
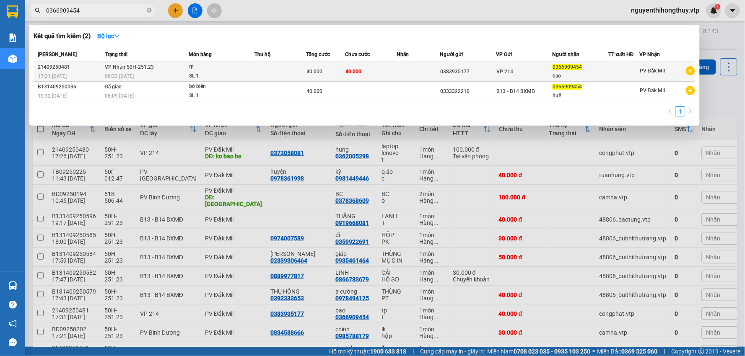
click at [252, 73] on span "tp SL: 1" at bounding box center [221, 71] width 65 height 18
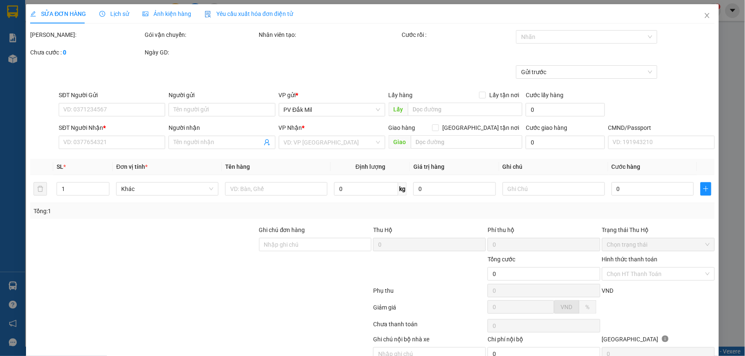
type input "0383935177"
type input "0366909454"
type input "bao"
type input "40.000"
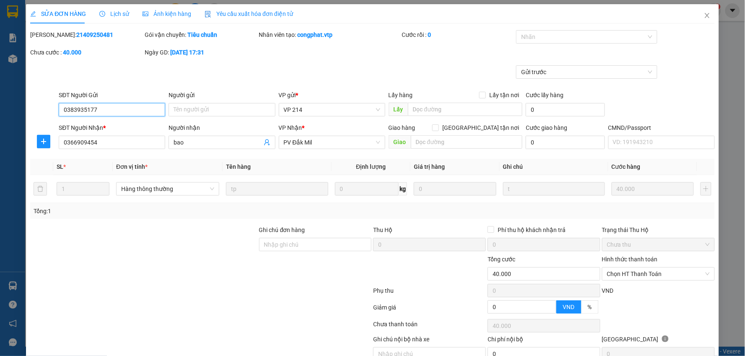
type input "2.000"
click at [653, 277] on span "Chọn HT Thanh Toán" at bounding box center [658, 274] width 103 height 13
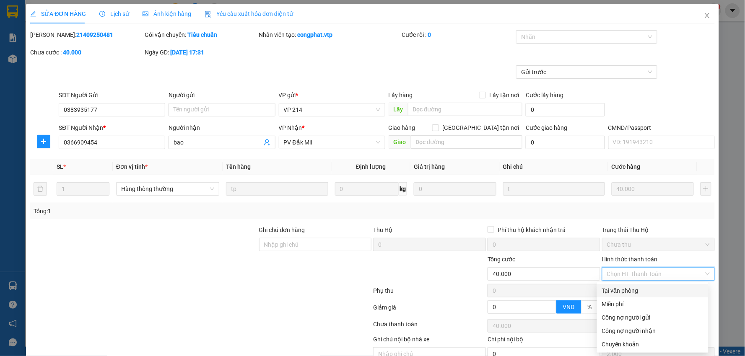
click at [629, 290] on div "Tại văn phòng" at bounding box center [652, 290] width 101 height 9
type input "0"
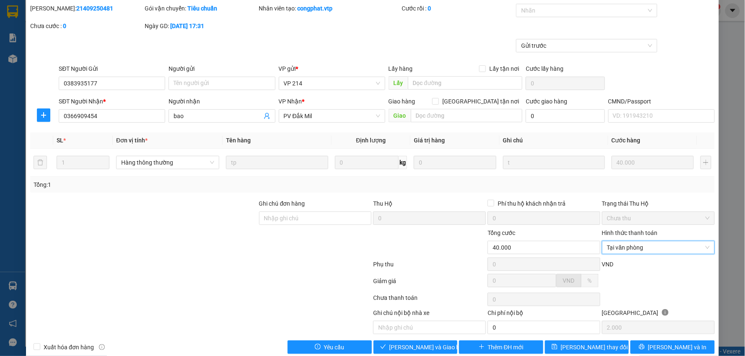
scroll to position [41, 0]
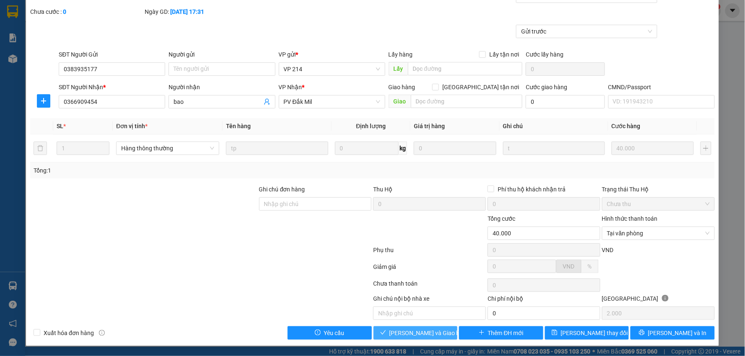
click at [412, 330] on span "[PERSON_NAME] và Giao hàng" at bounding box center [429, 333] width 80 height 9
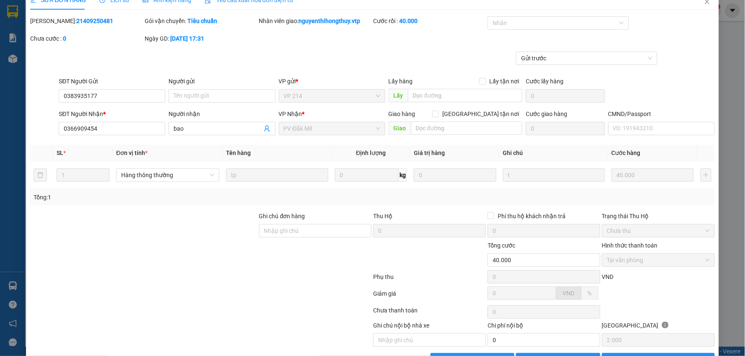
scroll to position [0, 0]
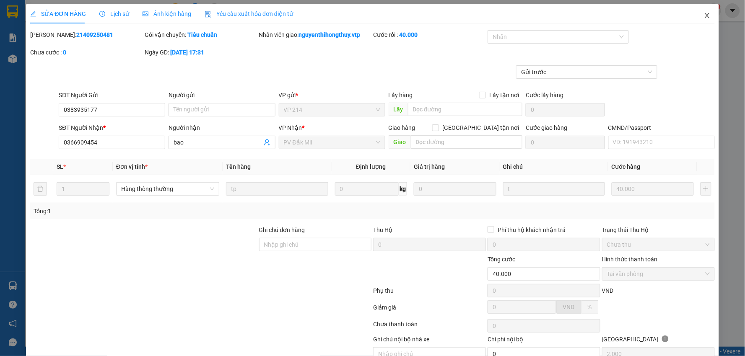
click at [704, 14] on icon "close" at bounding box center [707, 15] width 7 height 7
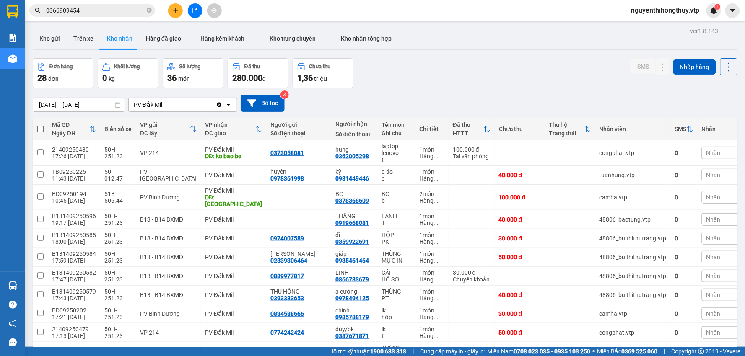
click at [102, 15] on span "0366909454" at bounding box center [92, 10] width 126 height 13
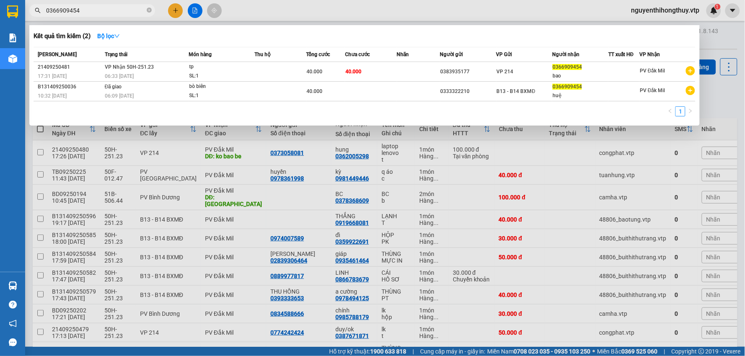
click at [97, 12] on input "0366909454" at bounding box center [95, 10] width 99 height 9
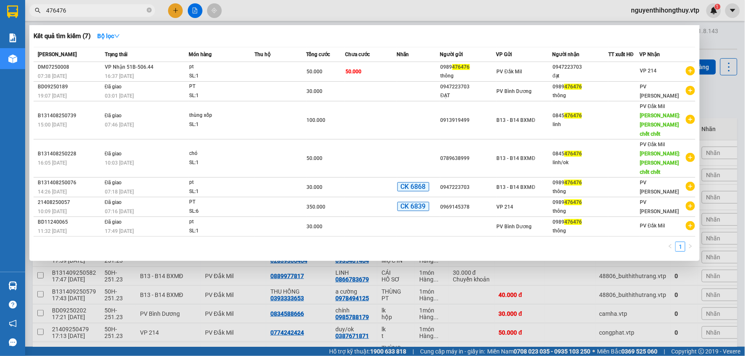
type input "476476"
click at [354, 11] on div at bounding box center [372, 178] width 745 height 356
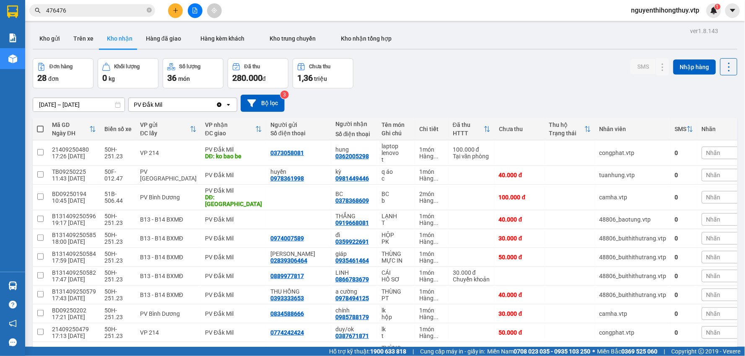
click at [172, 10] on button at bounding box center [175, 10] width 15 height 15
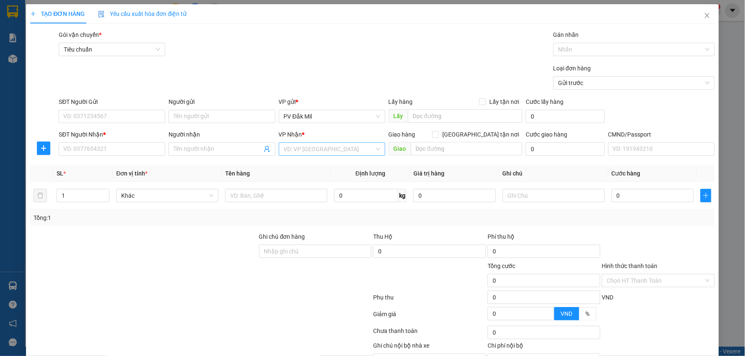
click at [321, 148] on input "search" at bounding box center [329, 149] width 91 height 13
type input "21"
click at [290, 170] on div "VP 214" at bounding box center [329, 165] width 96 height 9
click at [116, 112] on input "SĐT Người Gửi" at bounding box center [112, 116] width 106 height 13
type input "0966866625"
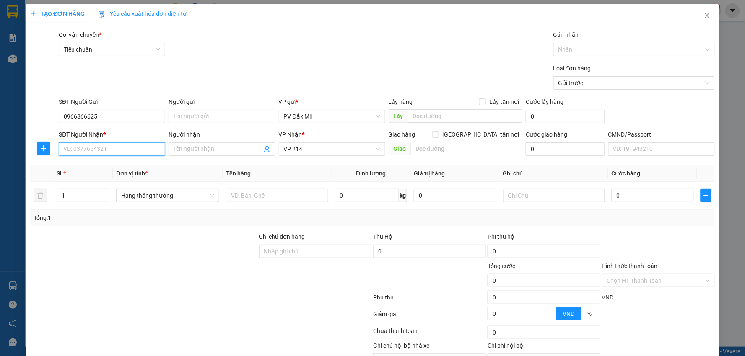
click at [111, 146] on input "SĐT Người Nhận *" at bounding box center [112, 149] width 106 height 13
type input "0825620456"
click at [284, 194] on input "text" at bounding box center [277, 195] width 102 height 13
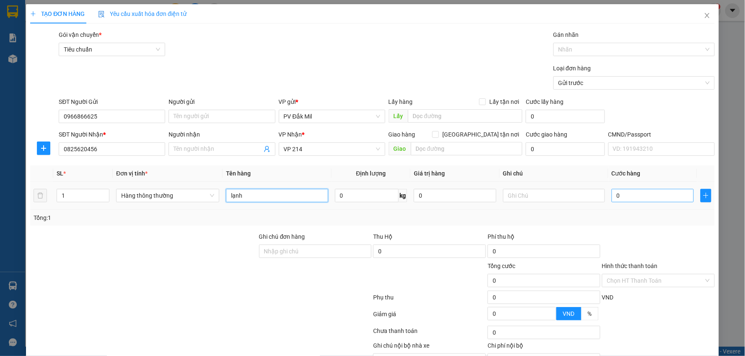
type input "lạnh"
click at [637, 194] on input "0" at bounding box center [652, 195] width 82 height 13
type input "4"
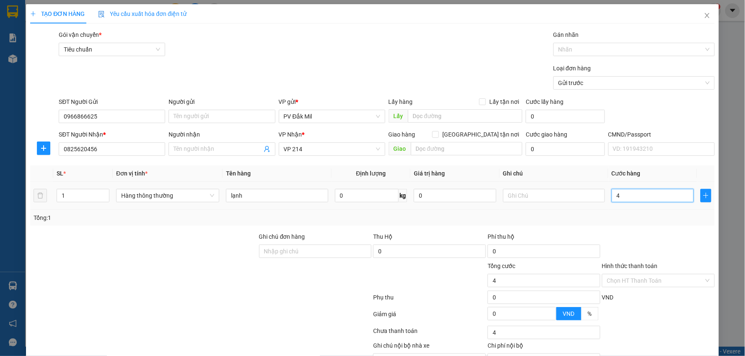
type input "40"
type input "400"
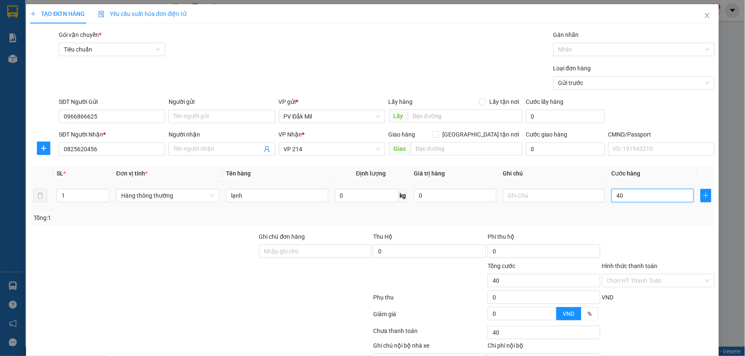
type input "400"
type input "4.000"
type input "40.000"
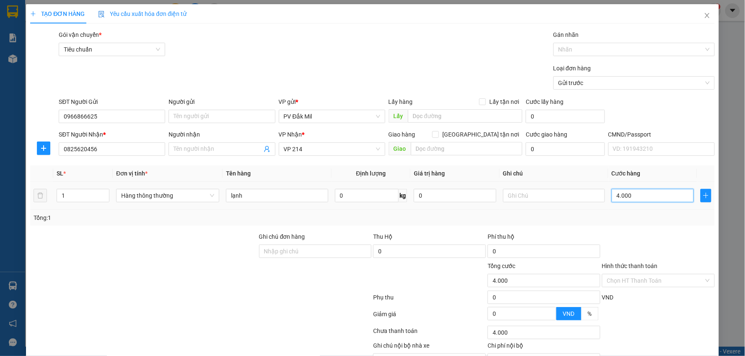
type input "40.000"
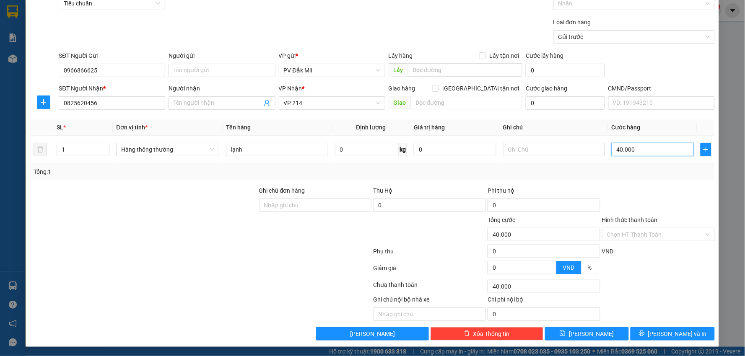
scroll to position [47, 0]
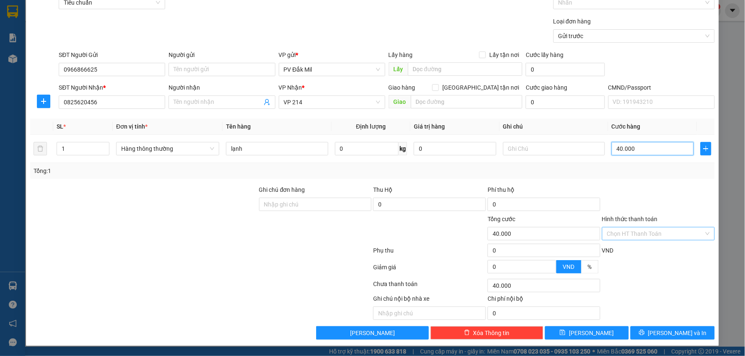
type input "40.000"
click at [633, 236] on input "Hình thức thanh toán" at bounding box center [655, 234] width 97 height 13
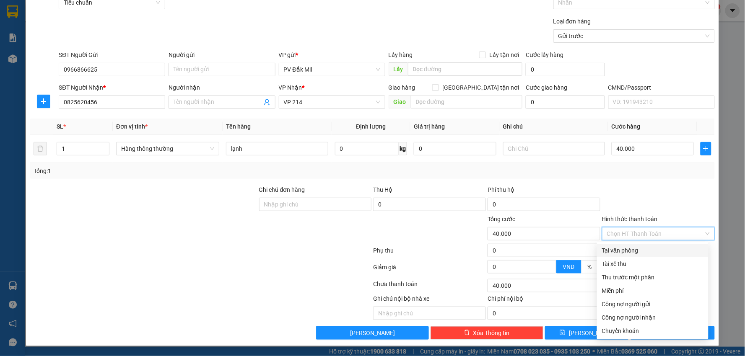
click at [622, 249] on div "Tại văn phòng" at bounding box center [652, 250] width 101 height 9
type input "0"
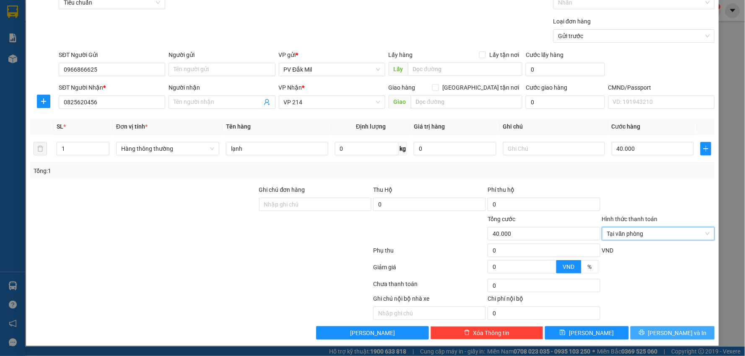
click at [675, 331] on span "[PERSON_NAME] và In" at bounding box center [677, 333] width 59 height 9
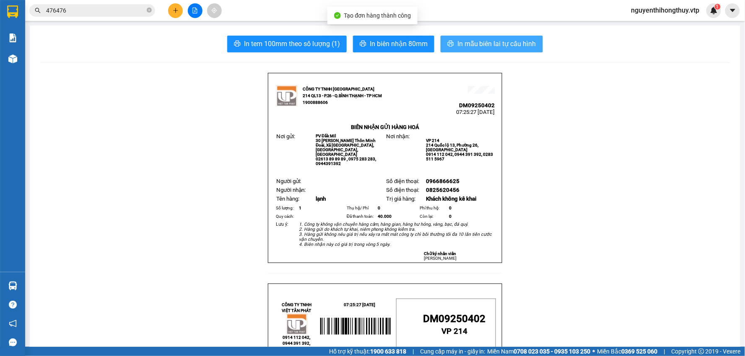
click at [497, 44] on span "In mẫu biên lai tự cấu hình" at bounding box center [496, 44] width 79 height 10
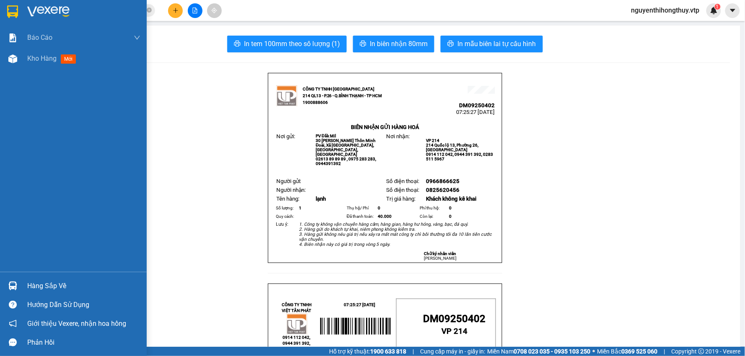
click at [19, 11] on div at bounding box center [12, 11] width 15 height 15
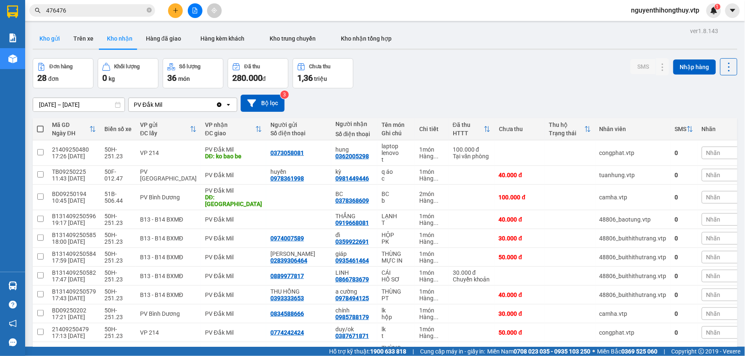
click at [45, 36] on button "Kho gửi" at bounding box center [50, 39] width 34 height 20
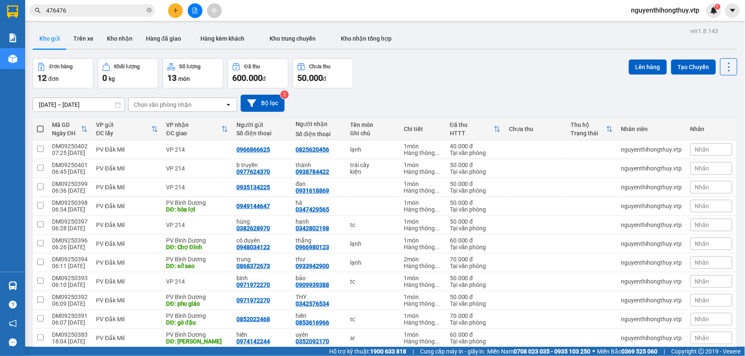
click at [41, 128] on span at bounding box center [40, 129] width 7 height 7
click at [40, 125] on input "checkbox" at bounding box center [40, 125] width 0 height 0
checkbox input "true"
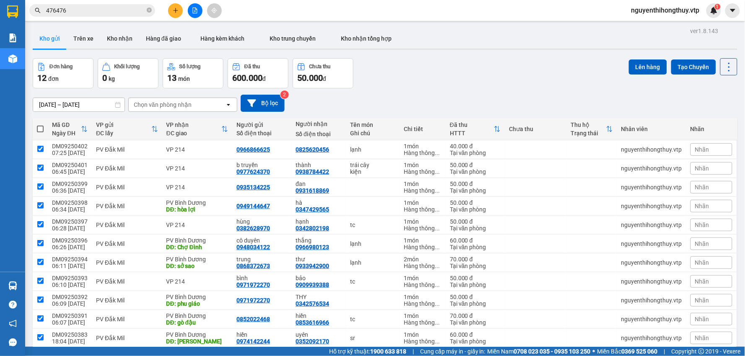
checkbox input "true"
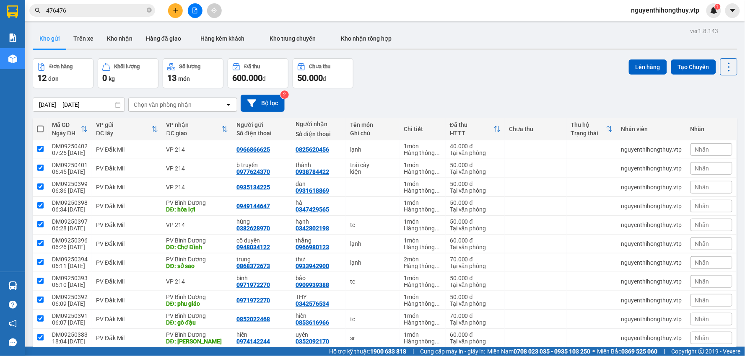
checkbox input "true"
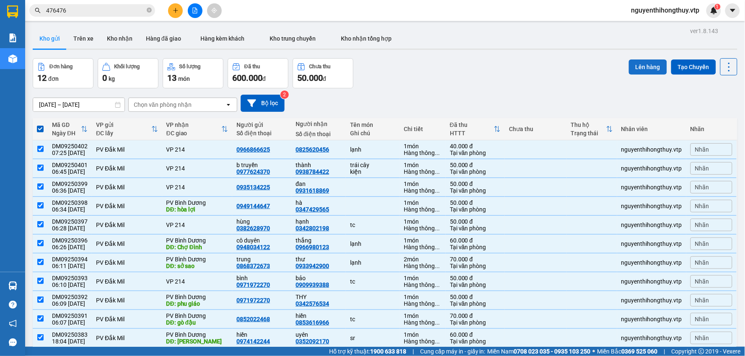
click at [629, 69] on button "Lên hàng" at bounding box center [648, 67] width 38 height 15
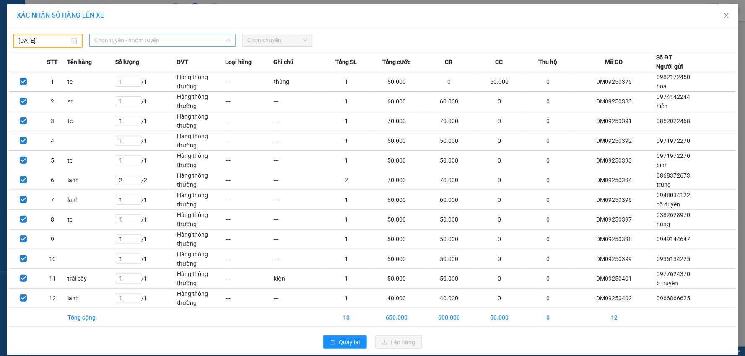
click at [157, 39] on span "Chọn tuyến - nhóm tuyến" at bounding box center [162, 40] width 136 height 13
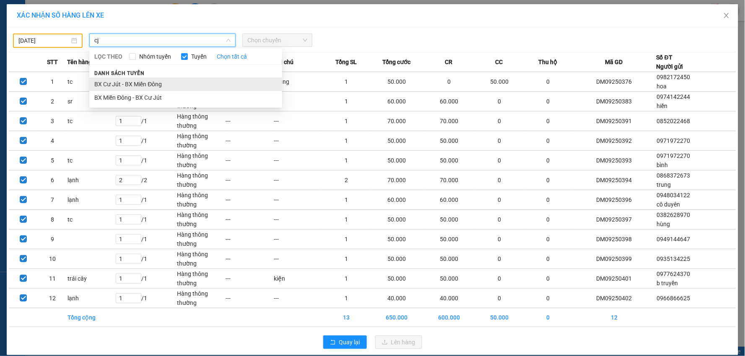
type input "cj"
click at [148, 86] on li "BX Cư Jút - BX Miền Đông" at bounding box center [185, 84] width 193 height 13
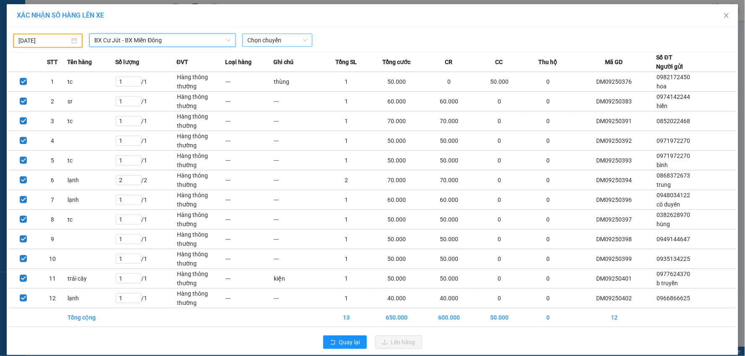
click at [280, 41] on span "Chọn chuyến" at bounding box center [277, 40] width 60 height 13
click at [44, 37] on input "[DATE]" at bounding box center [43, 40] width 51 height 9
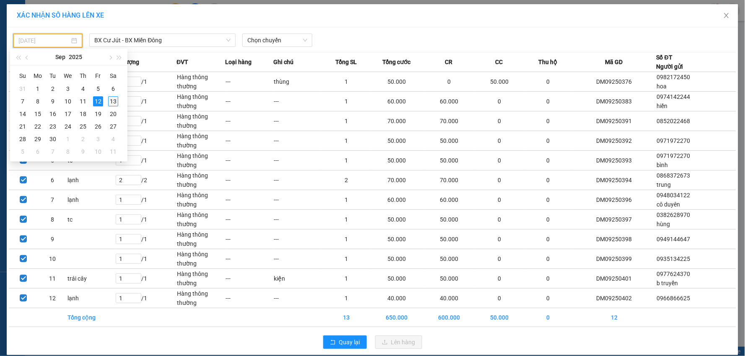
click at [110, 101] on div "13" at bounding box center [113, 101] width 10 height 10
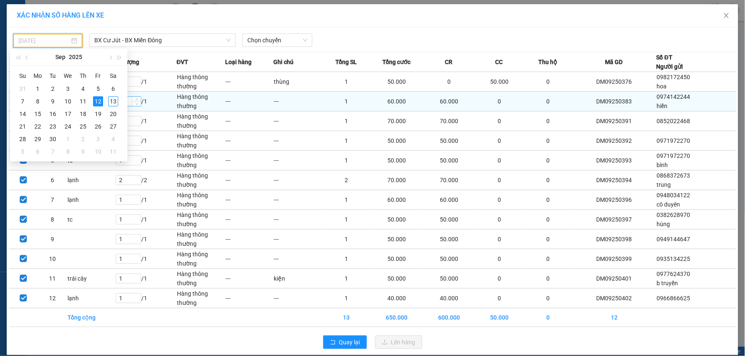
type input "[DATE]"
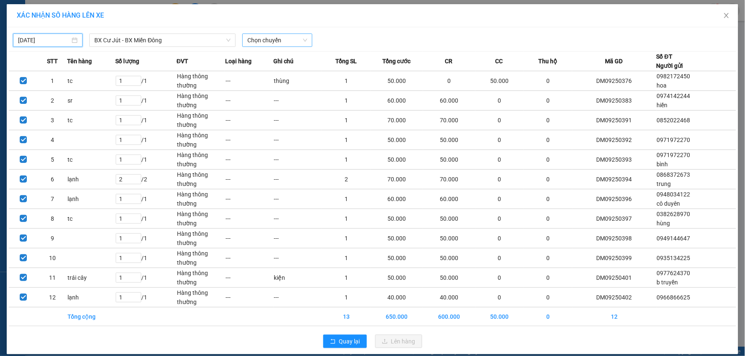
click at [265, 43] on span "Chọn chuyến" at bounding box center [277, 40] width 60 height 13
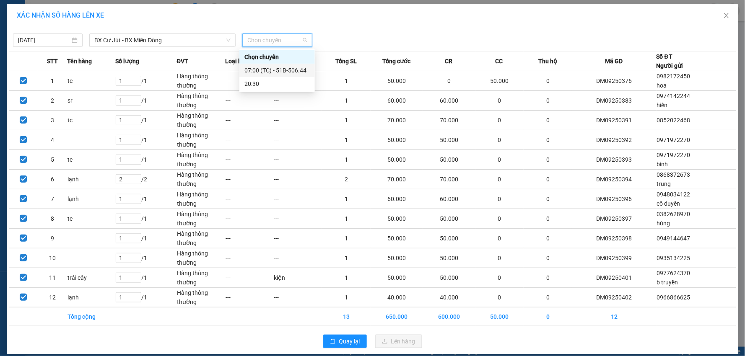
click at [285, 68] on div "07:00 (TC) - 51B-506.44" at bounding box center [276, 70] width 65 height 9
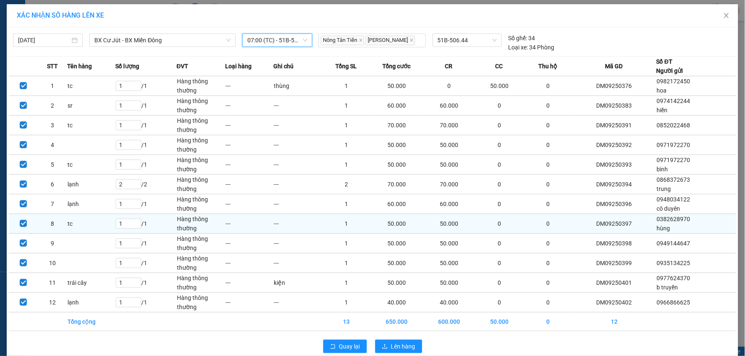
scroll to position [14, 0]
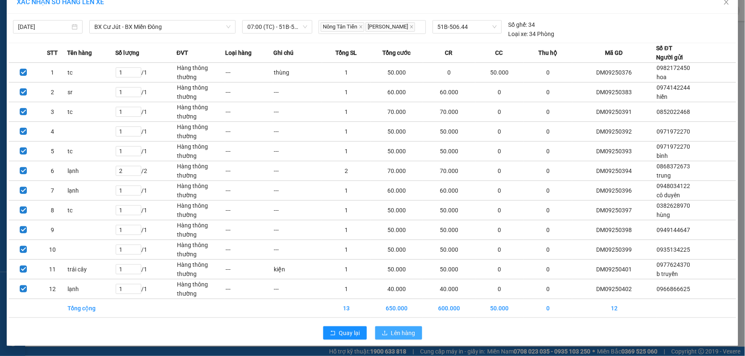
click at [384, 330] on button "Lên hàng" at bounding box center [398, 332] width 47 height 13
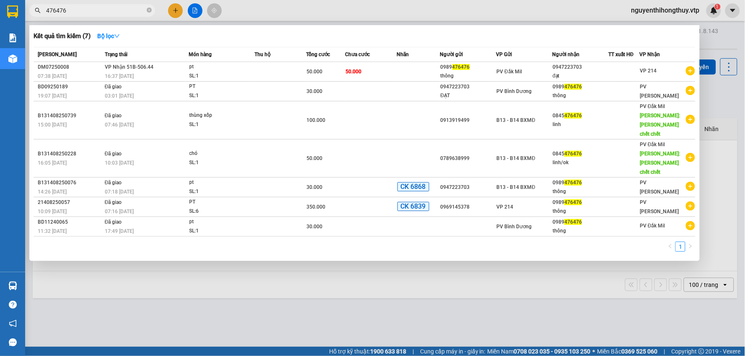
click at [72, 8] on input "476476" at bounding box center [95, 10] width 99 height 9
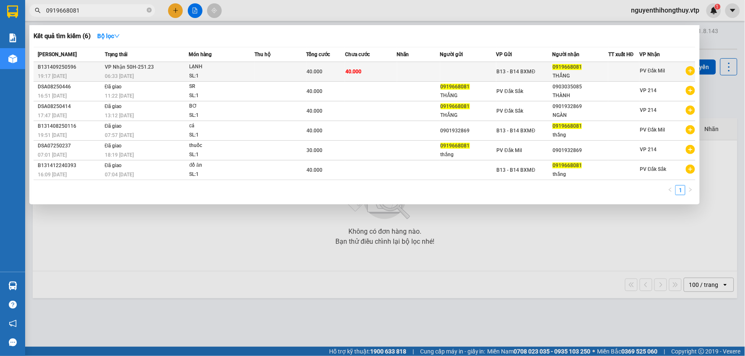
type input "0919668081"
click at [400, 70] on td at bounding box center [418, 72] width 43 height 20
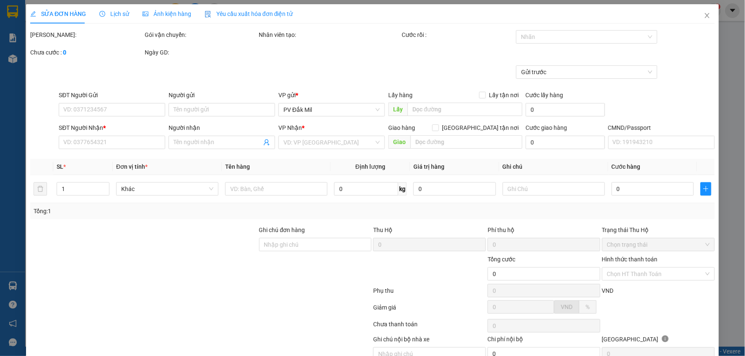
type input "0919668081"
type input "THẮNG"
type input "40.000"
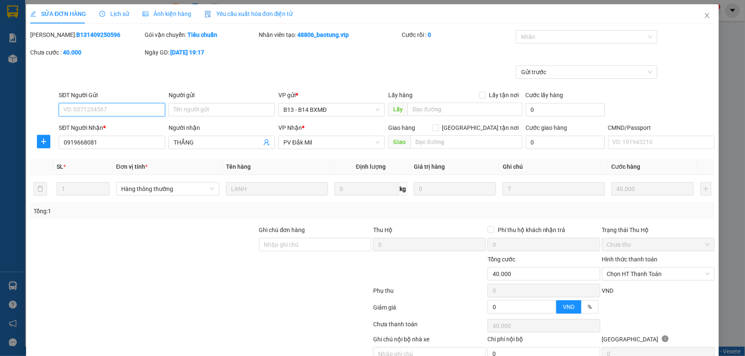
type input "2.000"
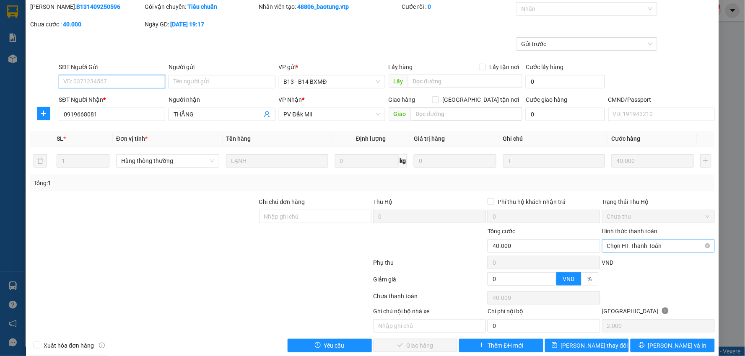
scroll to position [41, 0]
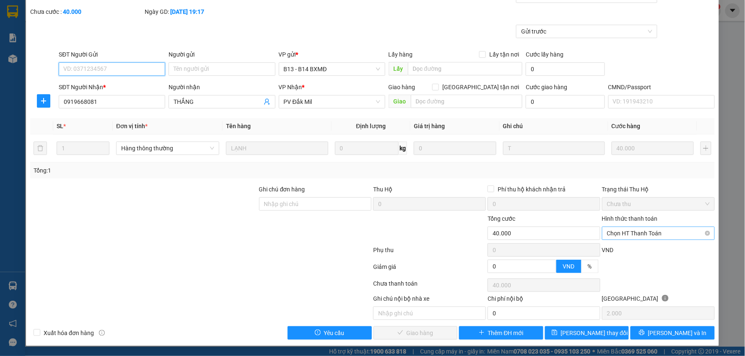
click at [624, 233] on span "Chọn HT Thanh Toán" at bounding box center [658, 233] width 103 height 13
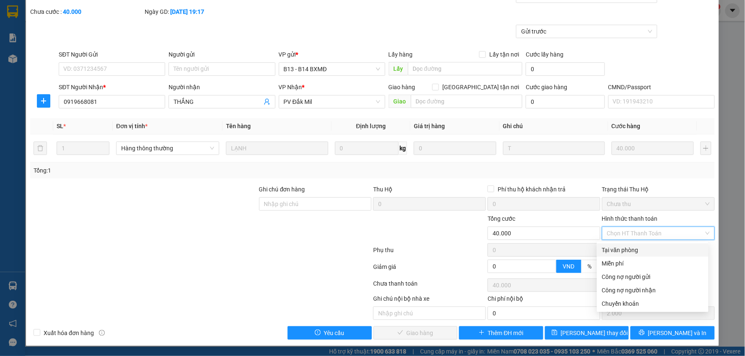
click at [623, 246] on div "Tại văn phòng" at bounding box center [652, 250] width 101 height 9
type input "0"
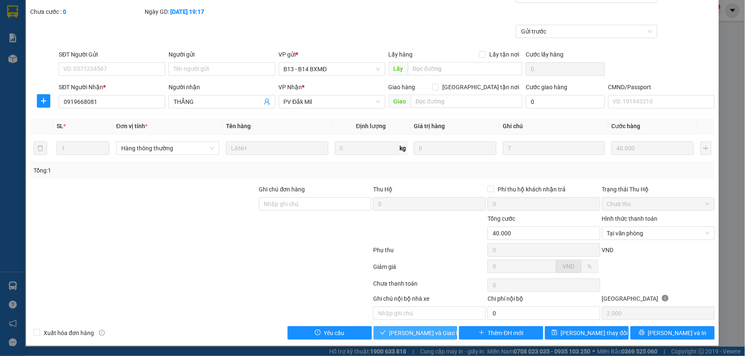
click at [394, 334] on span "[PERSON_NAME] và Giao hàng" at bounding box center [429, 333] width 80 height 9
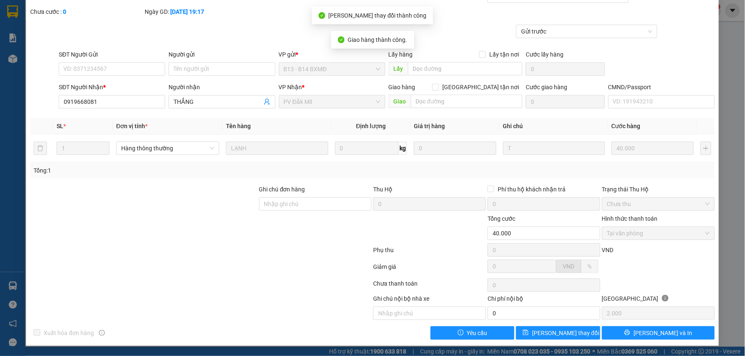
scroll to position [0, 0]
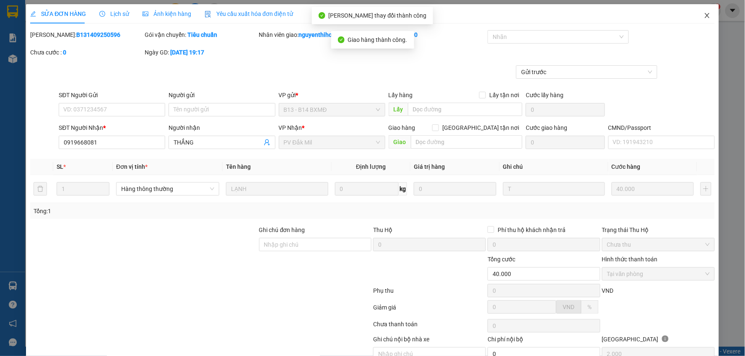
click at [704, 13] on icon "close" at bounding box center [707, 15] width 7 height 7
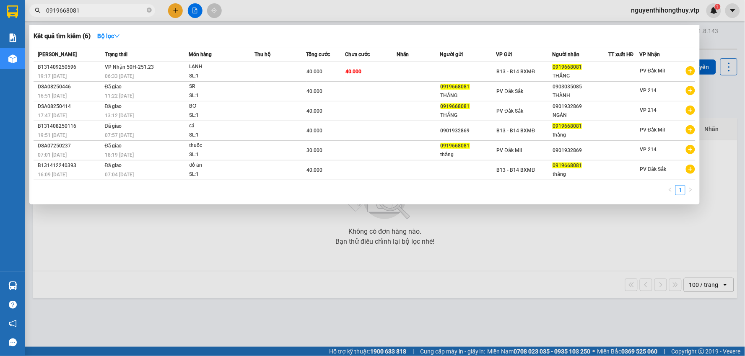
click at [93, 10] on input "0919668081" at bounding box center [95, 10] width 99 height 9
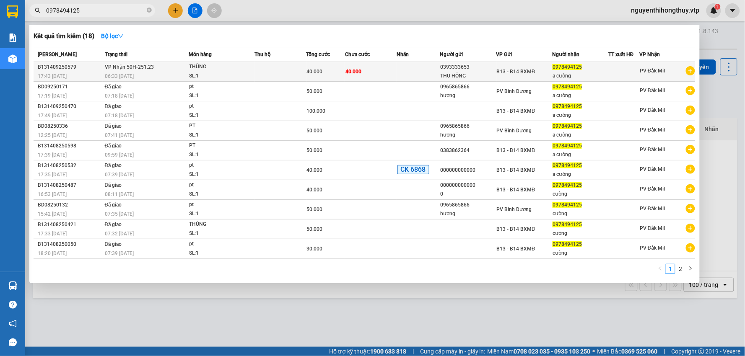
type input "0978494125"
click at [369, 68] on td "40.000" at bounding box center [371, 72] width 52 height 20
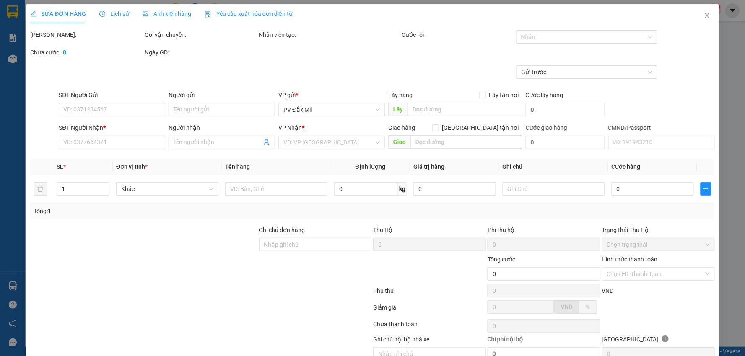
type input "2.000"
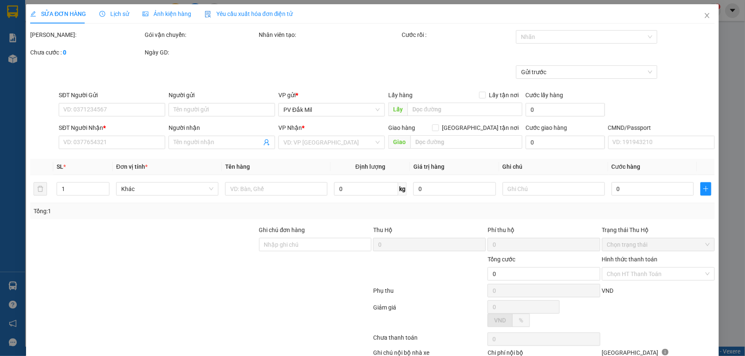
type input "0393333653"
type input "THU HỒNG"
type input "0978494125"
type input "a cường"
type input "40.000"
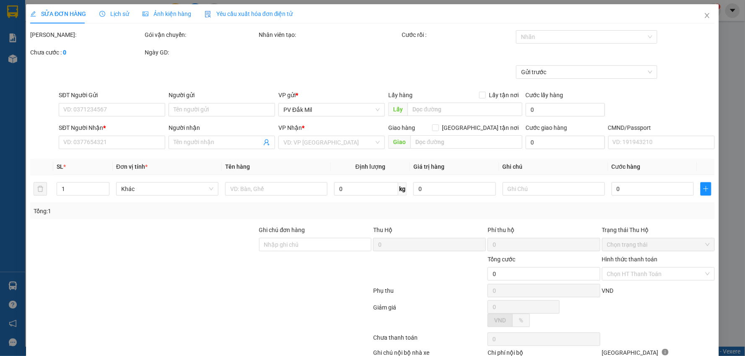
type input "40.000"
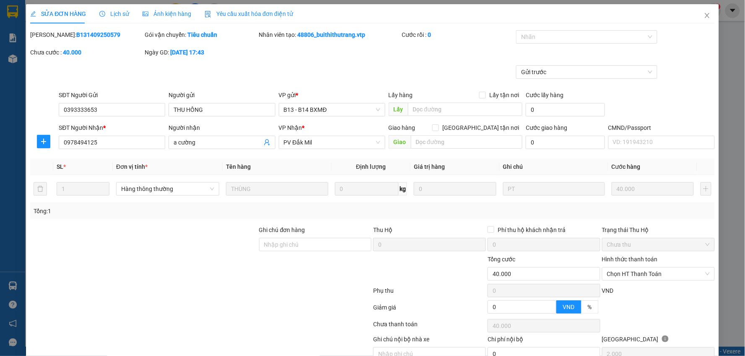
click at [119, 10] on span "Lịch sử" at bounding box center [114, 13] width 30 height 7
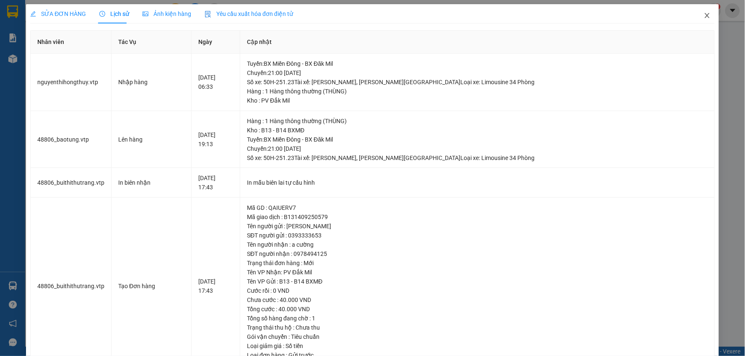
click at [704, 17] on icon "close" at bounding box center [707, 15] width 7 height 7
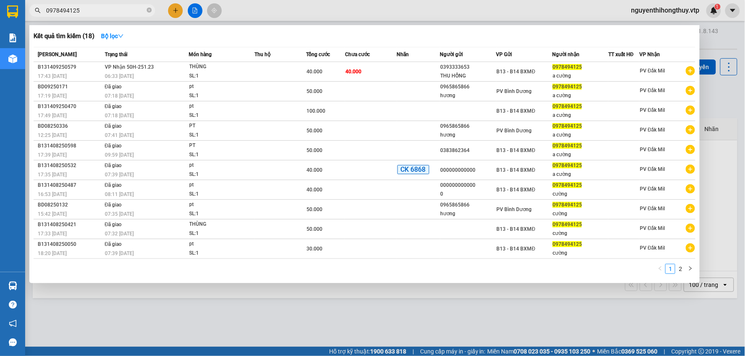
click at [87, 9] on input "0978494125" at bounding box center [95, 10] width 99 height 9
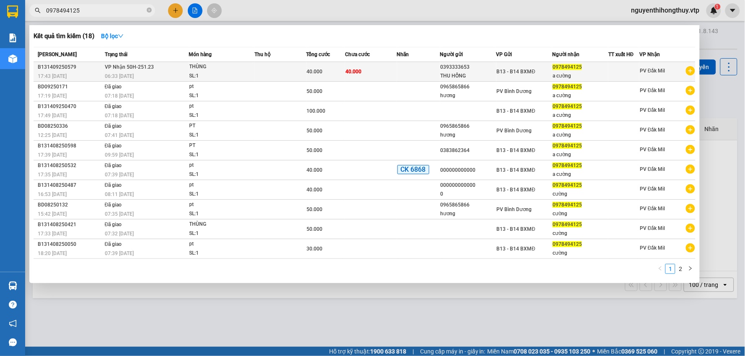
click at [475, 70] on div "0393333653" at bounding box center [467, 67] width 55 height 9
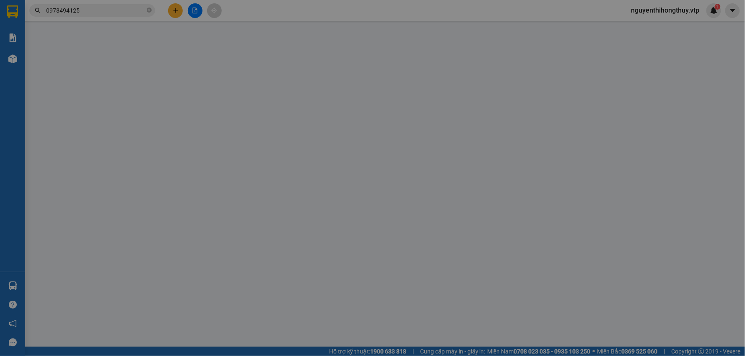
type input "0393333653"
type input "THU HỒNG"
type input "0978494125"
type input "a cường"
type input "40.000"
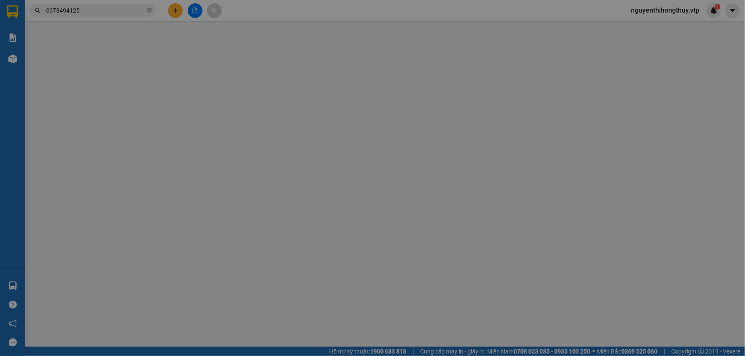
type input "40.000"
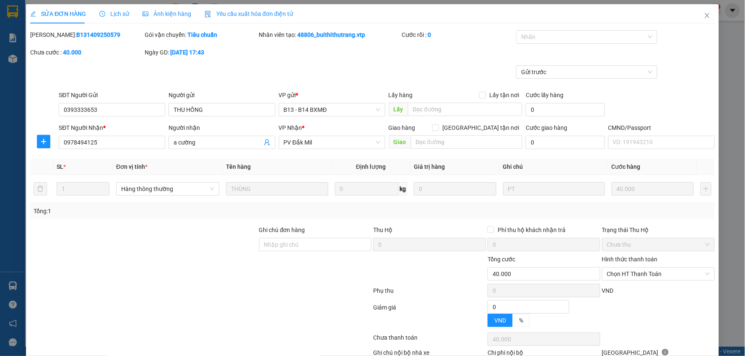
type input "2.000"
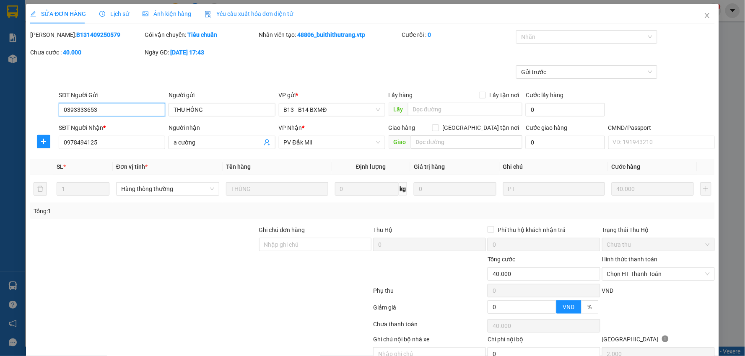
scroll to position [41, 0]
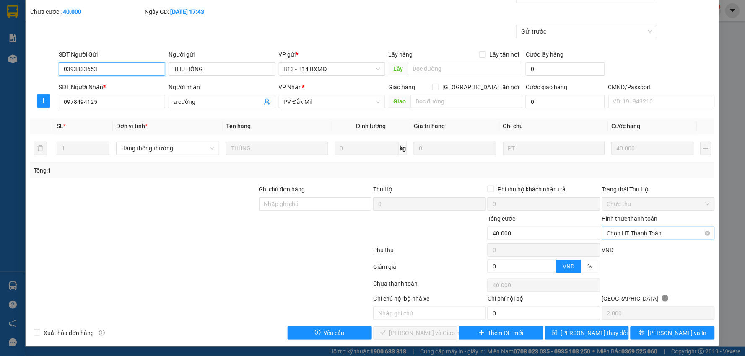
click at [642, 236] on span "Chọn HT Thanh Toán" at bounding box center [658, 233] width 103 height 13
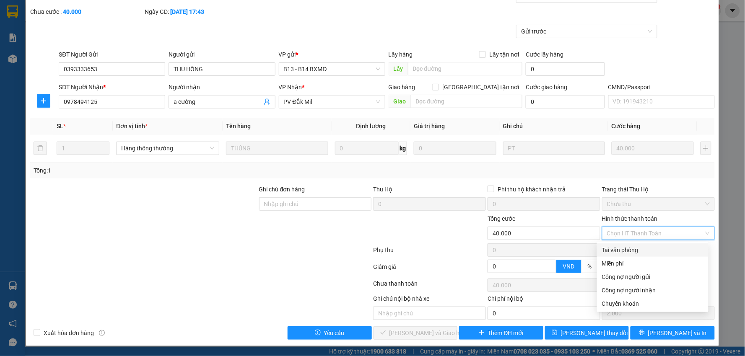
click at [632, 250] on div "Tại văn phòng" at bounding box center [652, 250] width 101 height 9
type input "0"
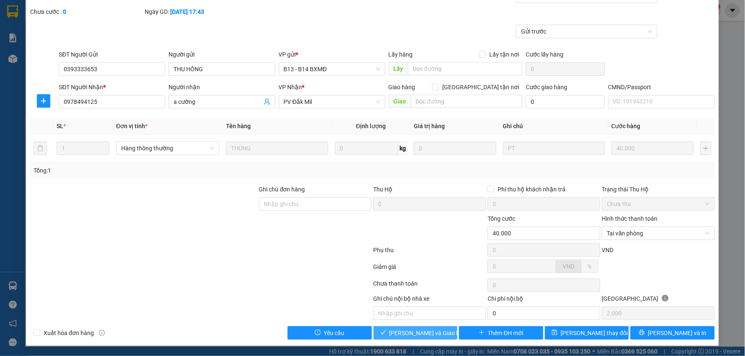
click at [411, 329] on span "[PERSON_NAME] và Giao hàng" at bounding box center [429, 333] width 80 height 9
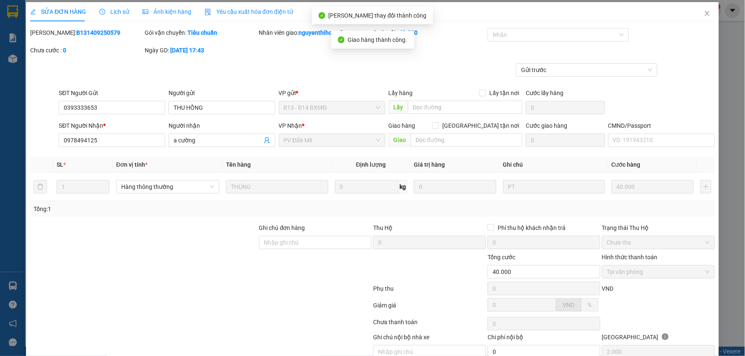
scroll to position [0, 0]
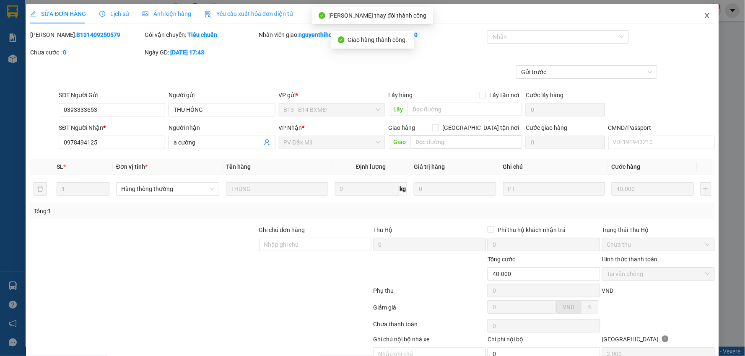
click at [704, 15] on icon "close" at bounding box center [707, 15] width 7 height 7
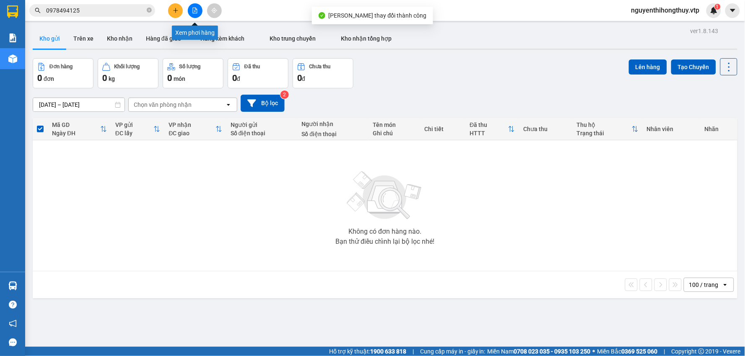
click at [193, 8] on icon "file-add" at bounding box center [195, 11] width 5 height 6
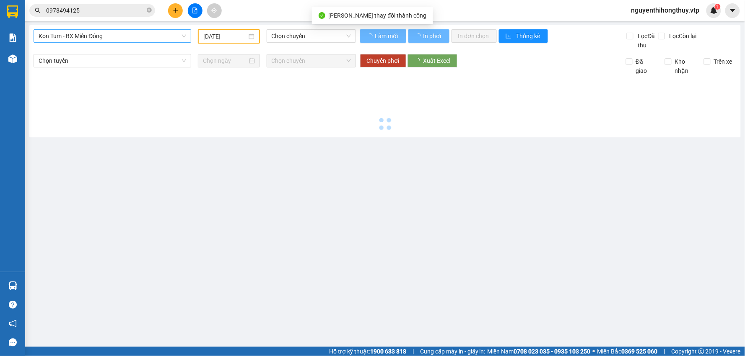
type input "[DATE]"
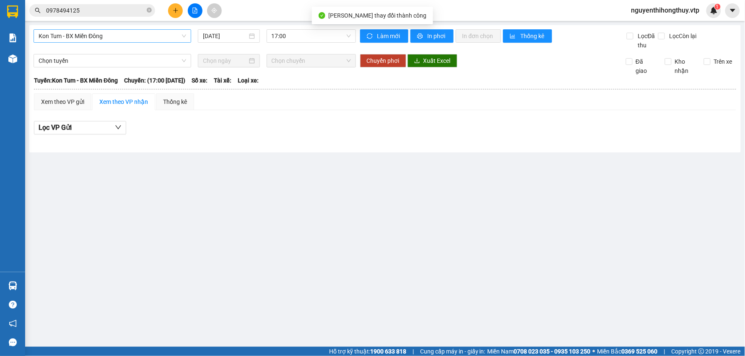
click at [127, 38] on span "Kon Tum - BX Miền Đông" at bounding box center [113, 36] width 148 height 13
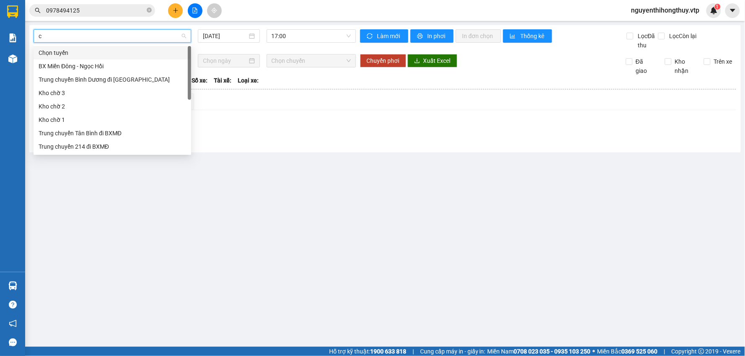
type input "cj"
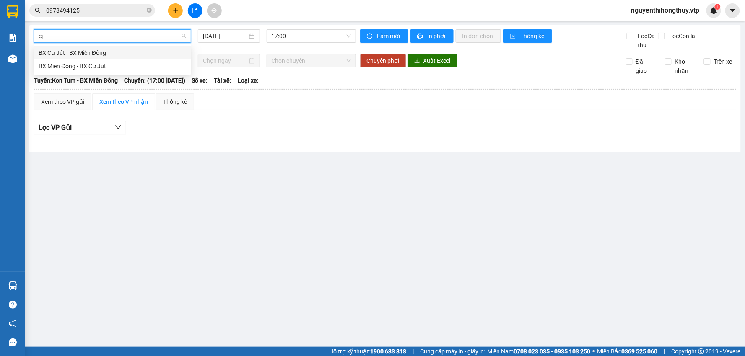
click at [105, 53] on div "BX Cư Jút - BX Miền Đông" at bounding box center [113, 52] width 148 height 9
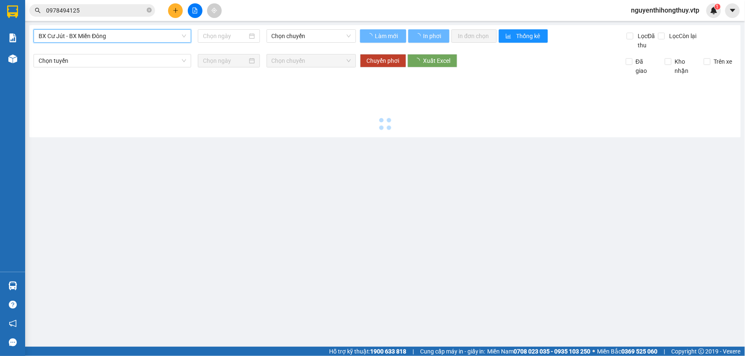
type input "[DATE]"
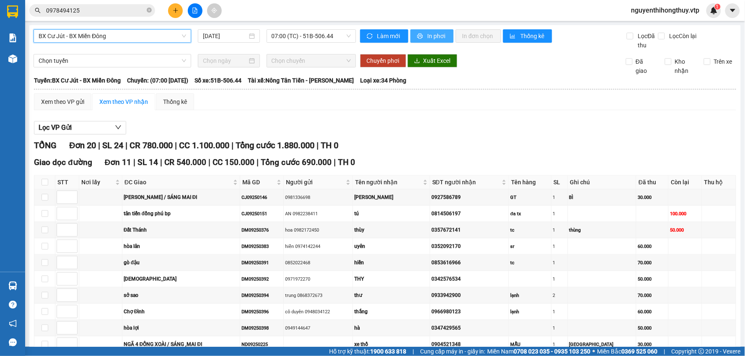
click at [430, 36] on span "In phơi" at bounding box center [437, 35] width 19 height 9
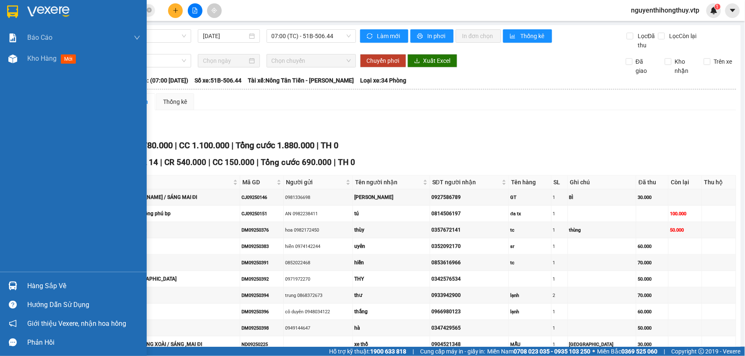
click at [15, 7] on img at bounding box center [12, 11] width 11 height 13
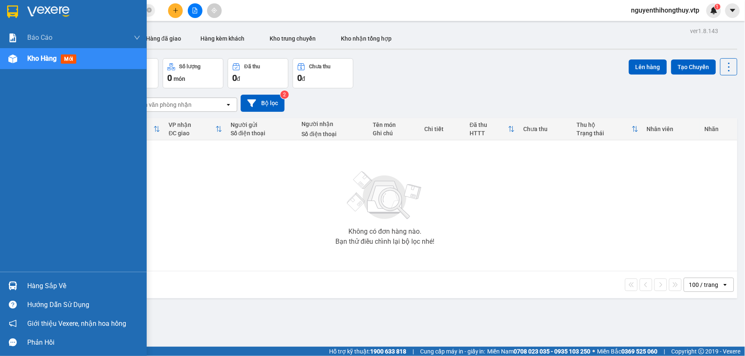
click at [18, 12] on div at bounding box center [12, 11] width 15 height 15
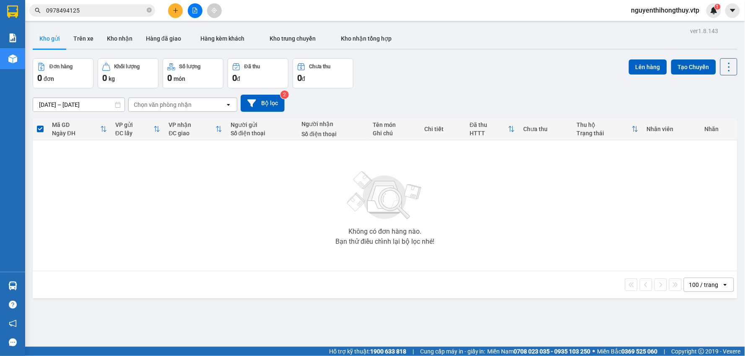
click at [101, 12] on input "0978494125" at bounding box center [95, 10] width 99 height 9
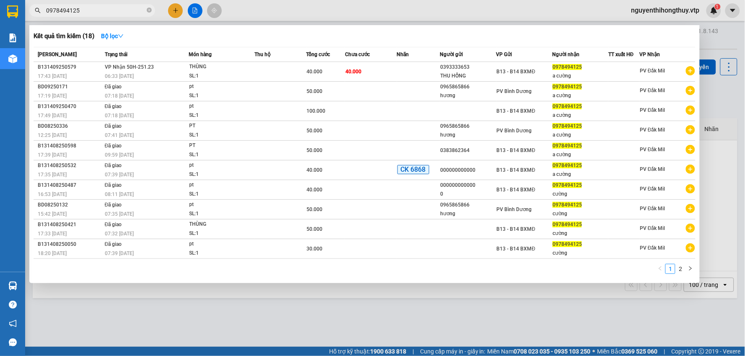
click at [101, 12] on input "0978494125" at bounding box center [95, 10] width 99 height 9
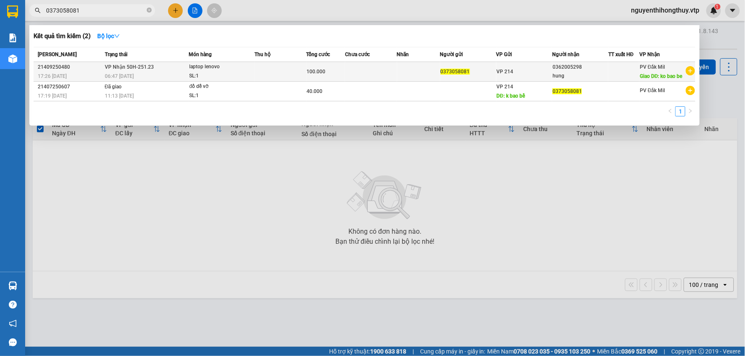
type input "0373058081"
click at [277, 69] on td at bounding box center [280, 72] width 52 height 20
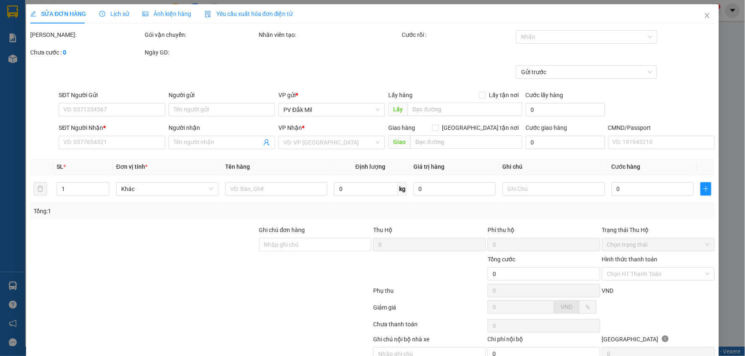
type input "0373058081"
type input "0362005298"
type input "hung"
type input "ko bao be"
type input "100.000"
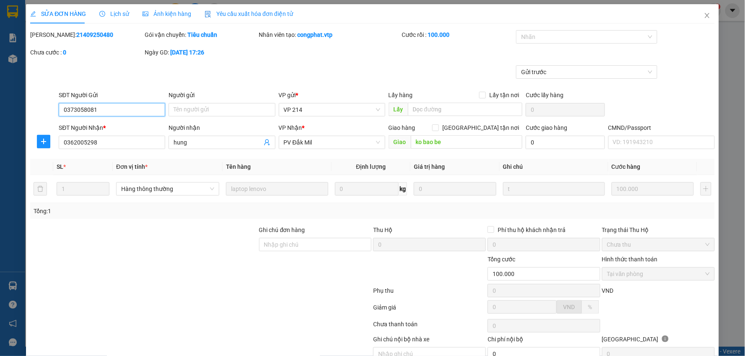
type input "5.000"
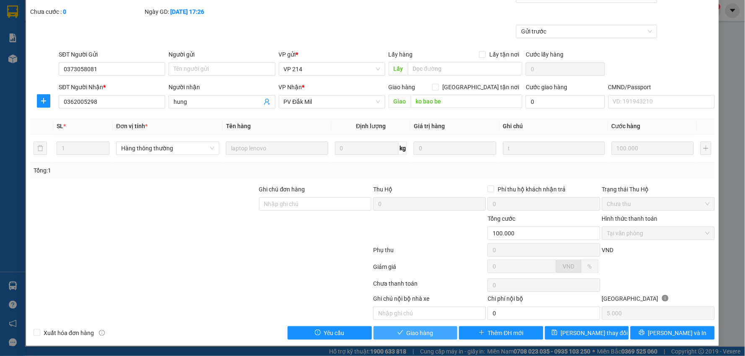
click at [407, 336] on span "Giao hàng" at bounding box center [420, 333] width 27 height 9
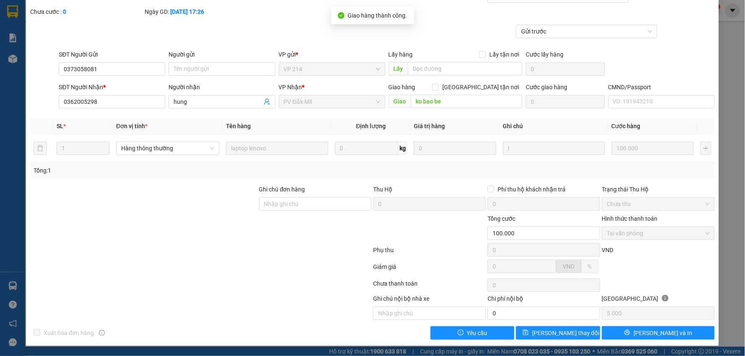
scroll to position [0, 0]
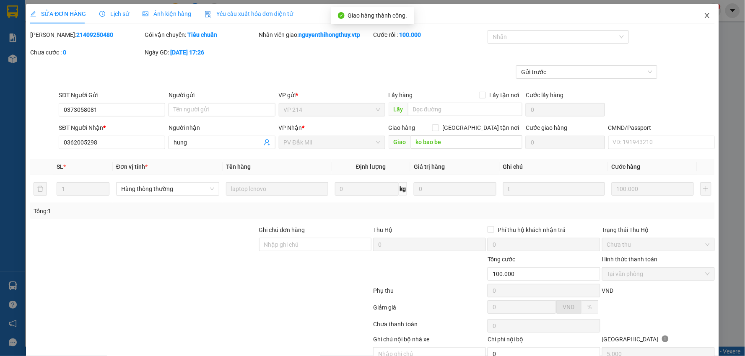
click at [704, 18] on icon "close" at bounding box center [707, 15] width 7 height 7
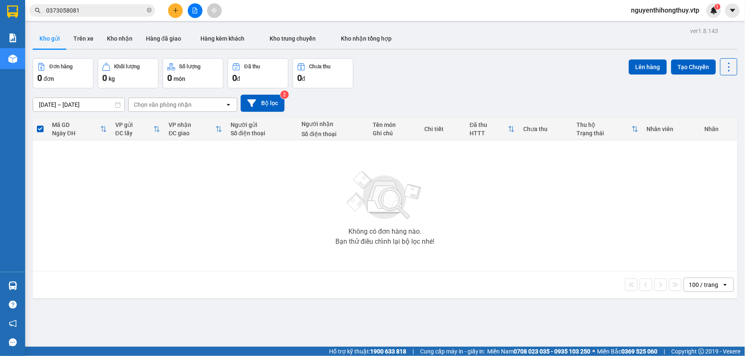
click at [117, 11] on input "0373058081" at bounding box center [95, 10] width 99 height 9
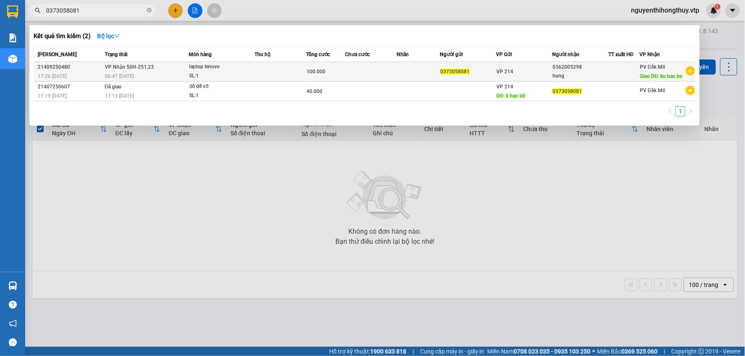
click at [161, 70] on td "VP Nhận 50H-251.23 06:47 [DATE]" at bounding box center [146, 72] width 86 height 20
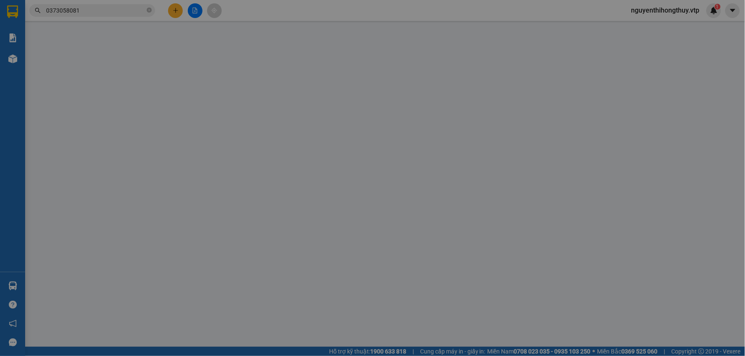
type input "5.000"
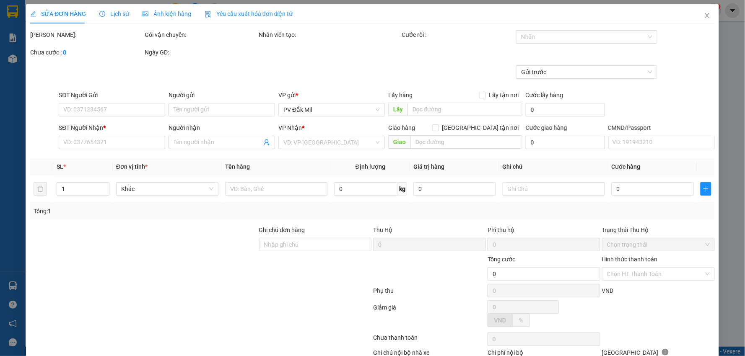
type input "0373058081"
type input "0362005298"
type input "hung"
type input "ko bao be"
type input "100.000"
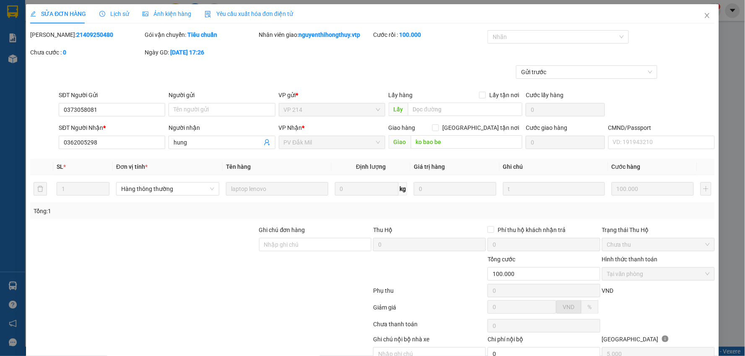
click at [109, 11] on span "Lịch sử" at bounding box center [114, 13] width 30 height 7
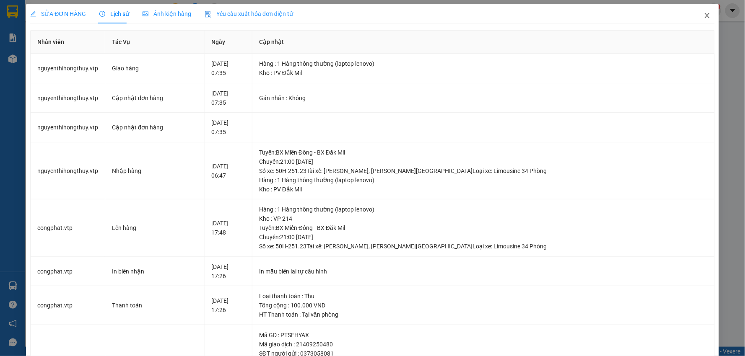
click at [704, 13] on icon "close" at bounding box center [707, 15] width 7 height 7
